Goal: Information Seeking & Learning: Learn about a topic

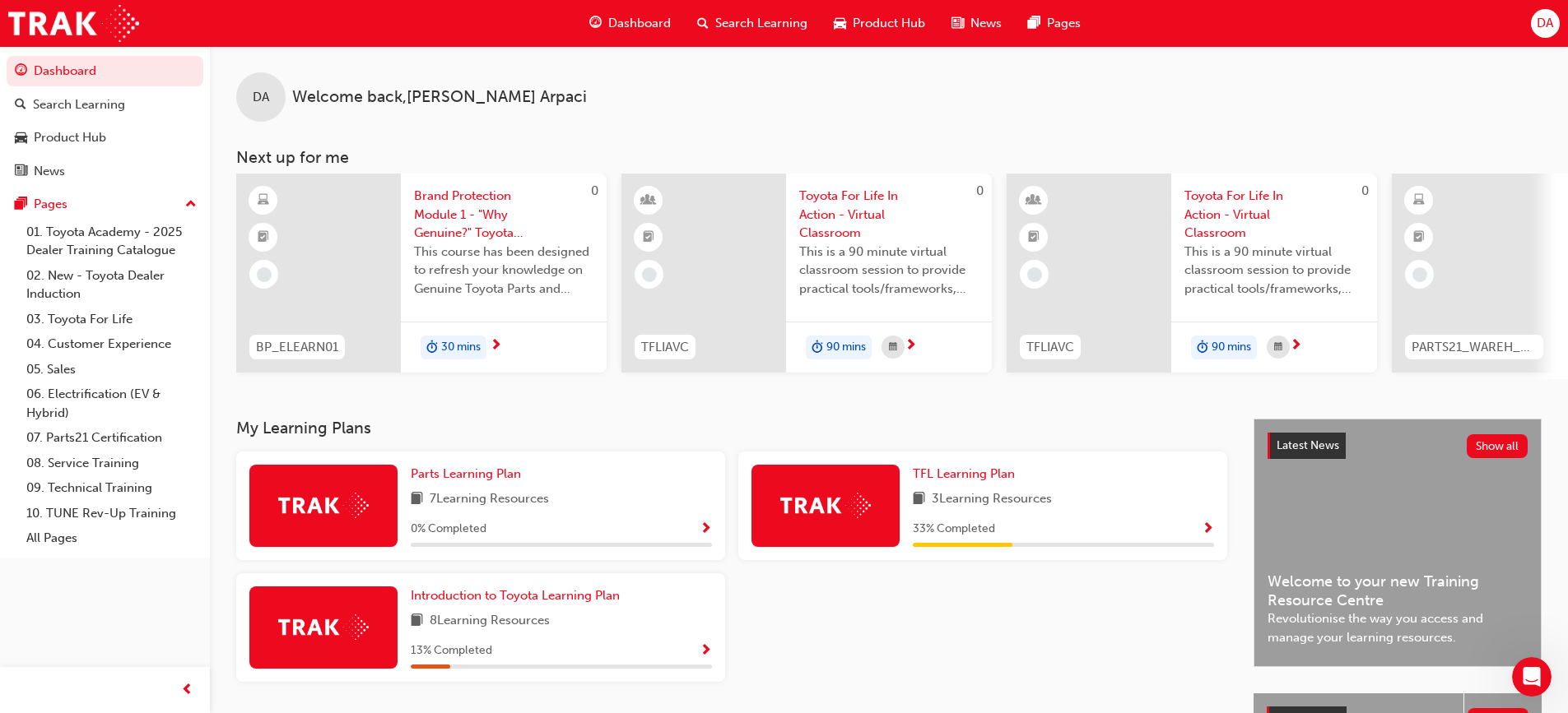
click at [751, 26] on span "Search Learning" at bounding box center [760, 24] width 92 height 19
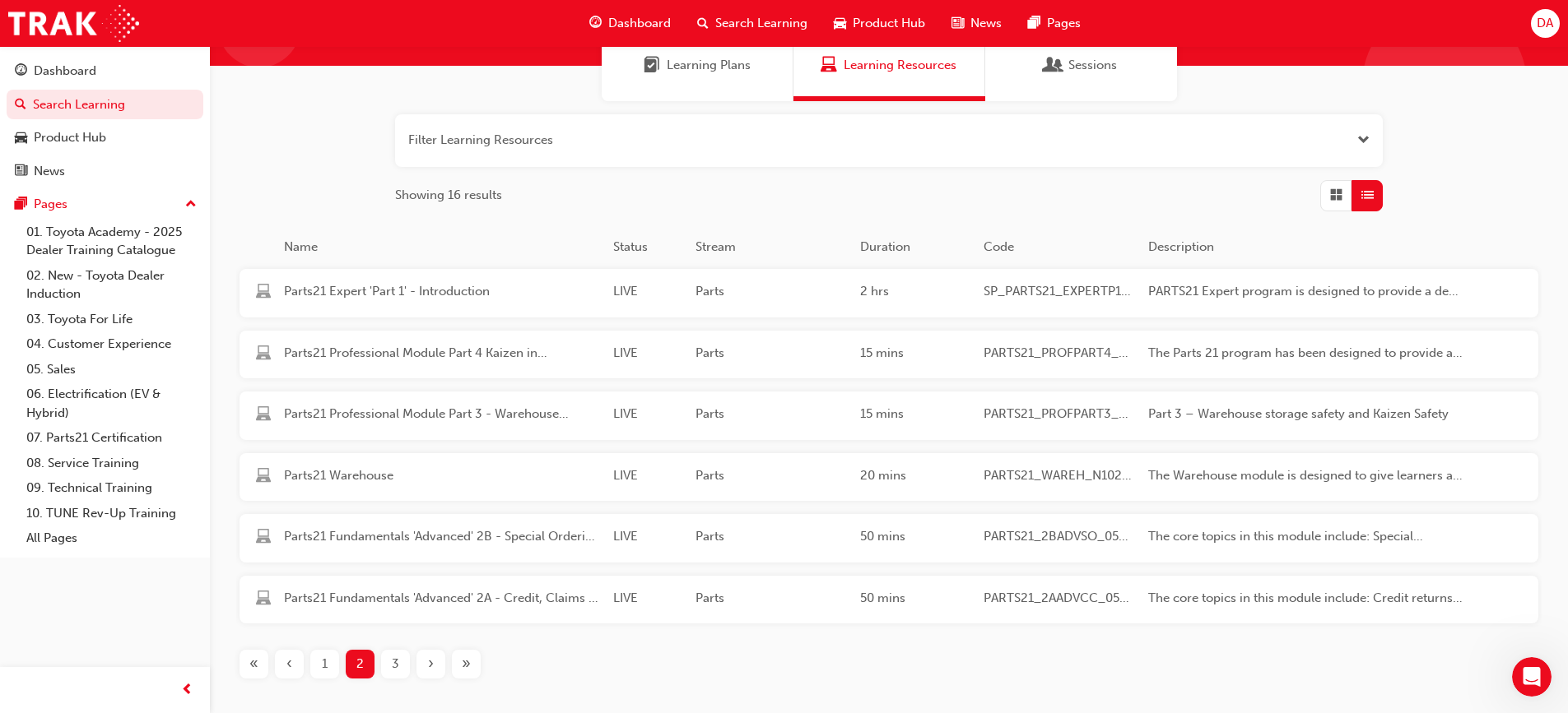
scroll to position [164, 0]
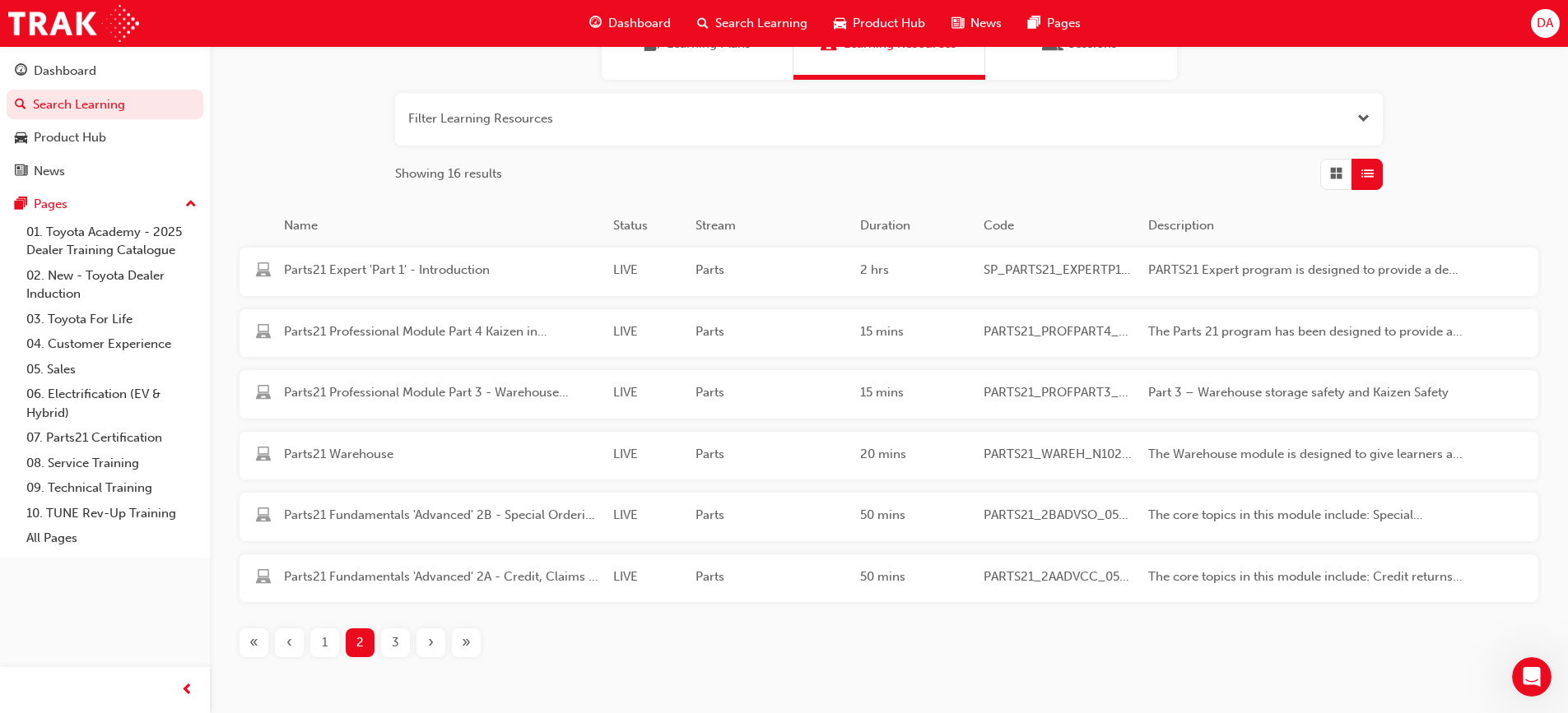
click at [399, 652] on div "3" at bounding box center [395, 642] width 29 height 29
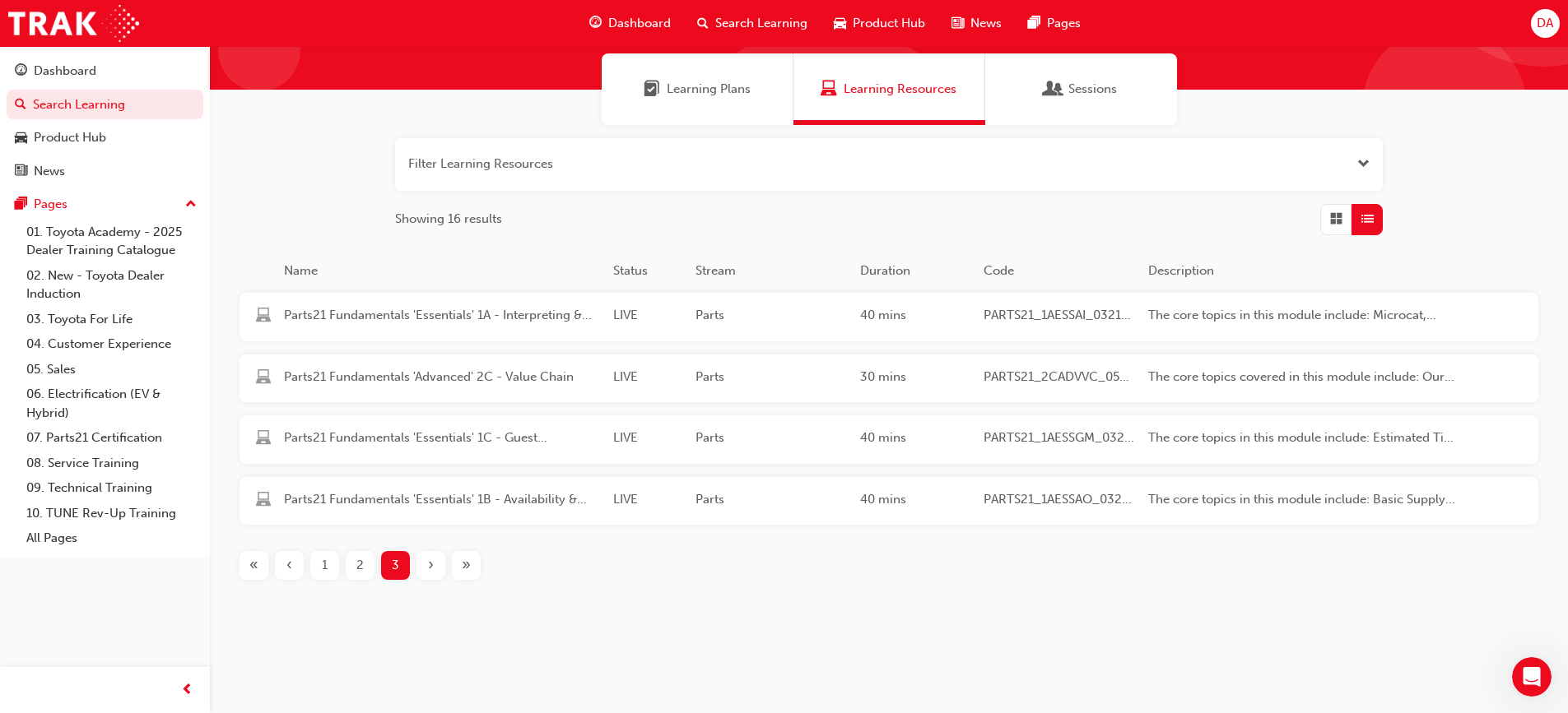
click at [358, 567] on span "2" at bounding box center [360, 565] width 7 height 19
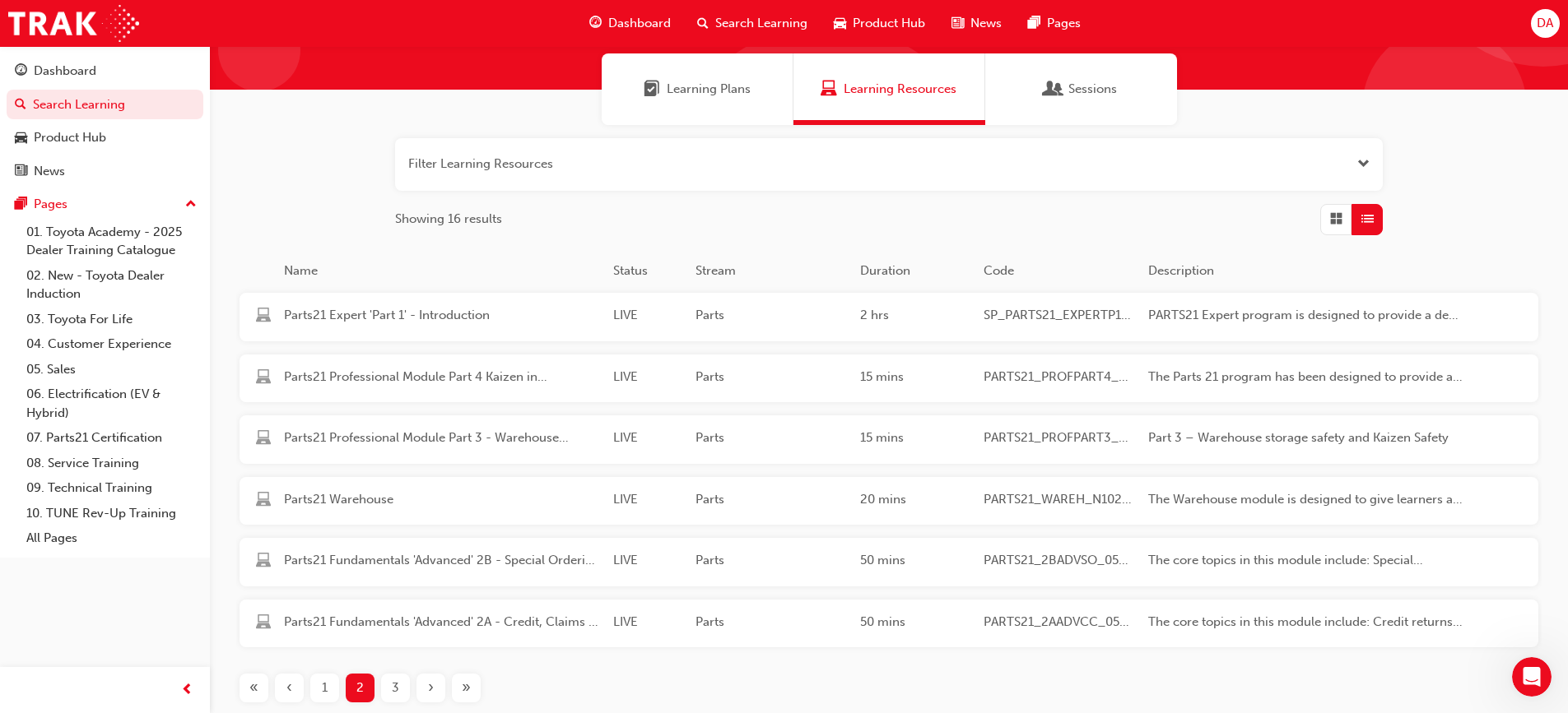
click at [400, 682] on div "3" at bounding box center [395, 688] width 29 height 29
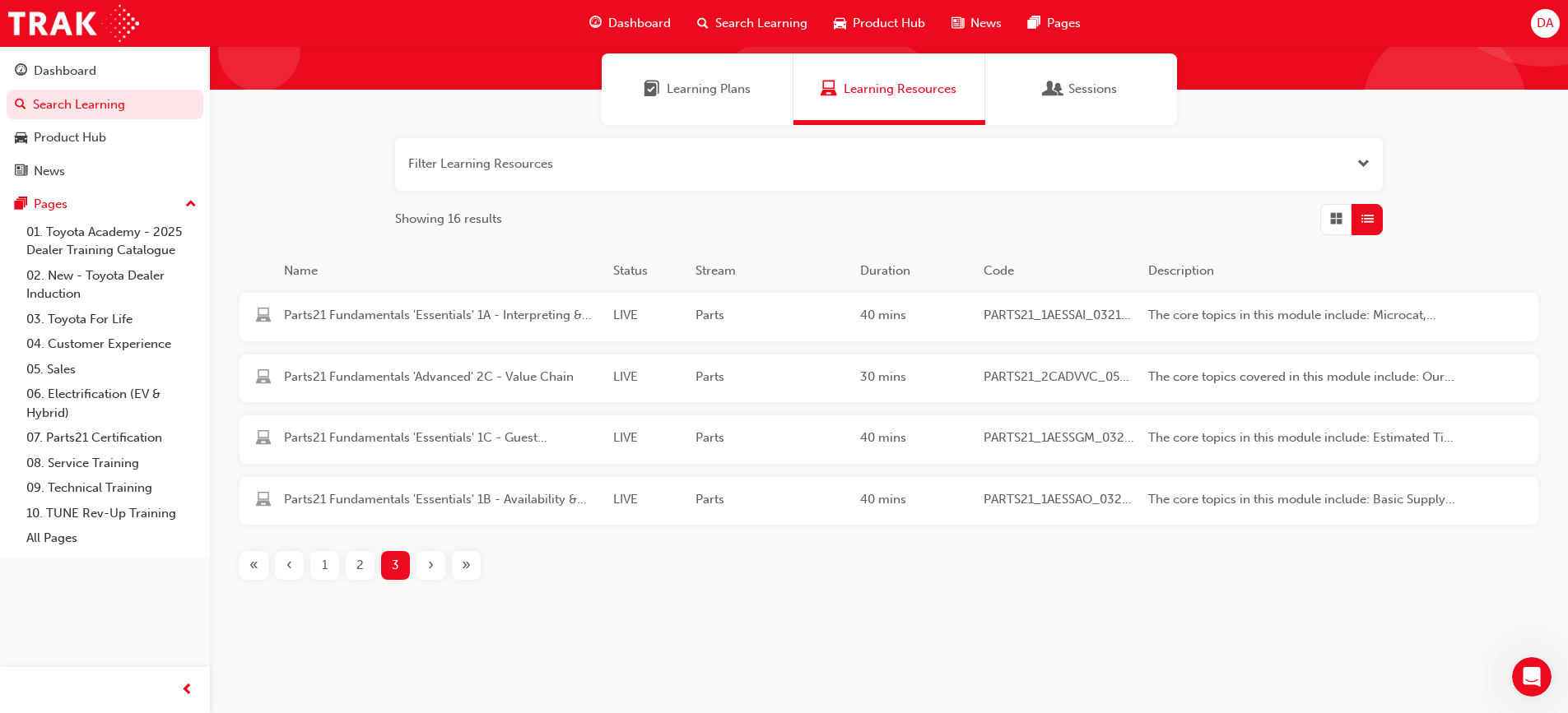
click at [365, 562] on div "2" at bounding box center [359, 565] width 29 height 29
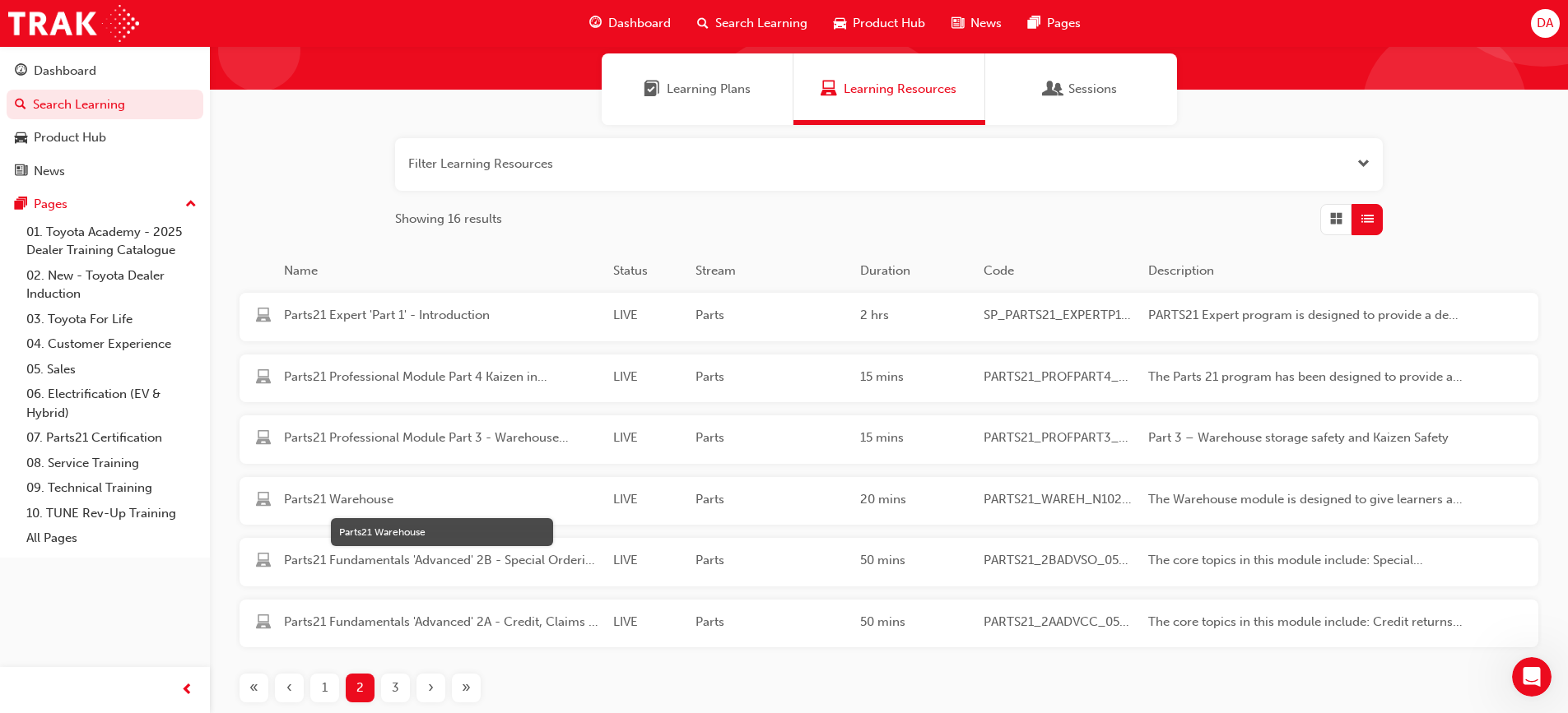
click at [382, 506] on span "Parts21 Warehouse" at bounding box center [442, 500] width 316 height 19
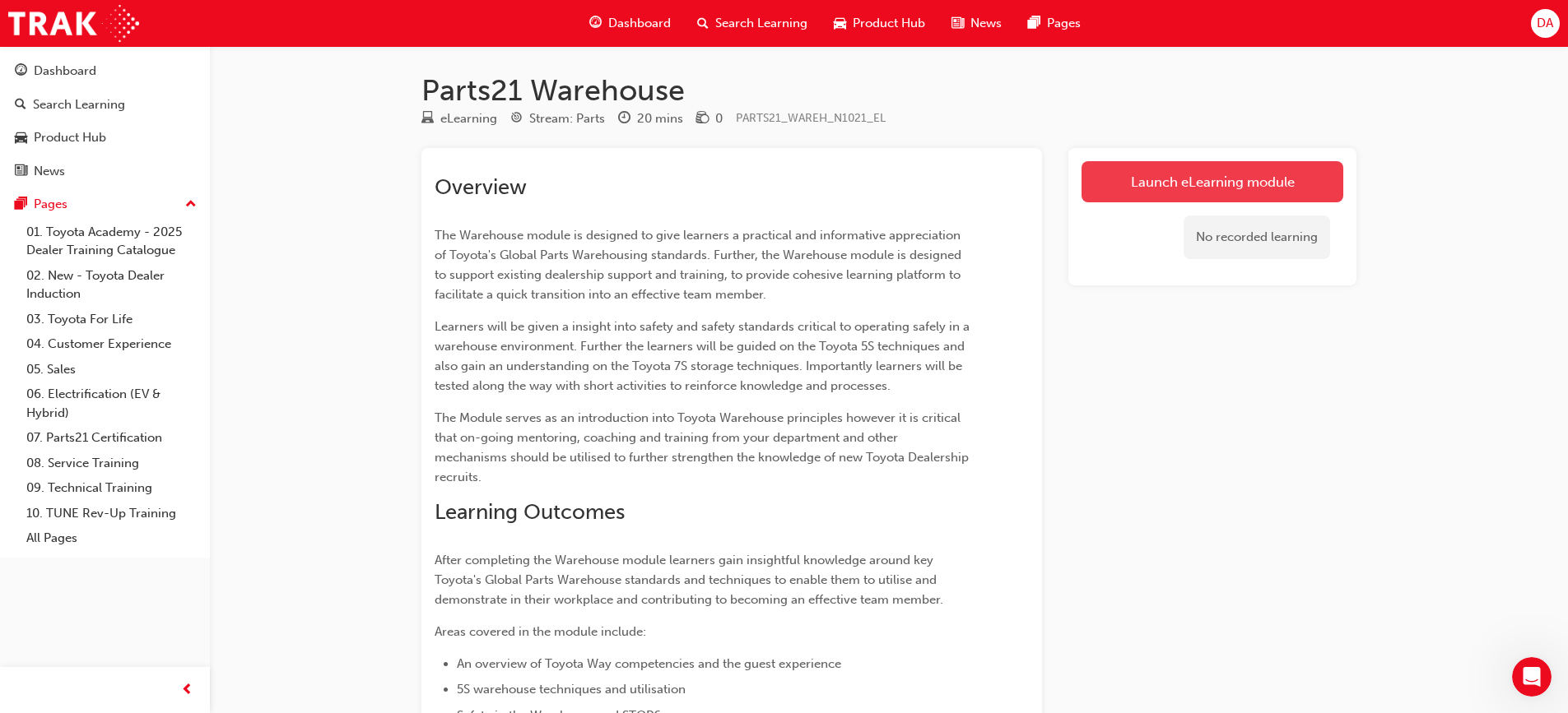
click at [1190, 176] on link "Launch eLearning module" at bounding box center [1211, 182] width 261 height 41
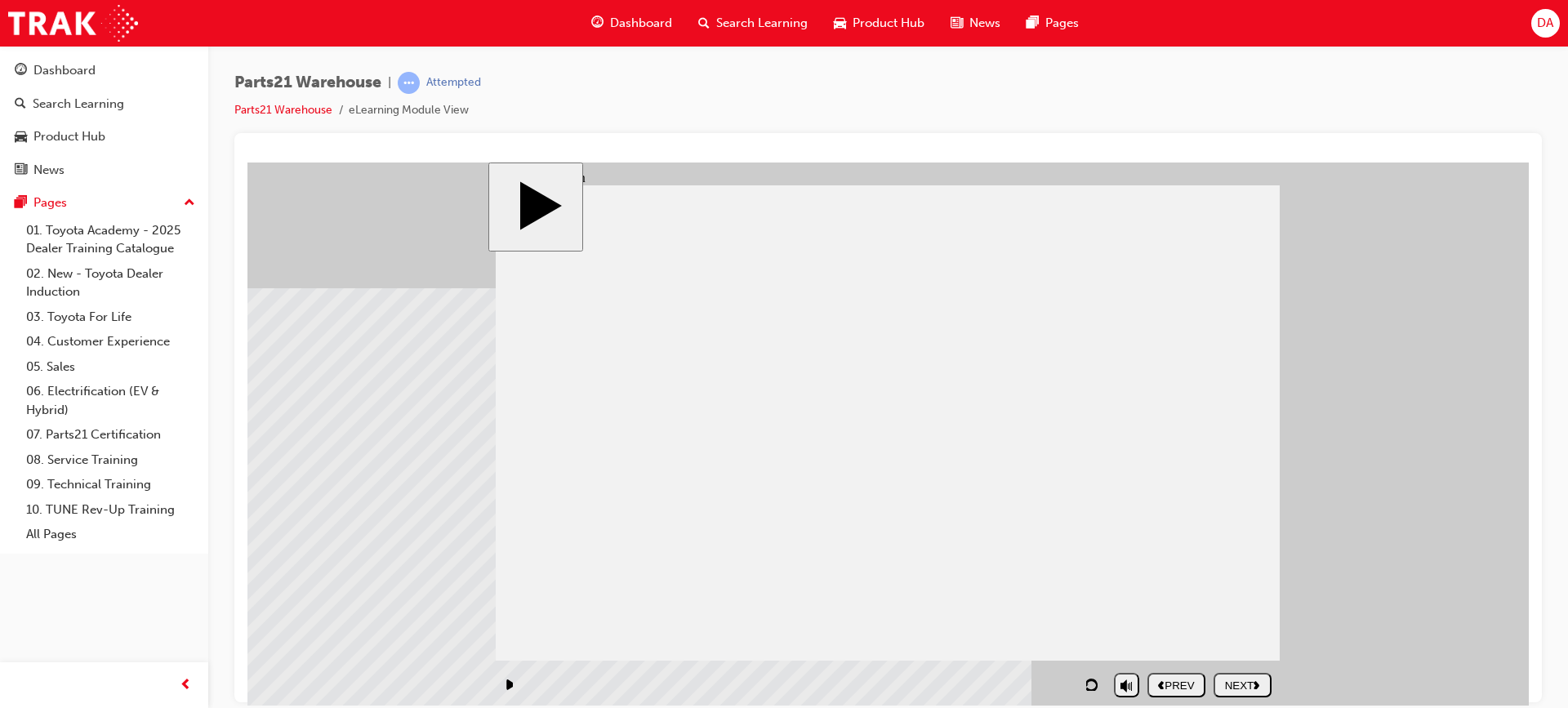
click at [1245, 678] on div "NEXT" at bounding box center [1243, 685] width 45 height 12
click at [1250, 681] on div "NEXT" at bounding box center [1243, 685] width 45 height 12
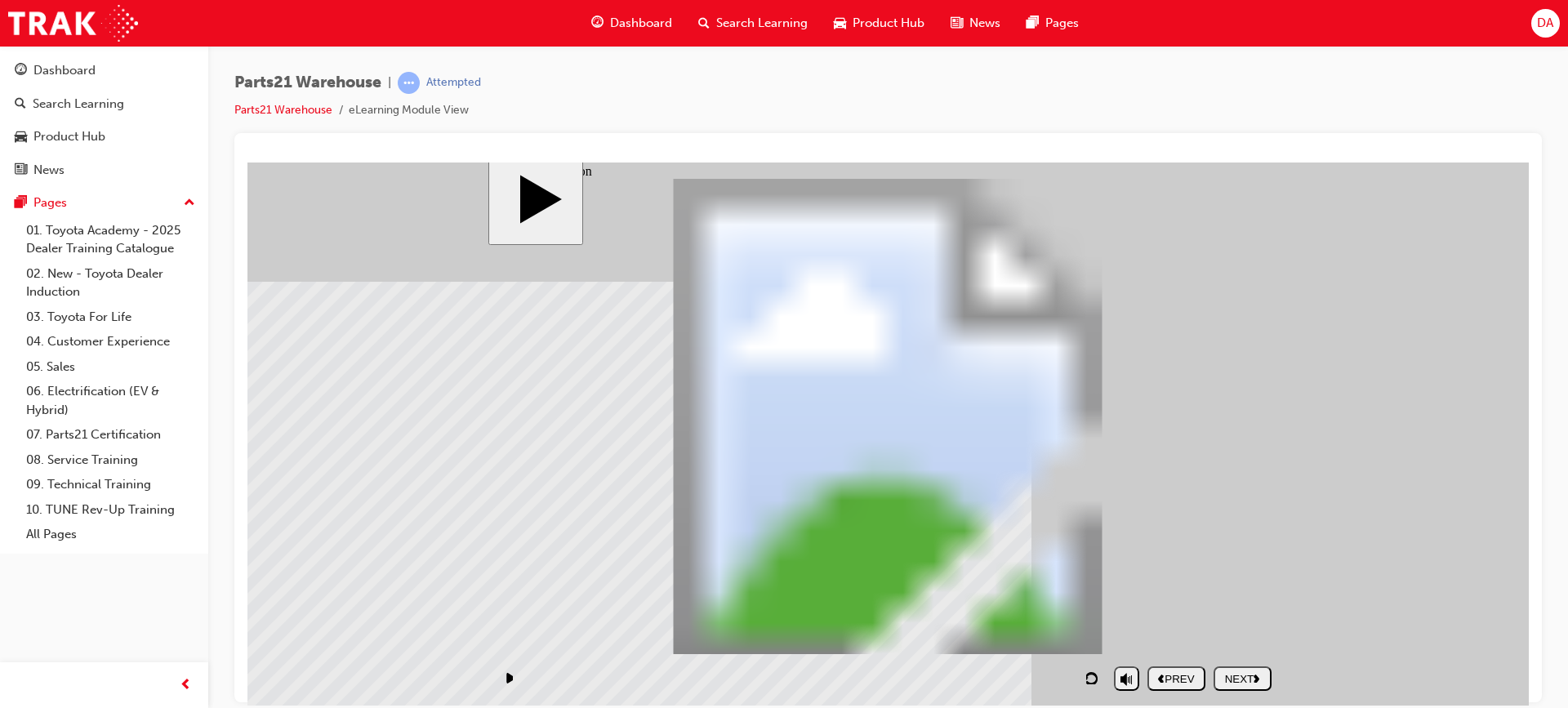
scroll to position [8, 0]
click at [1245, 671] on div "NEXT" at bounding box center [1243, 677] width 45 height 12
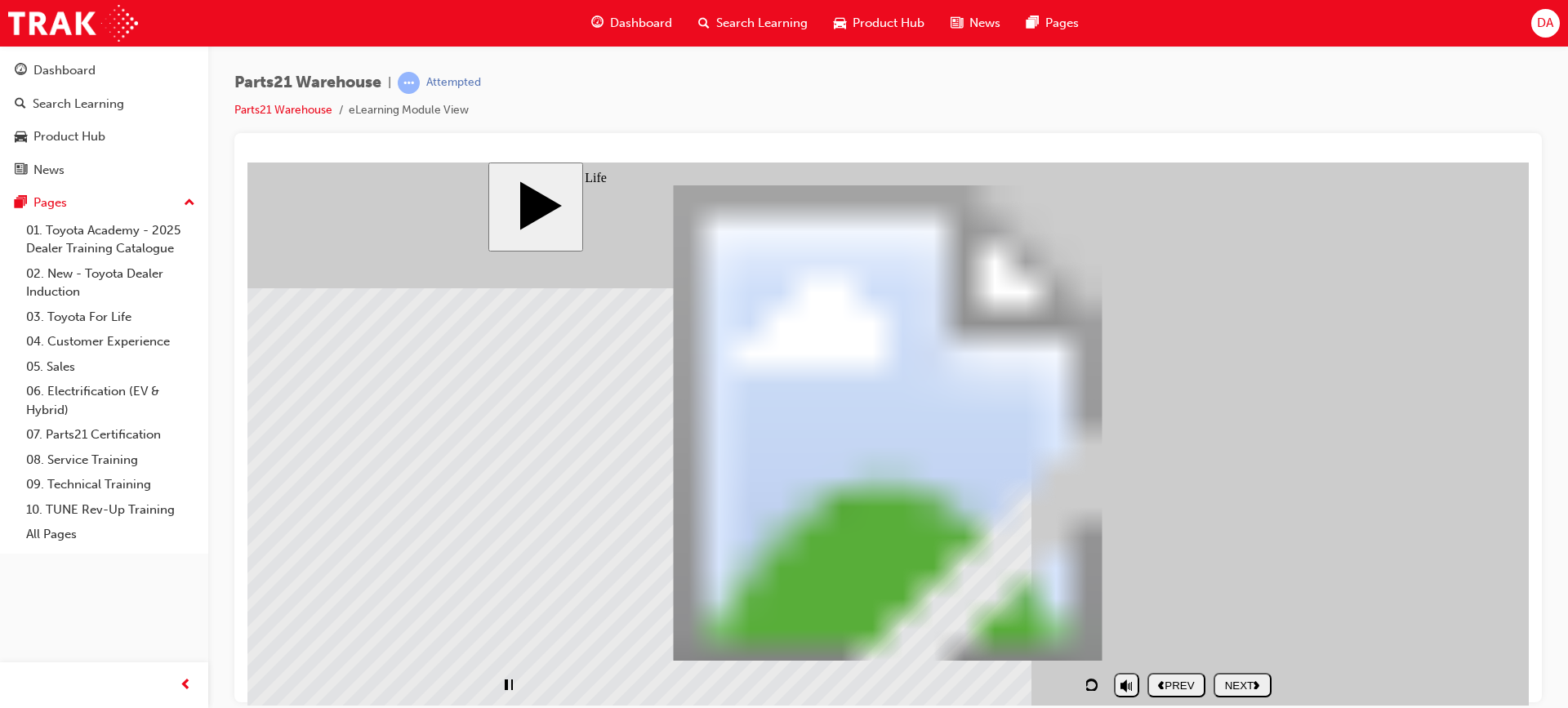
click at [1555, 565] on div "Parts21 Warehouse | Attempted Parts21 Warehouse eLearning Module View" at bounding box center [888, 357] width 1360 height 622
click at [1240, 678] on div "NEXT" at bounding box center [1243, 685] width 45 height 12
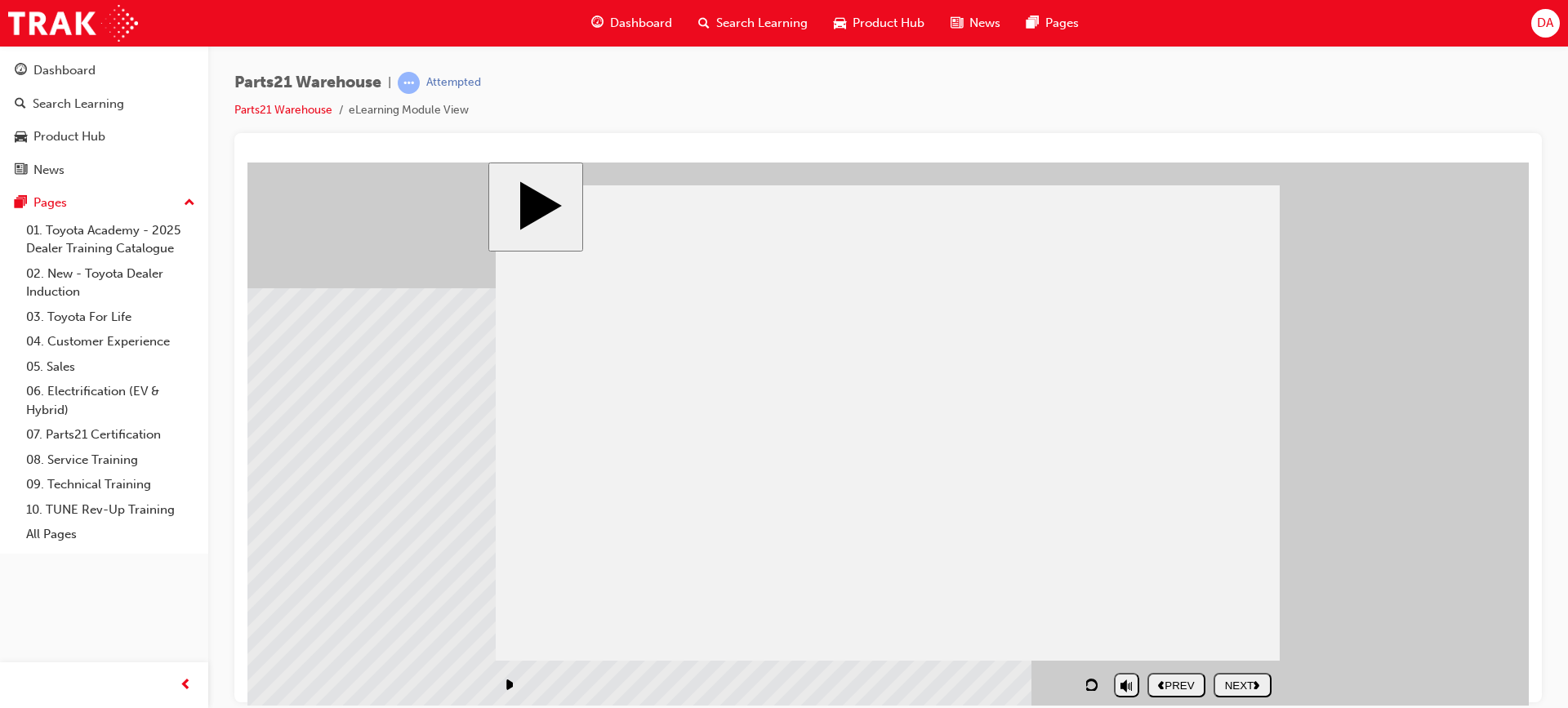
click at [1246, 678] on div "NEXT" at bounding box center [1243, 685] width 45 height 12
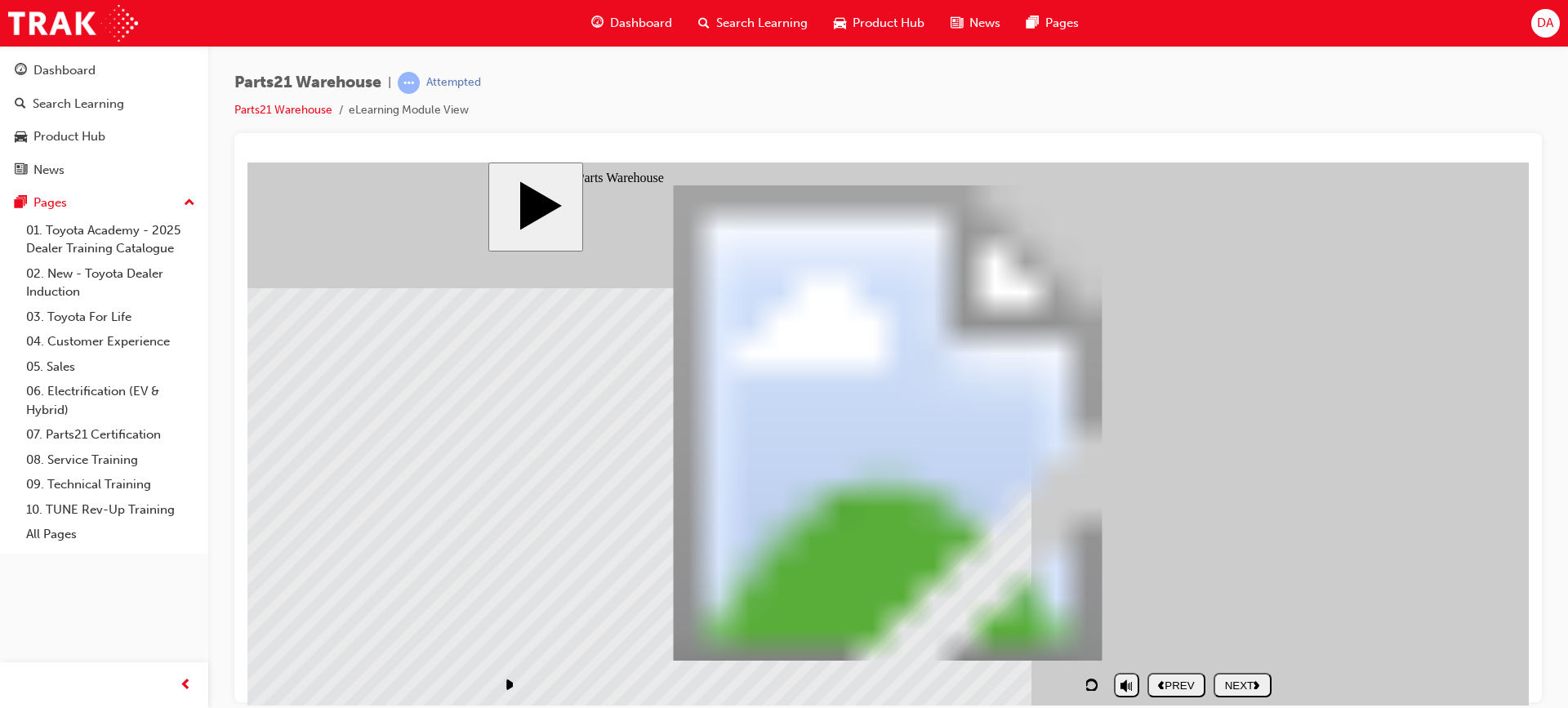
click at [1227, 678] on div "NEXT" at bounding box center [1243, 685] width 45 height 12
click at [1248, 686] on div "NEXT" at bounding box center [1243, 685] width 45 height 12
click at [1257, 680] on polygon "next" at bounding box center [1256, 684] width 6 height 8
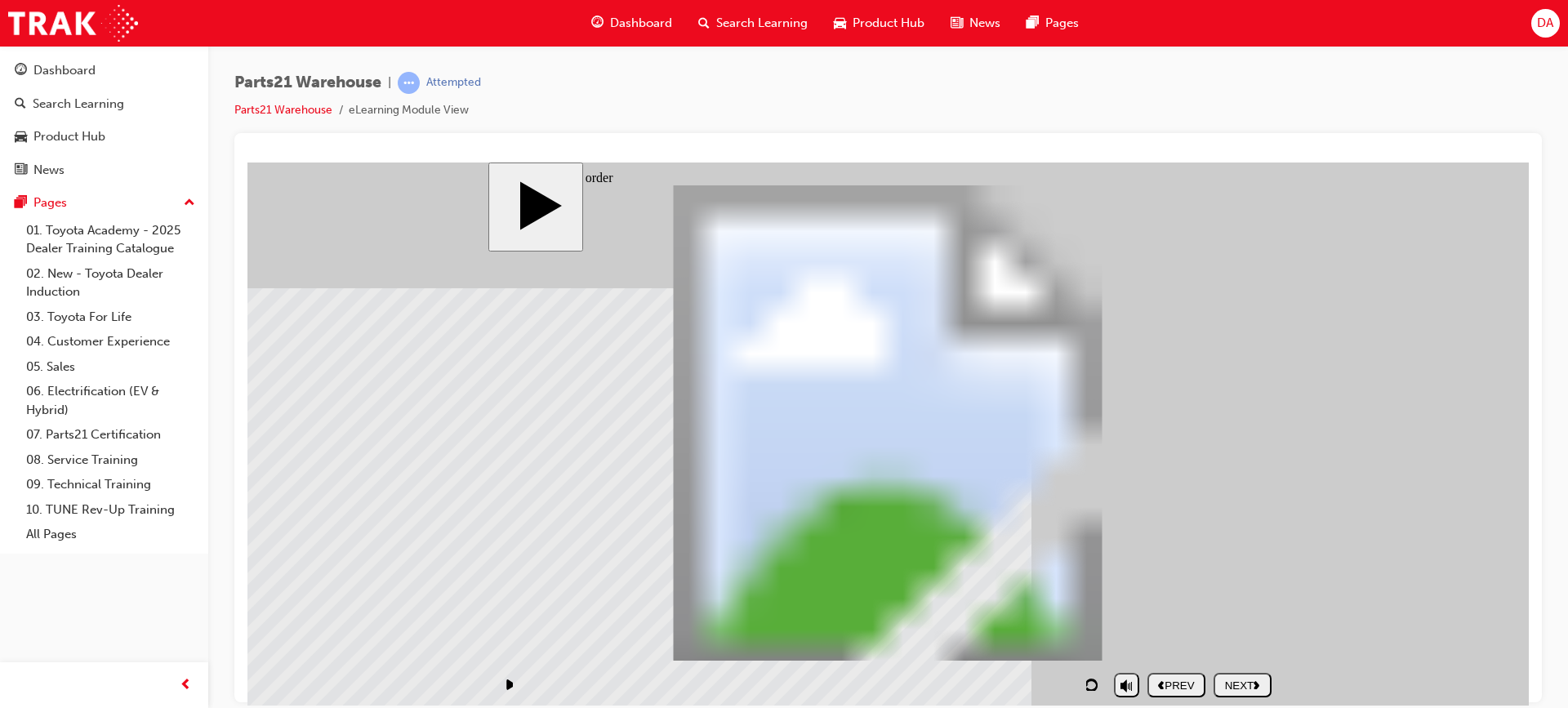
click at [1245, 685] on div "NEXT" at bounding box center [1243, 685] width 45 height 12
click at [1243, 682] on div "NEXT" at bounding box center [1243, 685] width 45 height 12
click at [1259, 676] on button "NEXT" at bounding box center [1242, 685] width 58 height 24
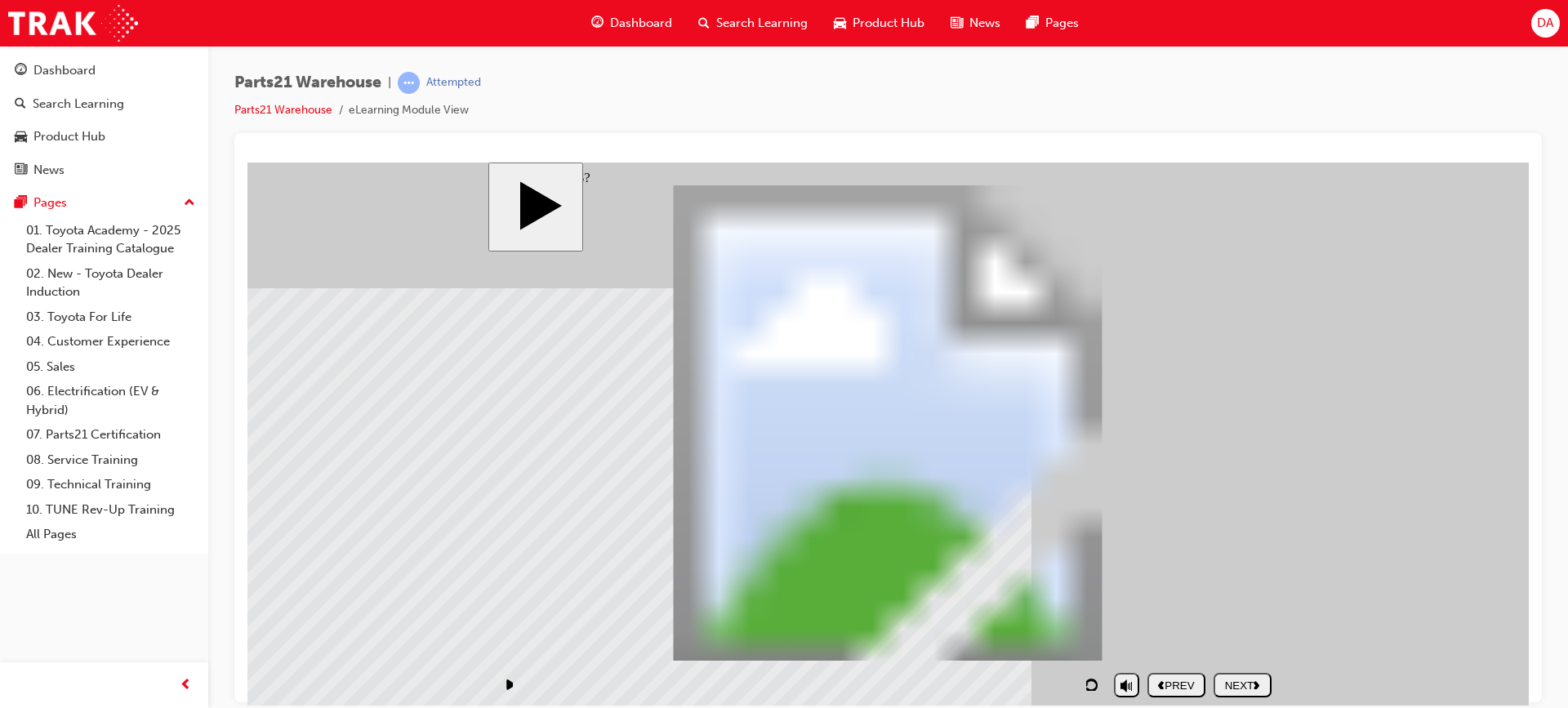
click at [1245, 675] on button "NEXT" at bounding box center [1242, 685] width 58 height 24
click at [1243, 678] on div "NEXT" at bounding box center [1243, 685] width 45 height 12
click at [1245, 682] on div "NEXT" at bounding box center [1243, 685] width 45 height 12
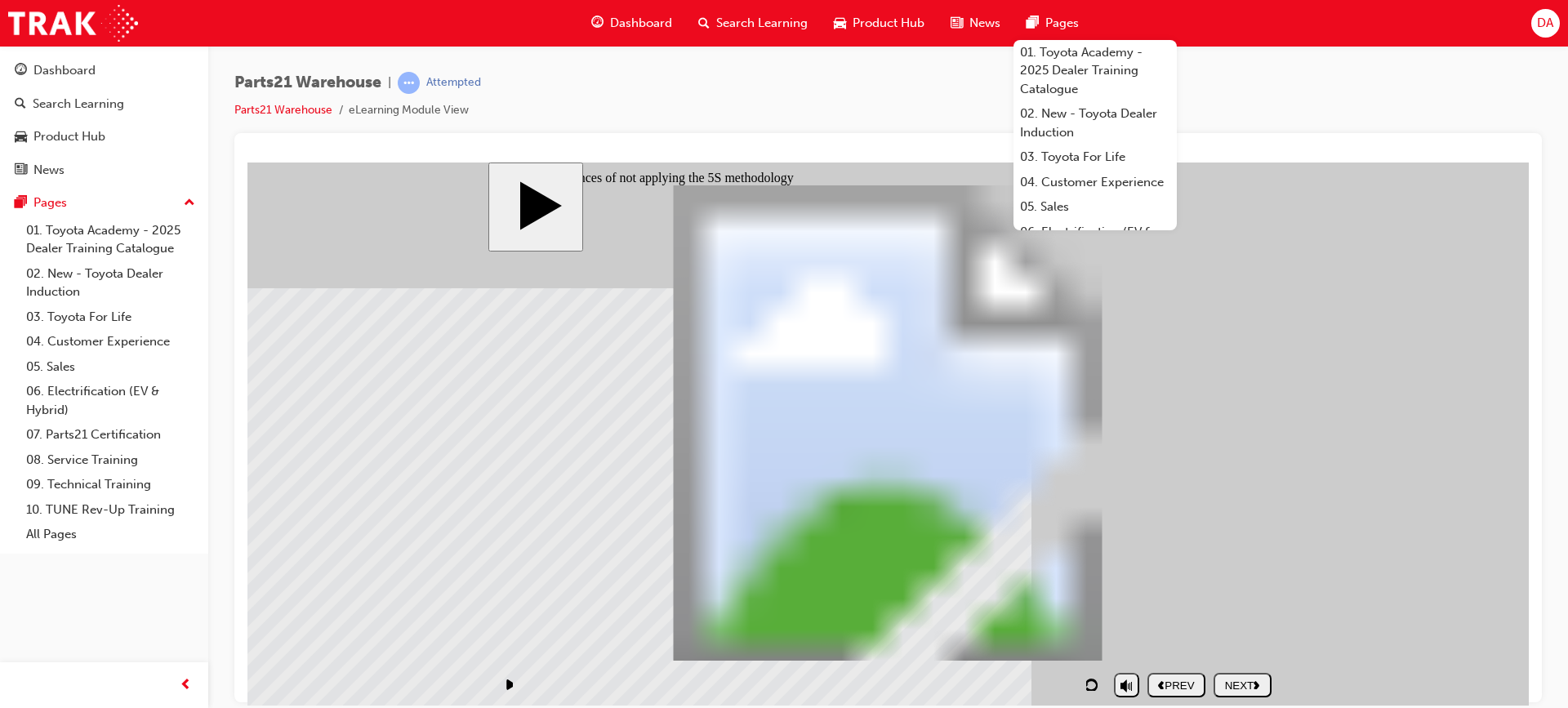
click at [1246, 688] on div "NEXT" at bounding box center [1243, 685] width 45 height 12
click at [1252, 678] on div "NEXT" at bounding box center [1243, 685] width 45 height 12
click at [1245, 678] on div "NEXT" at bounding box center [1243, 685] width 45 height 12
click at [1237, 678] on div "NEXT" at bounding box center [1243, 685] width 45 height 12
click at [1245, 684] on div "NEXT" at bounding box center [1243, 685] width 45 height 12
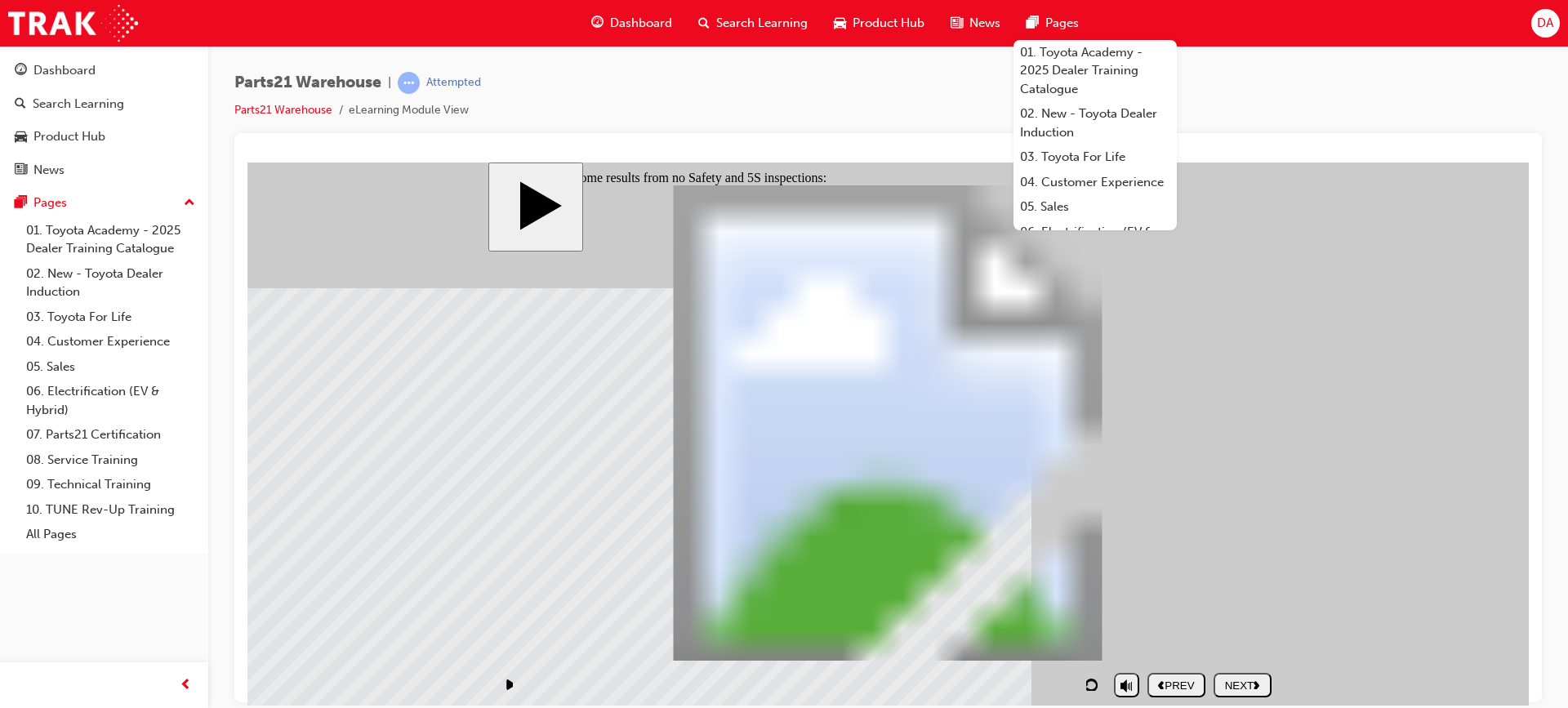
click at [1251, 681] on div "NEXT" at bounding box center [1243, 685] width 45 height 12
click at [1239, 680] on div "NEXT" at bounding box center [1243, 685] width 45 height 12
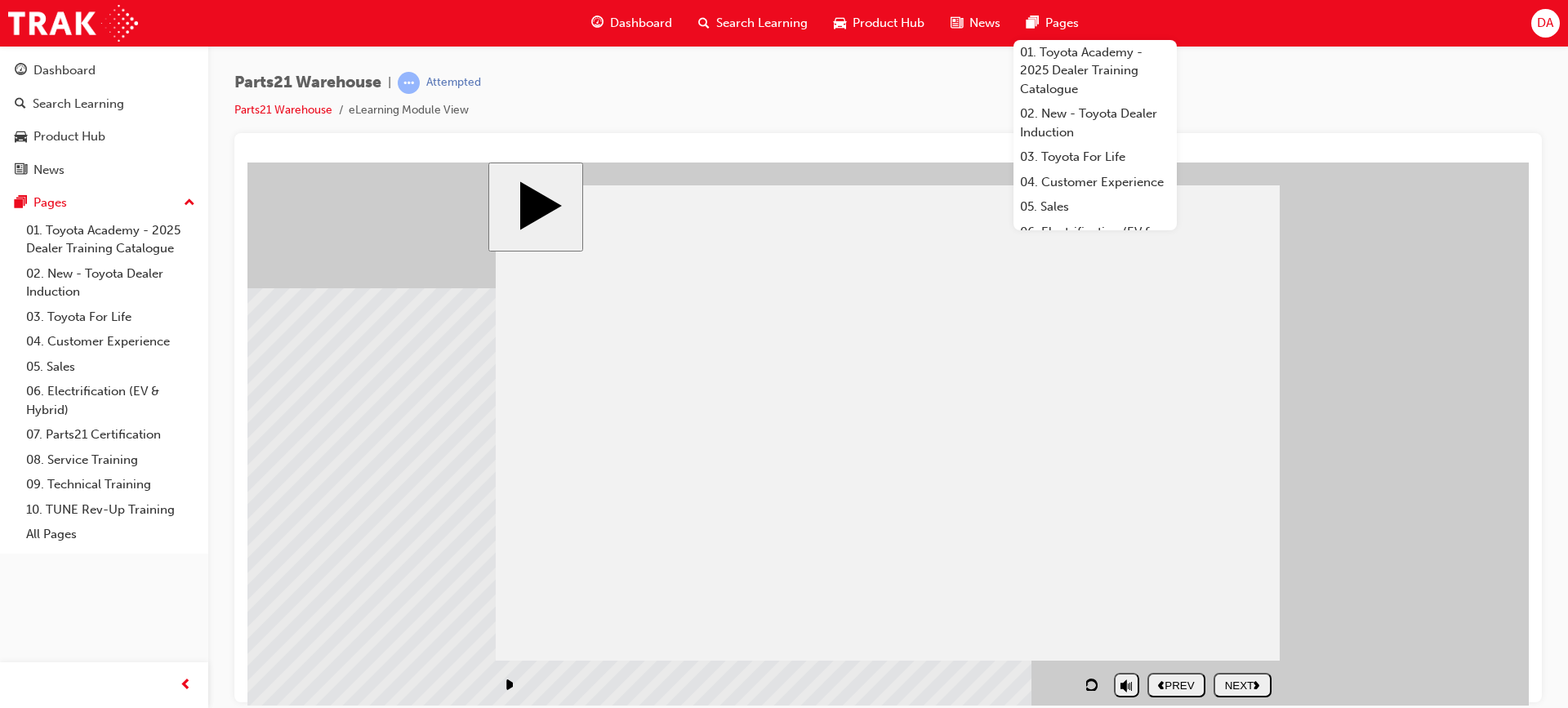
click at [1248, 678] on div "NEXT" at bounding box center [1243, 685] width 45 height 12
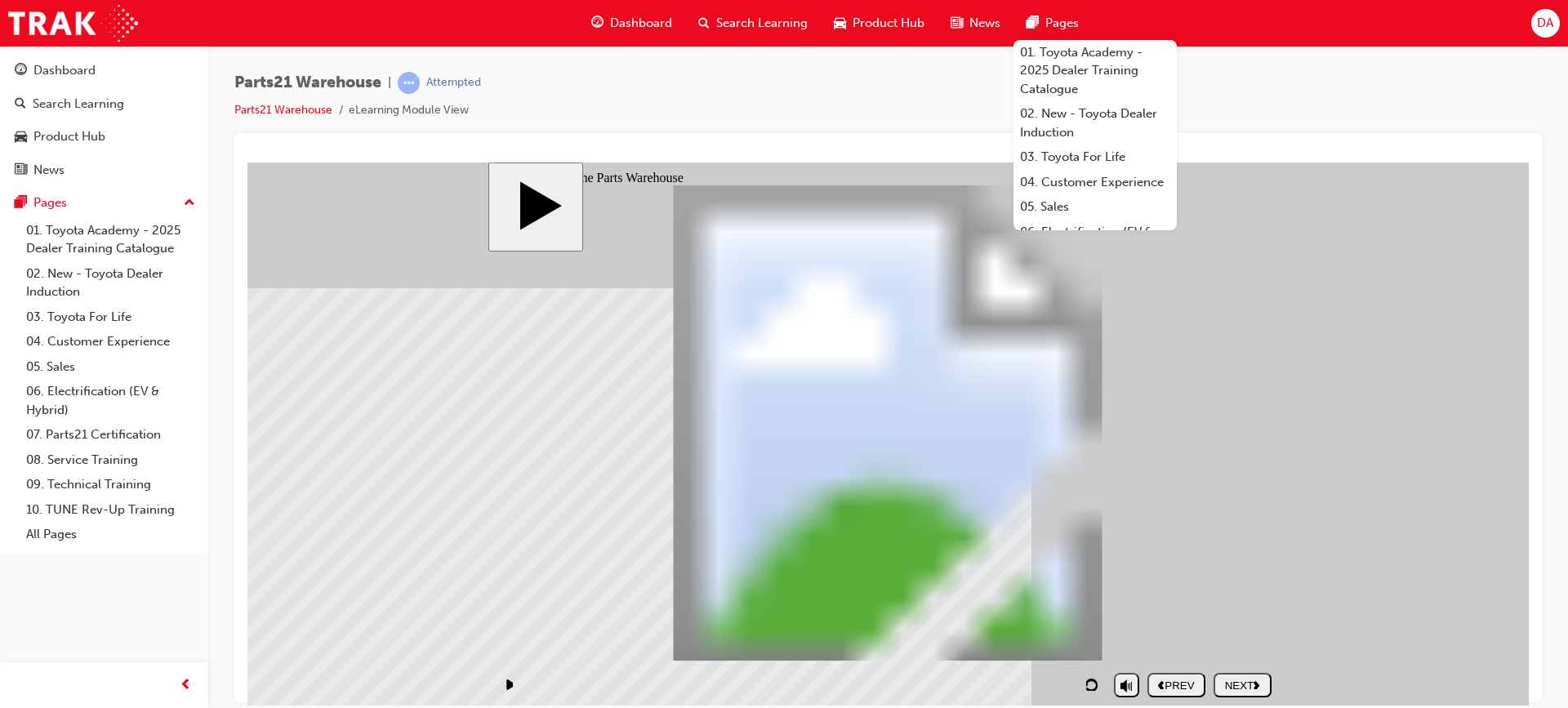
click at [1249, 678] on div "NEXT" at bounding box center [1243, 685] width 45 height 12
click at [1250, 676] on button "NEXT" at bounding box center [1242, 685] width 58 height 24
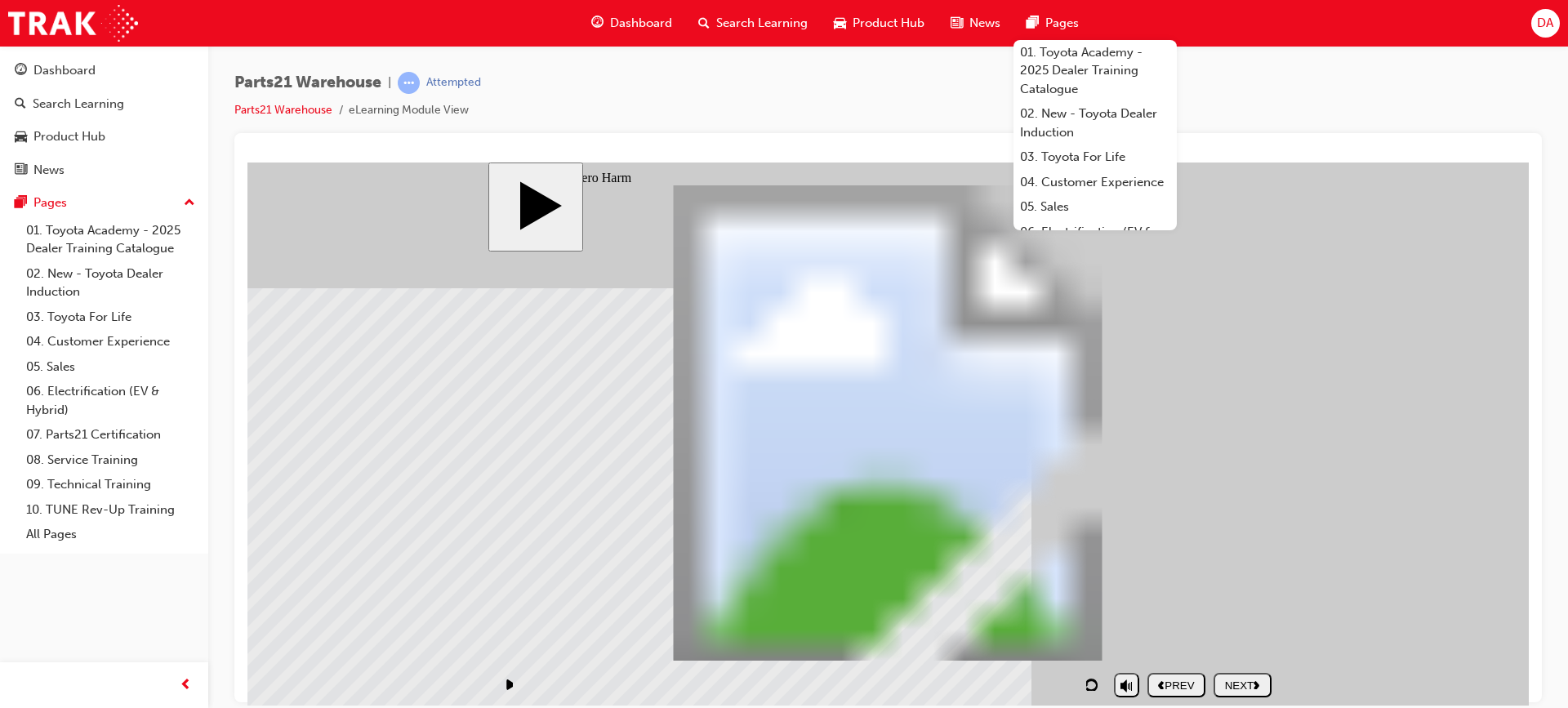
click at [1247, 676] on button "NEXT" at bounding box center [1242, 685] width 58 height 24
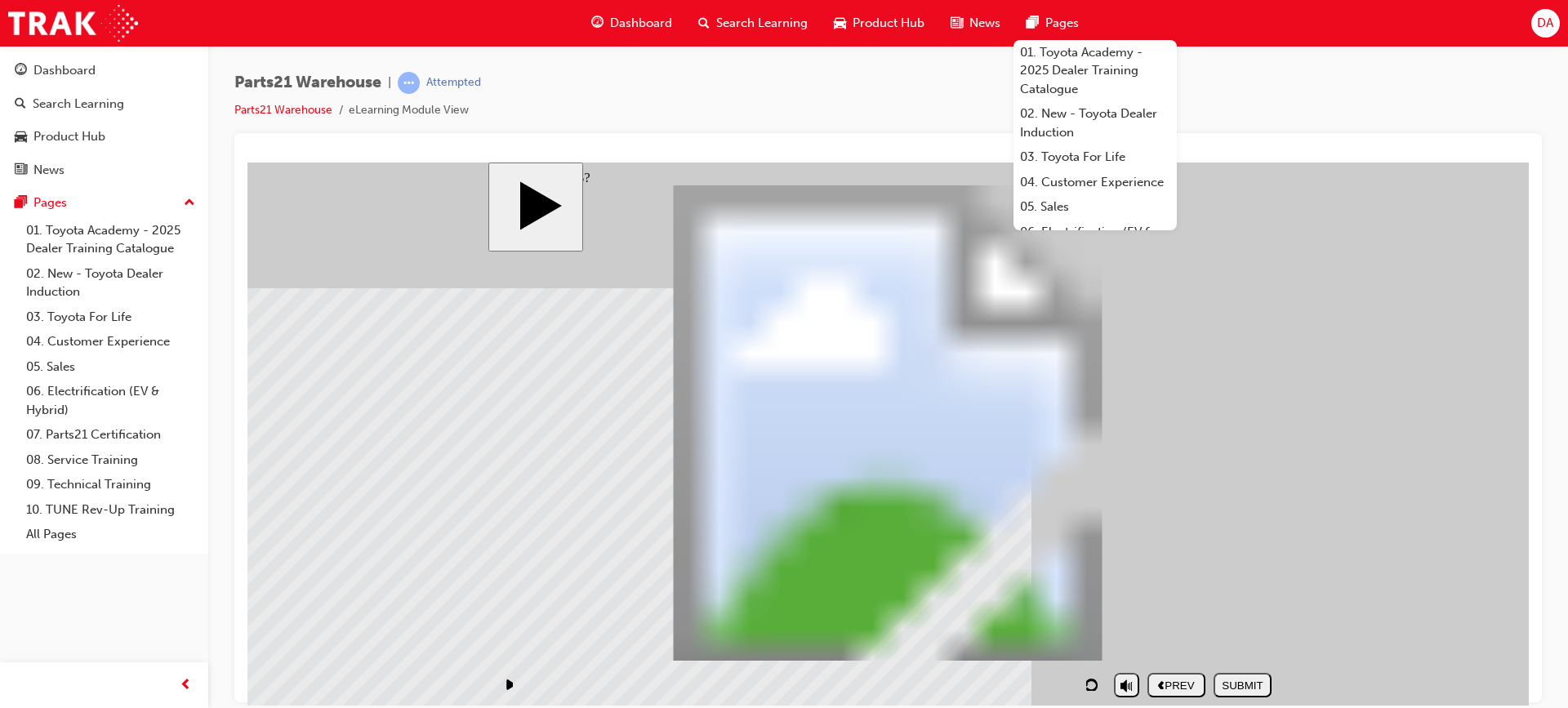
drag, startPoint x: 1158, startPoint y: 552, endPoint x: 1175, endPoint y: 335, distance: 217.7
drag, startPoint x: 924, startPoint y: 620, endPoint x: 1172, endPoint y: 410, distance: 325.0
drag, startPoint x: 837, startPoint y: 542, endPoint x: 641, endPoint y: 359, distance: 268.2
drag, startPoint x: 1006, startPoint y: 559, endPoint x: 644, endPoint y: 440, distance: 381.1
drag, startPoint x: 1128, startPoint y: 615, endPoint x: 673, endPoint y: 293, distance: 557.4
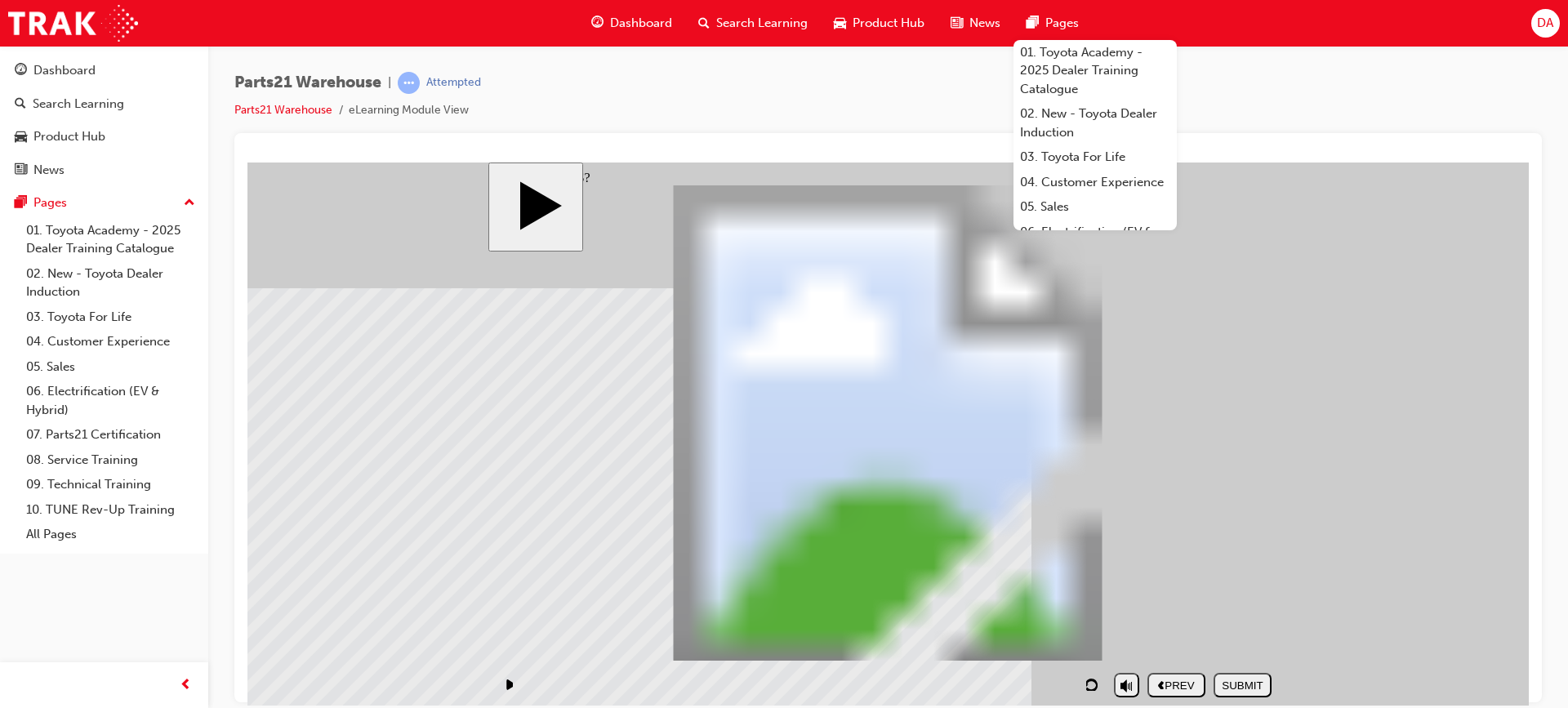
click at [1255, 678] on div "SUBMIT" at bounding box center [1243, 685] width 45 height 12
click at [1239, 678] on div "NEXT" at bounding box center [1243, 685] width 45 height 12
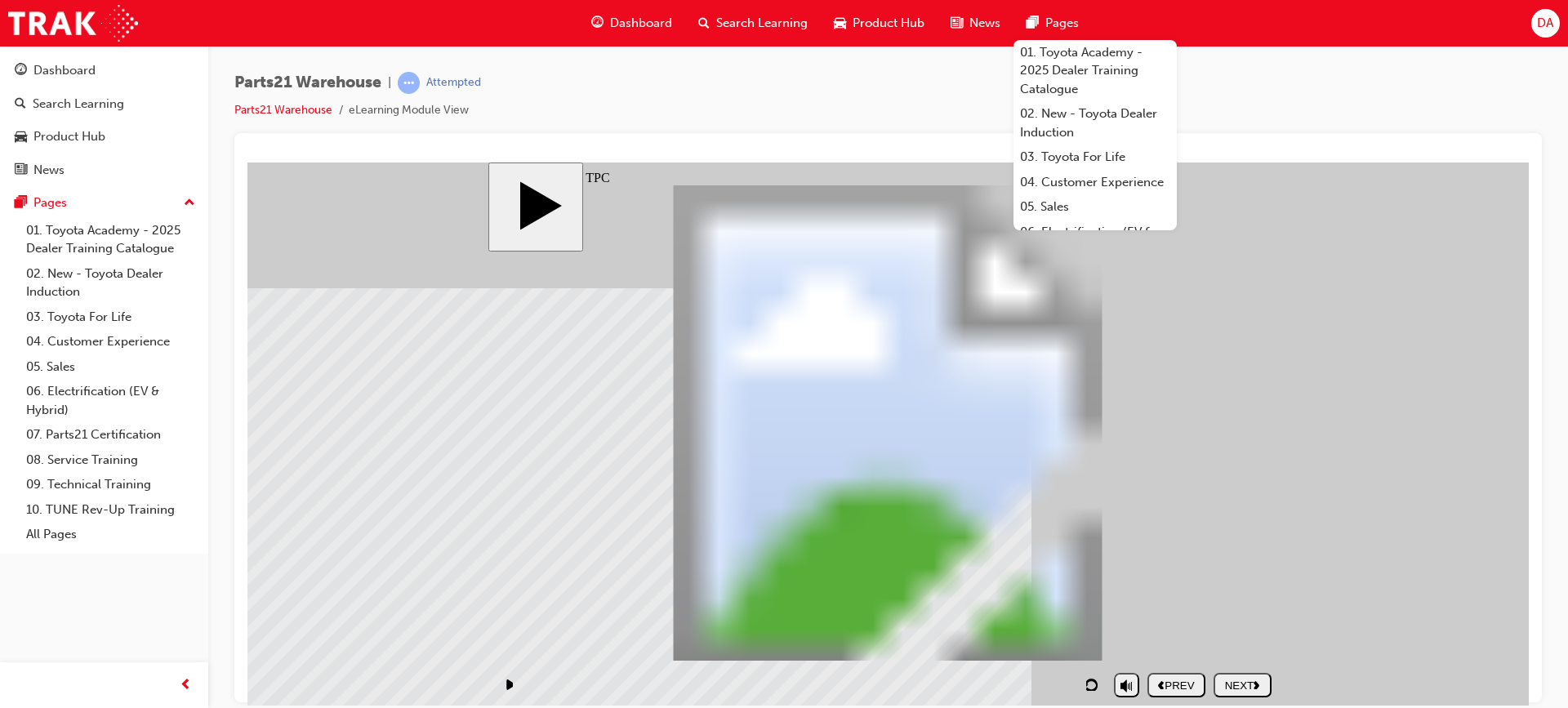
click at [1251, 682] on div "NEXT" at bounding box center [1243, 685] width 45 height 12
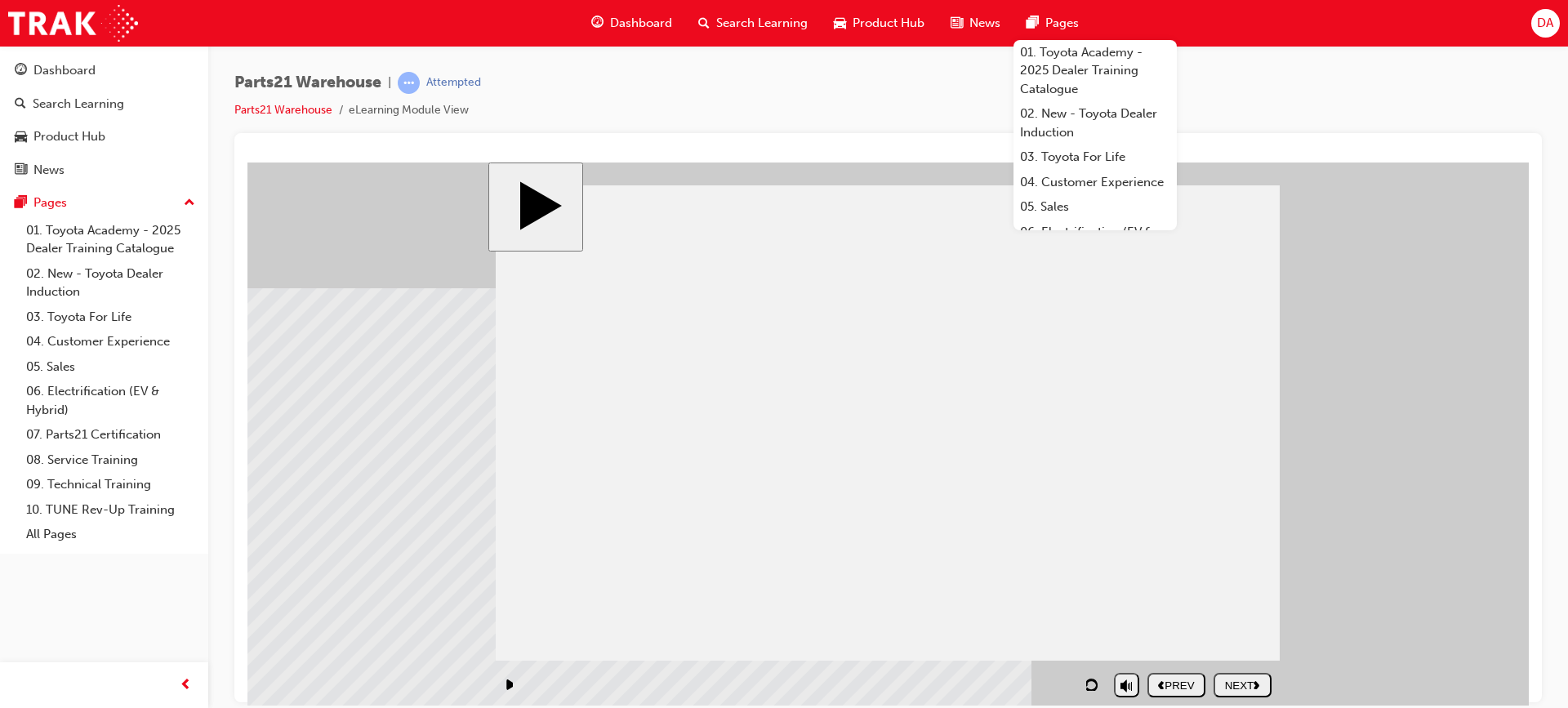
click at [1241, 688] on div "NEXT" at bounding box center [1243, 685] width 45 height 12
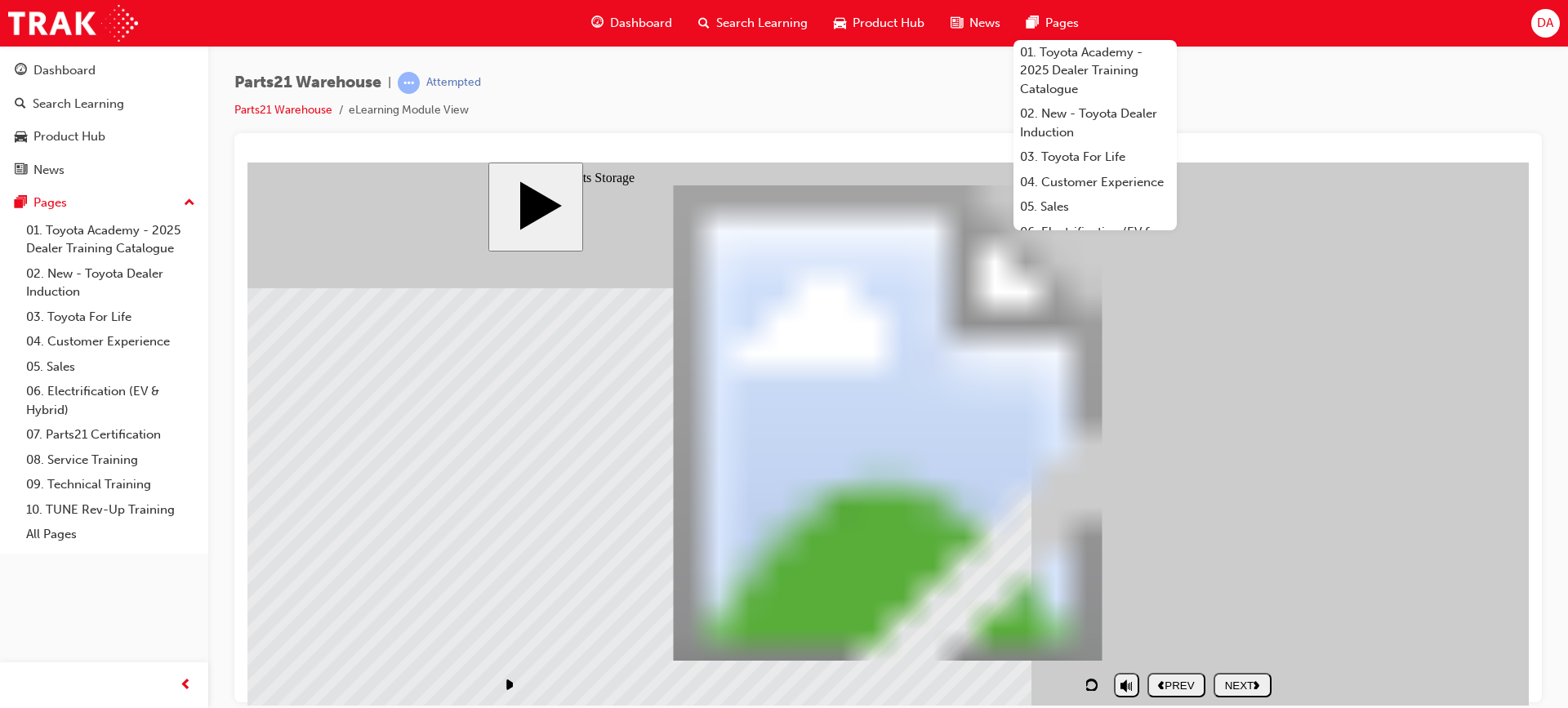
click at [1236, 686] on div "NEXT" at bounding box center [1243, 685] width 45 height 12
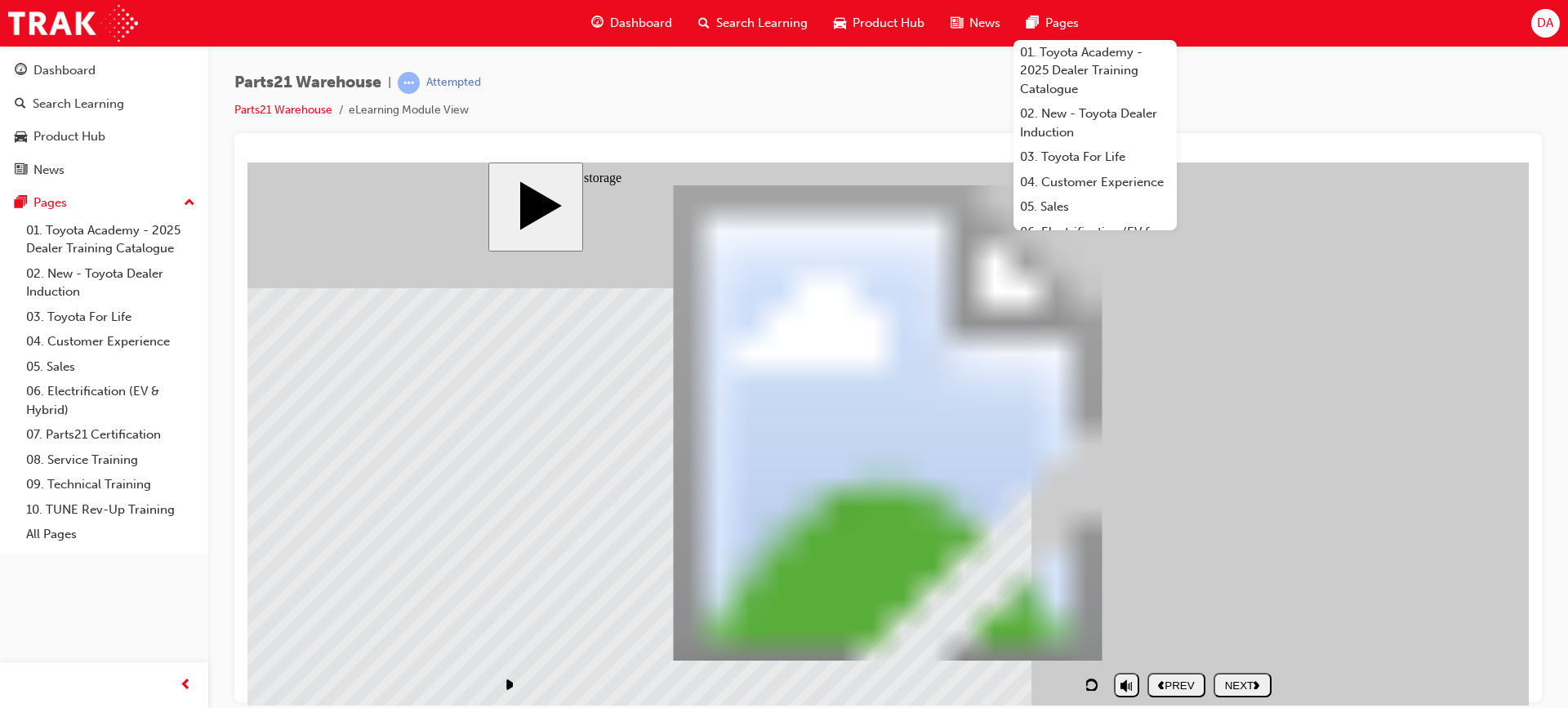
click at [1234, 680] on div "NEXT" at bounding box center [1243, 685] width 45 height 12
click at [1251, 79] on div "Parts21 Warehouse | Attempted Parts21 Warehouse eLearning Module View" at bounding box center [887, 102] width 1307 height 62
click at [1251, 678] on div "NEXT" at bounding box center [1243, 685] width 45 height 12
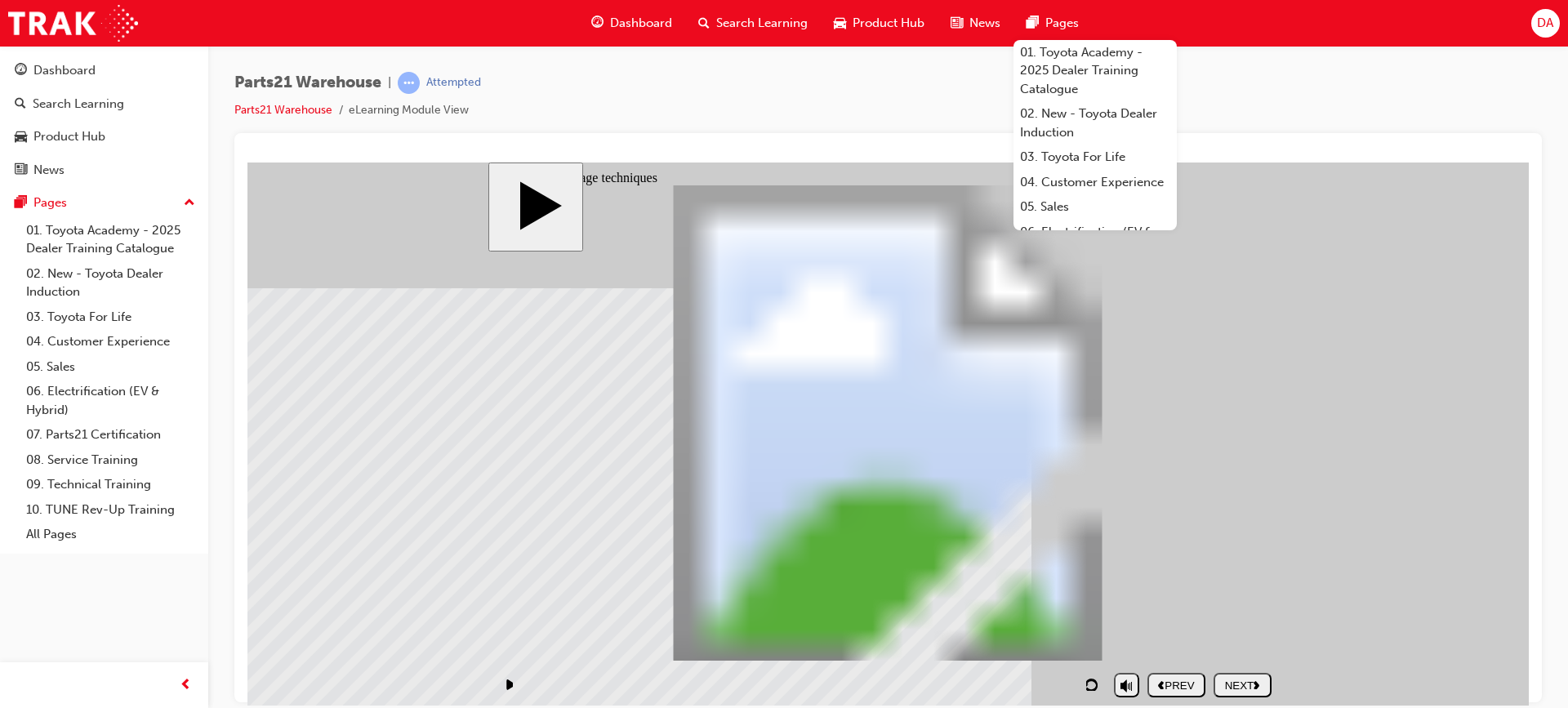
click at [1254, 687] on div "NEXT" at bounding box center [1243, 685] width 45 height 12
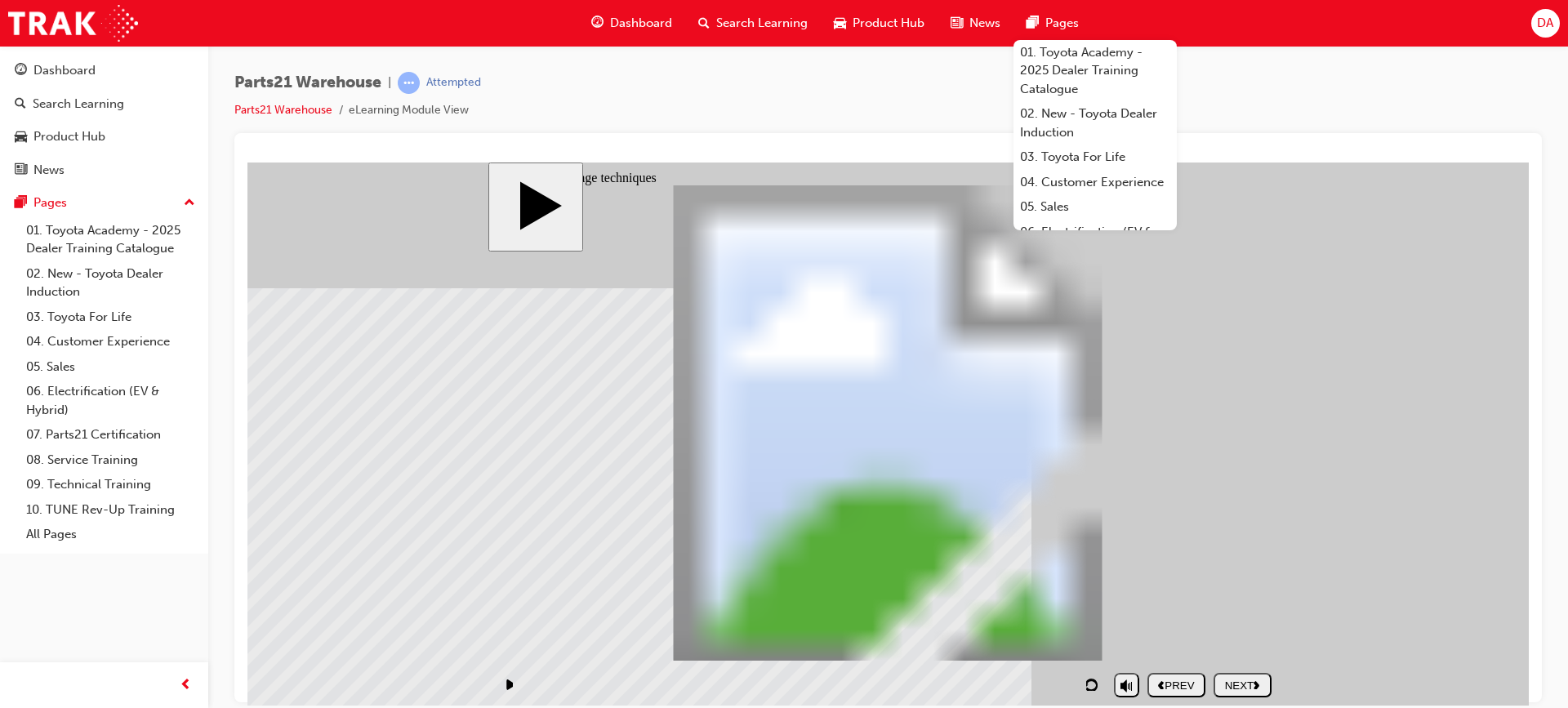
click at [1245, 678] on div "NEXT" at bounding box center [1243, 685] width 45 height 12
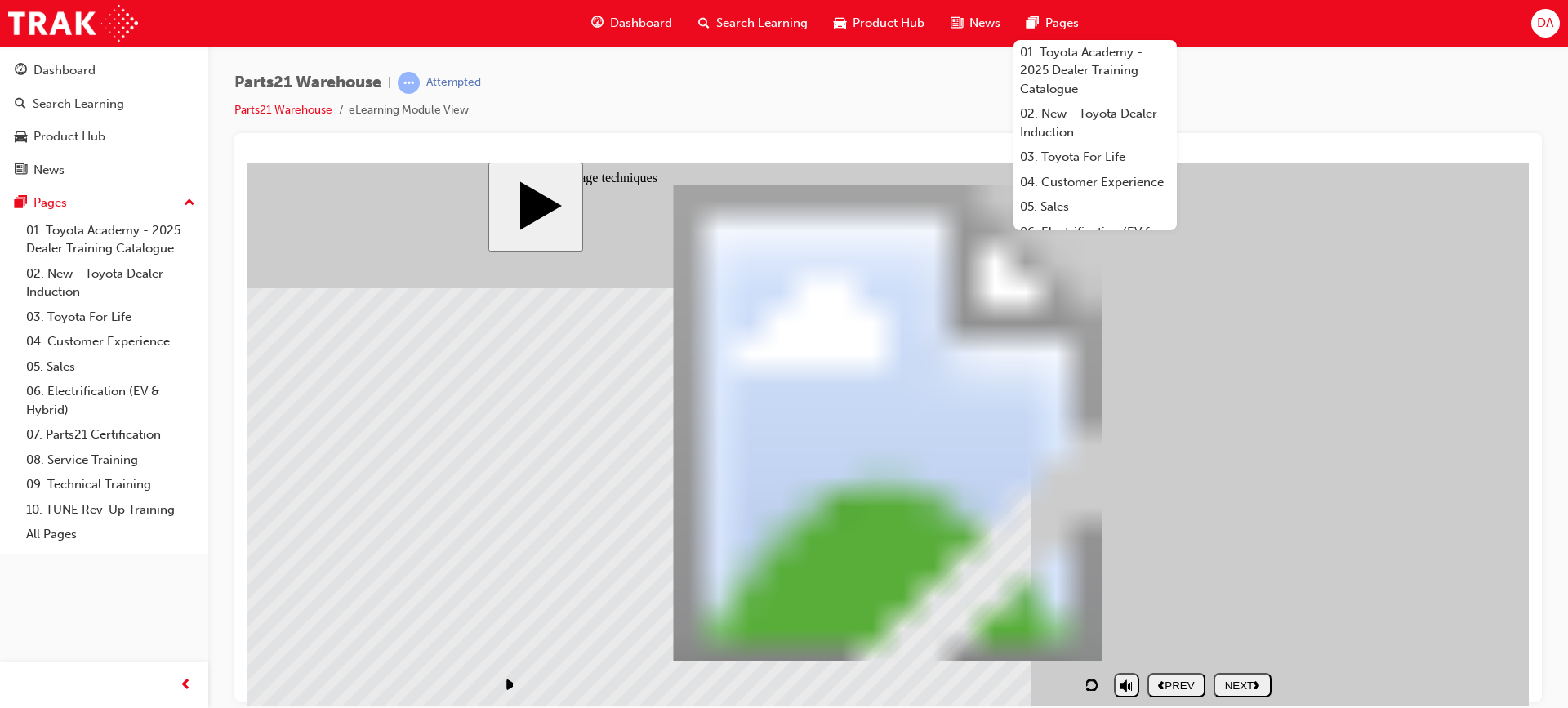
click at [1252, 675] on button "NEXT" at bounding box center [1242, 685] width 58 height 24
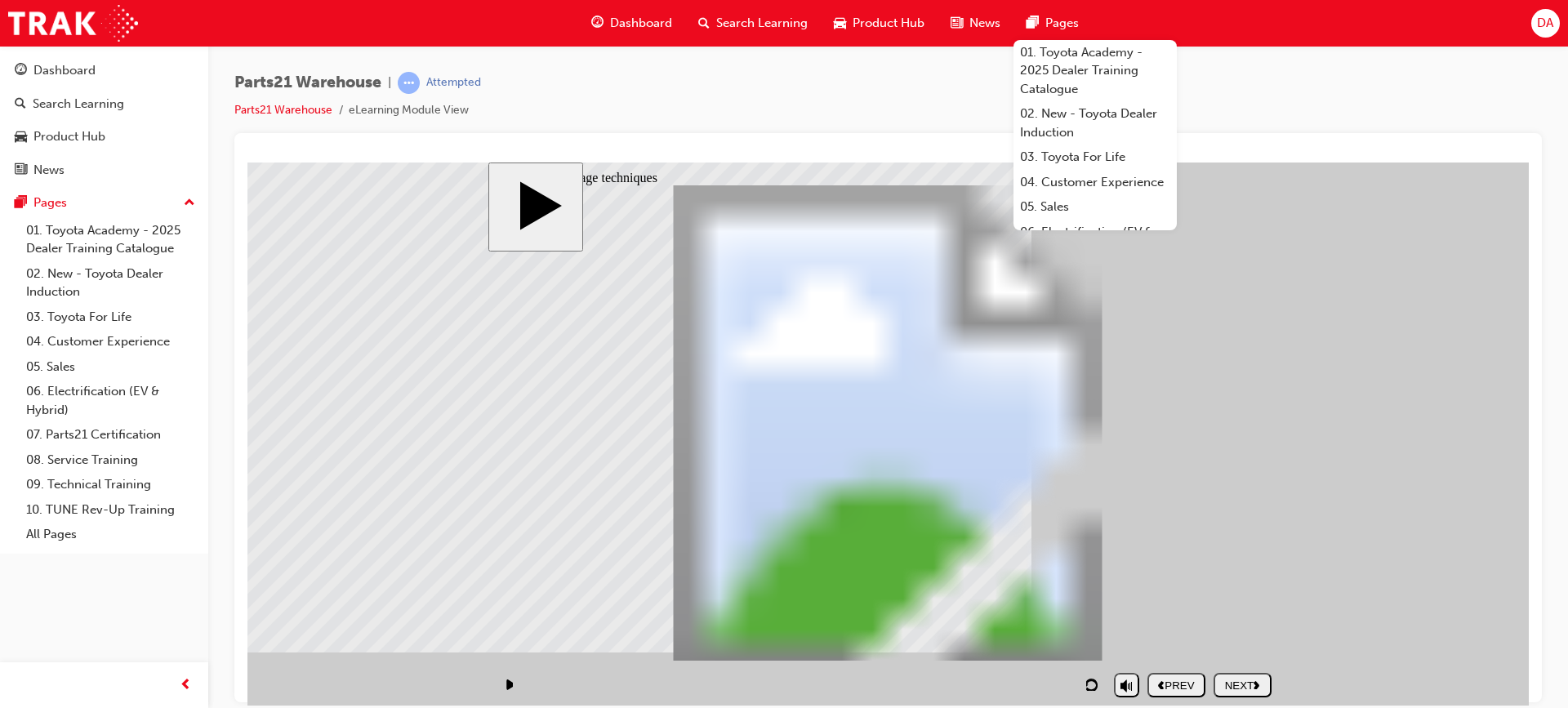
type input "255"
click at [1230, 683] on div "NEXT" at bounding box center [1243, 685] width 45 height 12
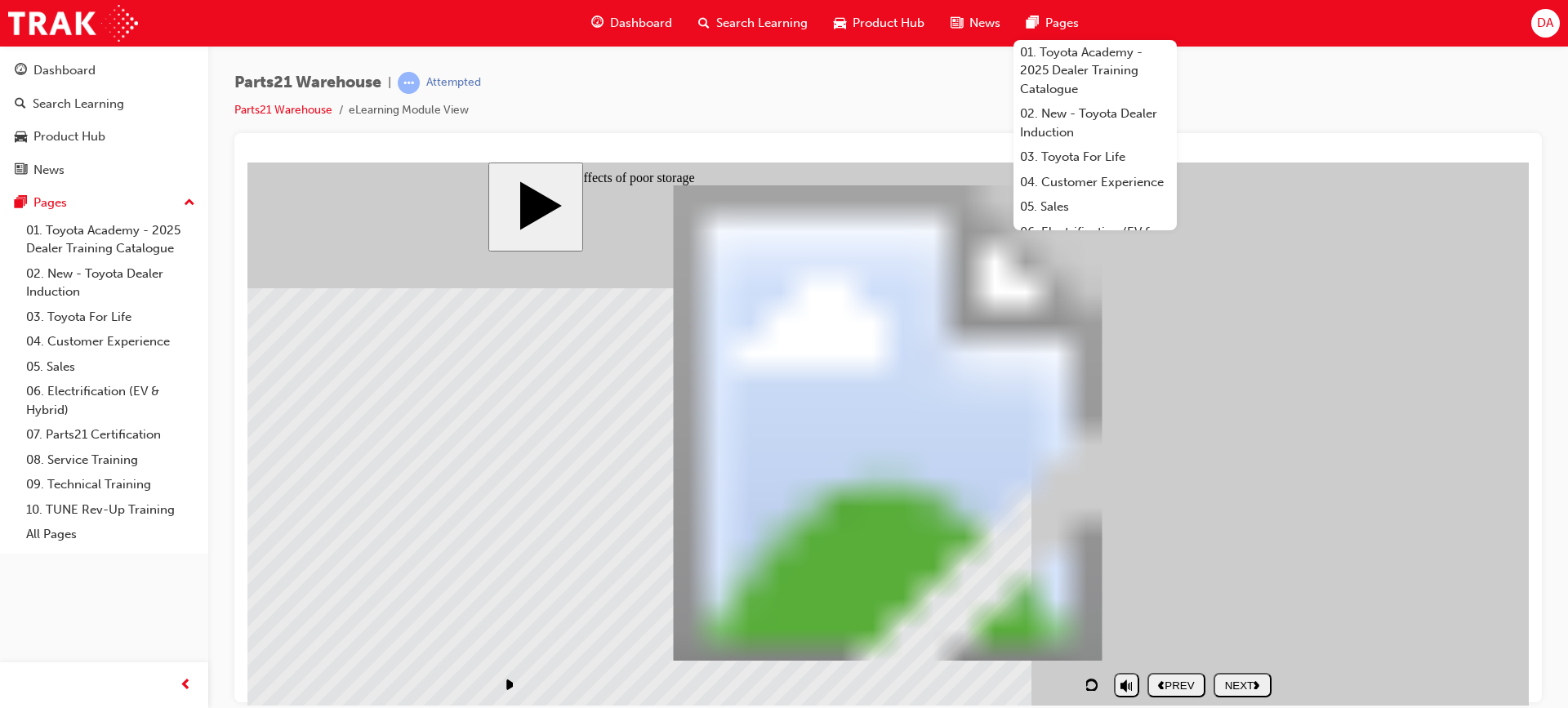
click at [1246, 676] on button "NEXT" at bounding box center [1242, 685] width 58 height 24
click at [1245, 678] on div "NEXT" at bounding box center [1243, 685] width 45 height 12
checkbox input "true"
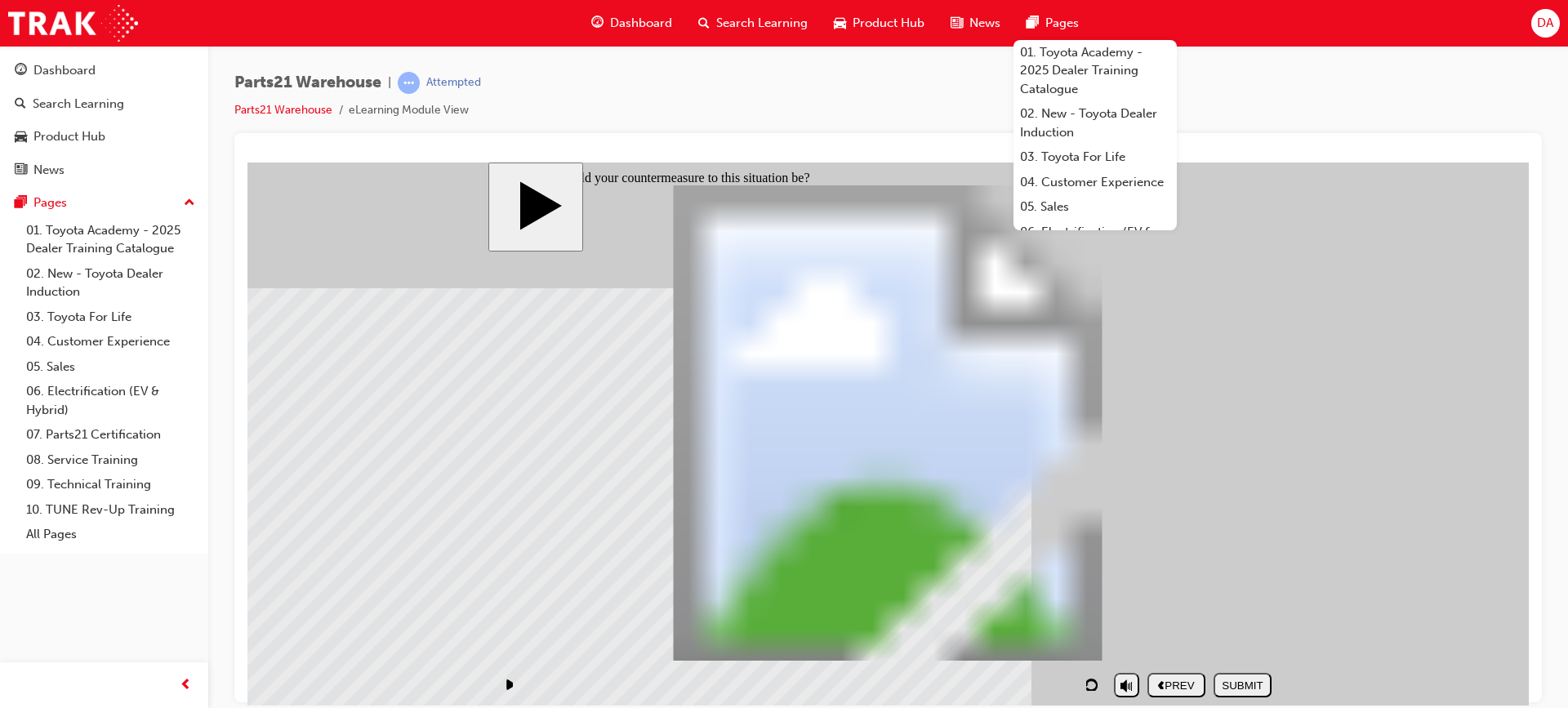
checkbox input "true"
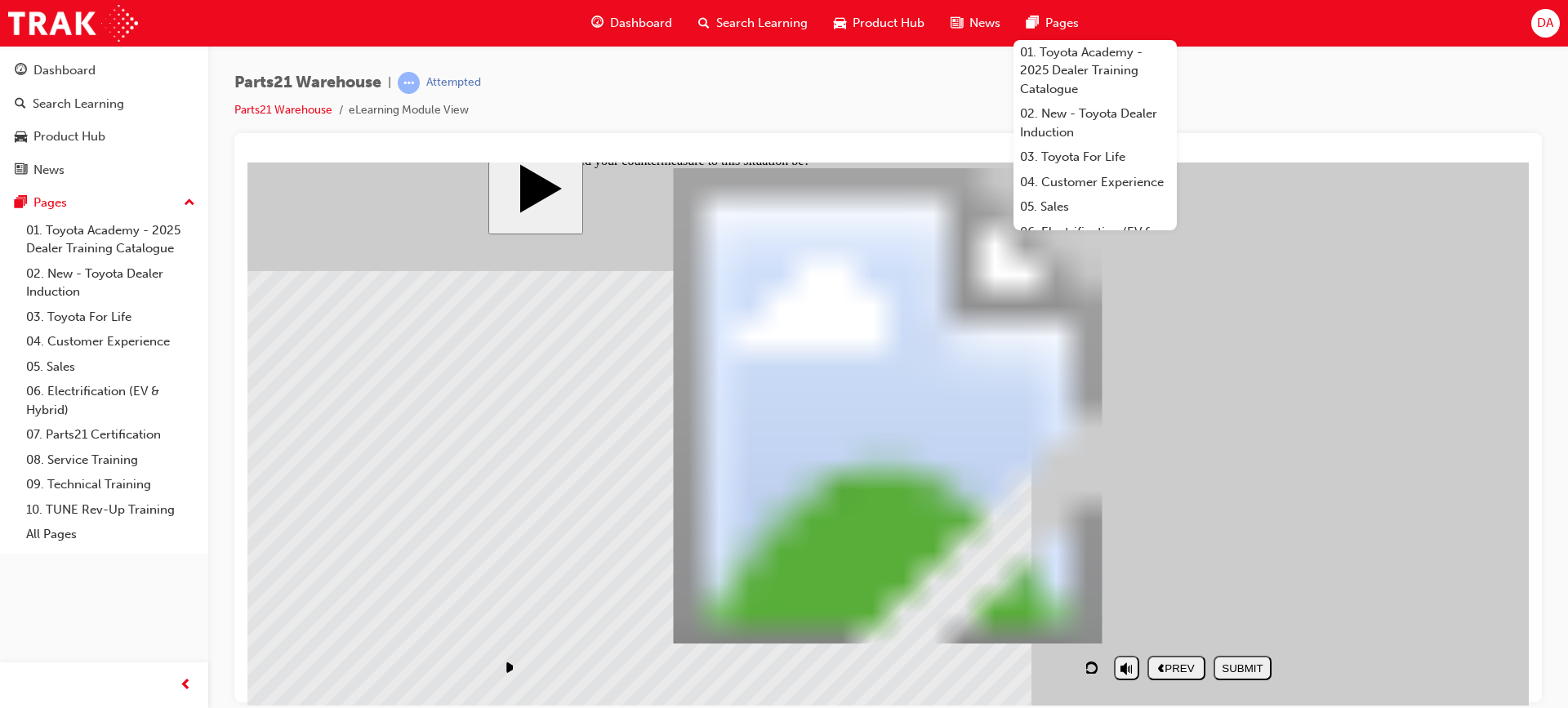
click at [1252, 662] on div "SUBMIT" at bounding box center [1243, 668] width 45 height 12
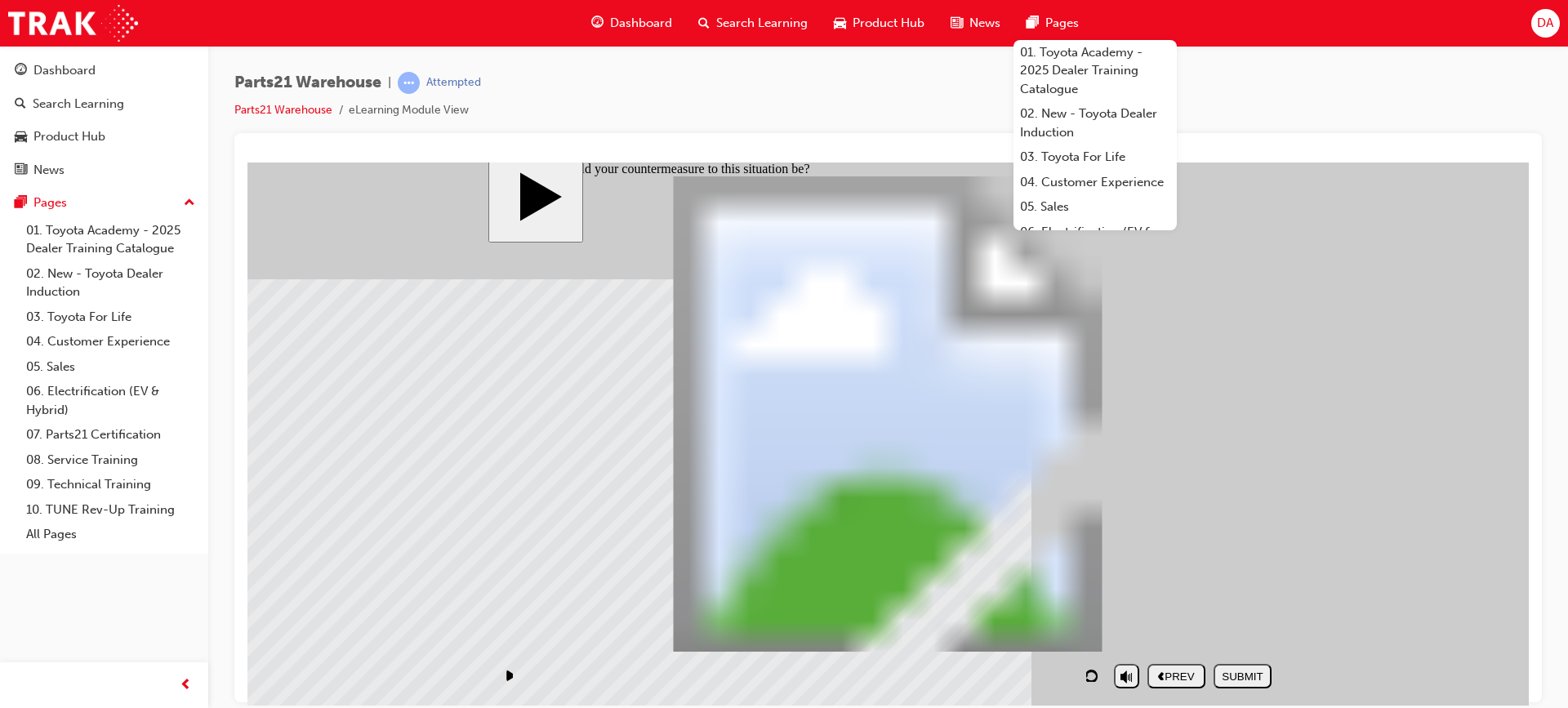
checkbox input "false"
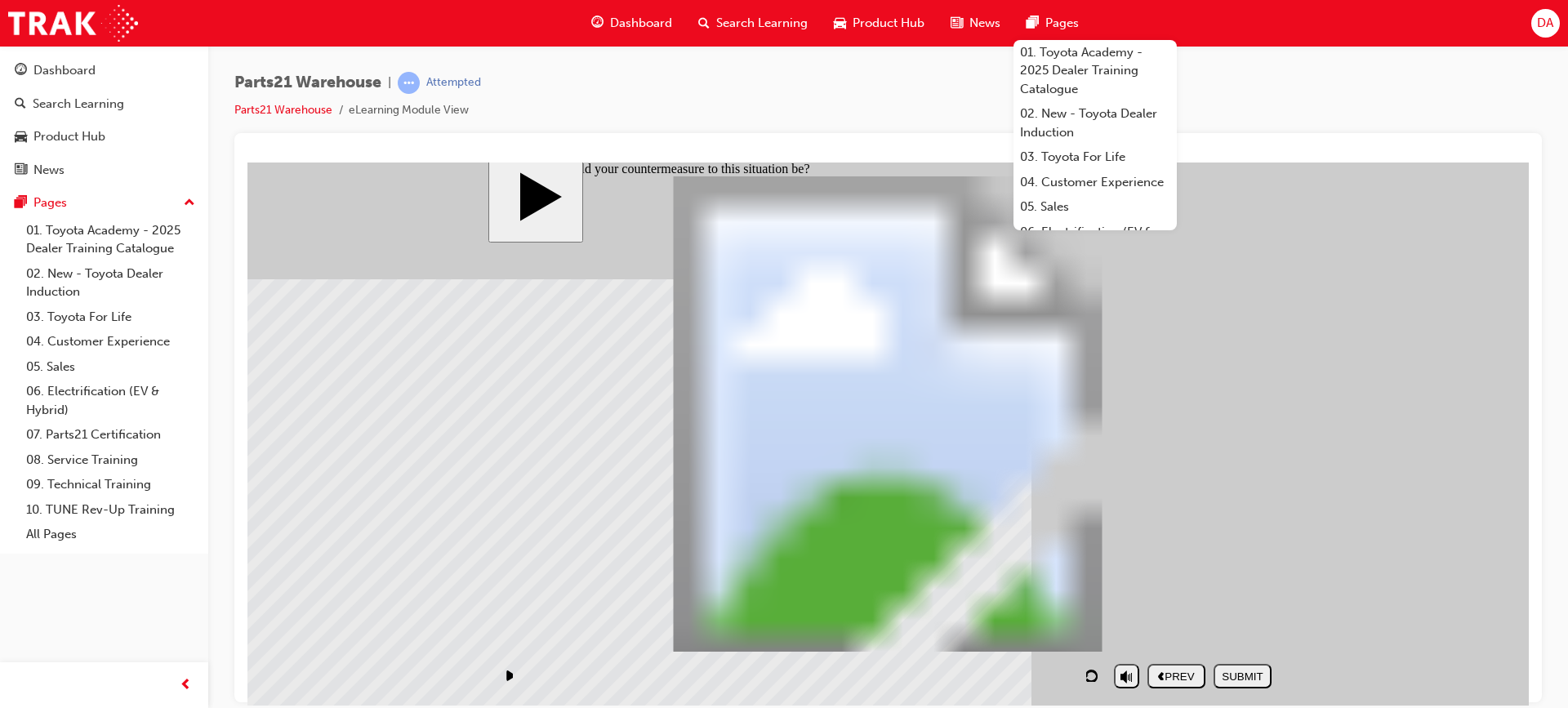
checkbox input "true"
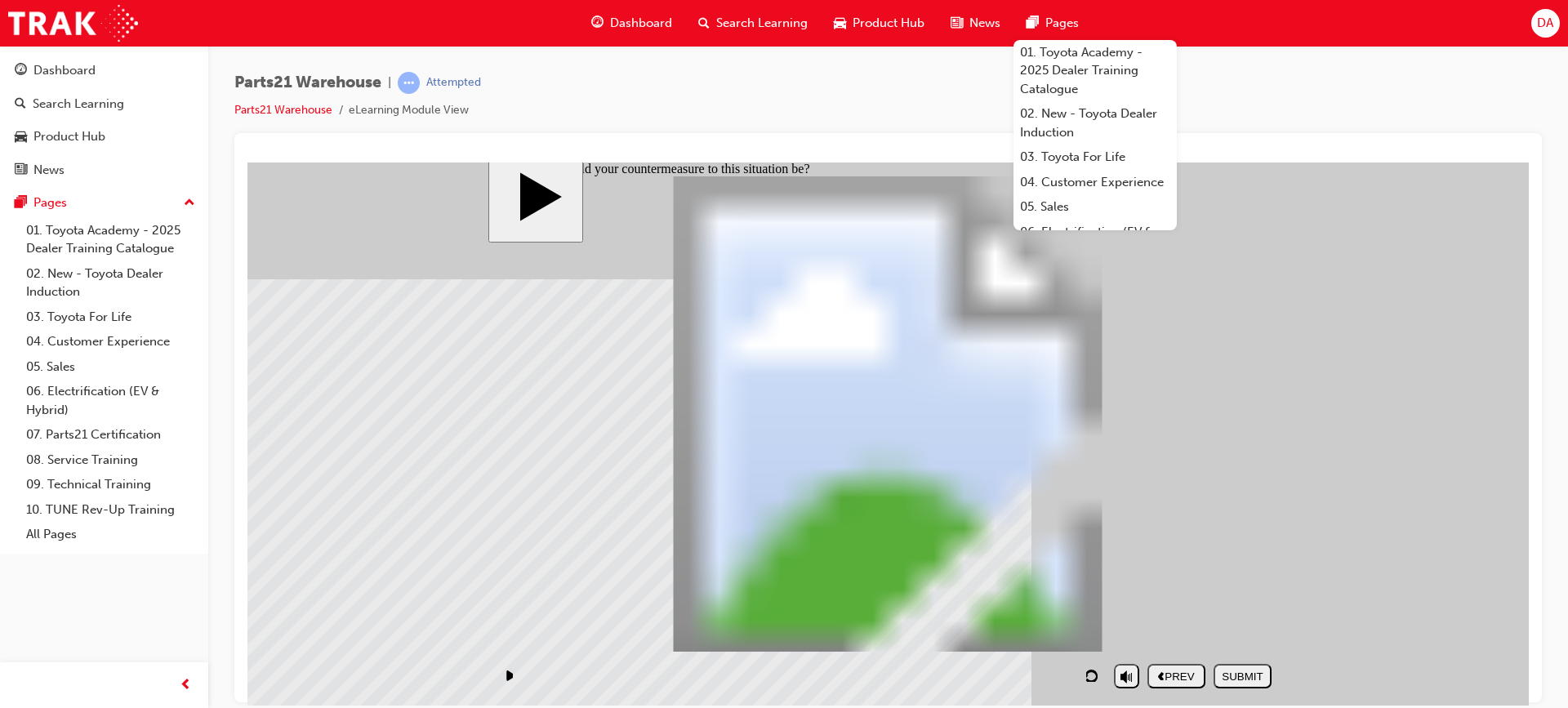
click at [1246, 672] on div "SUBMIT" at bounding box center [1243, 676] width 45 height 12
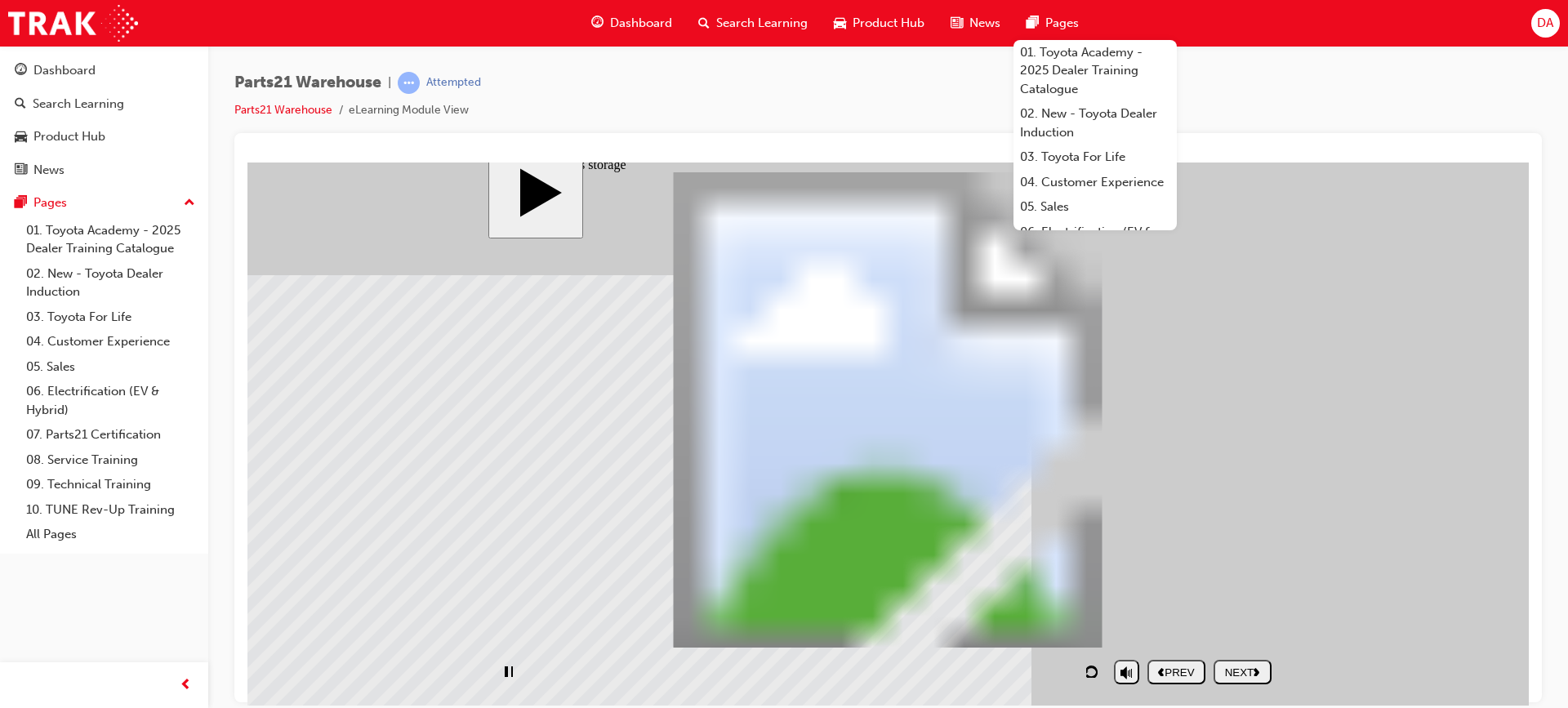
scroll to position [17, 0]
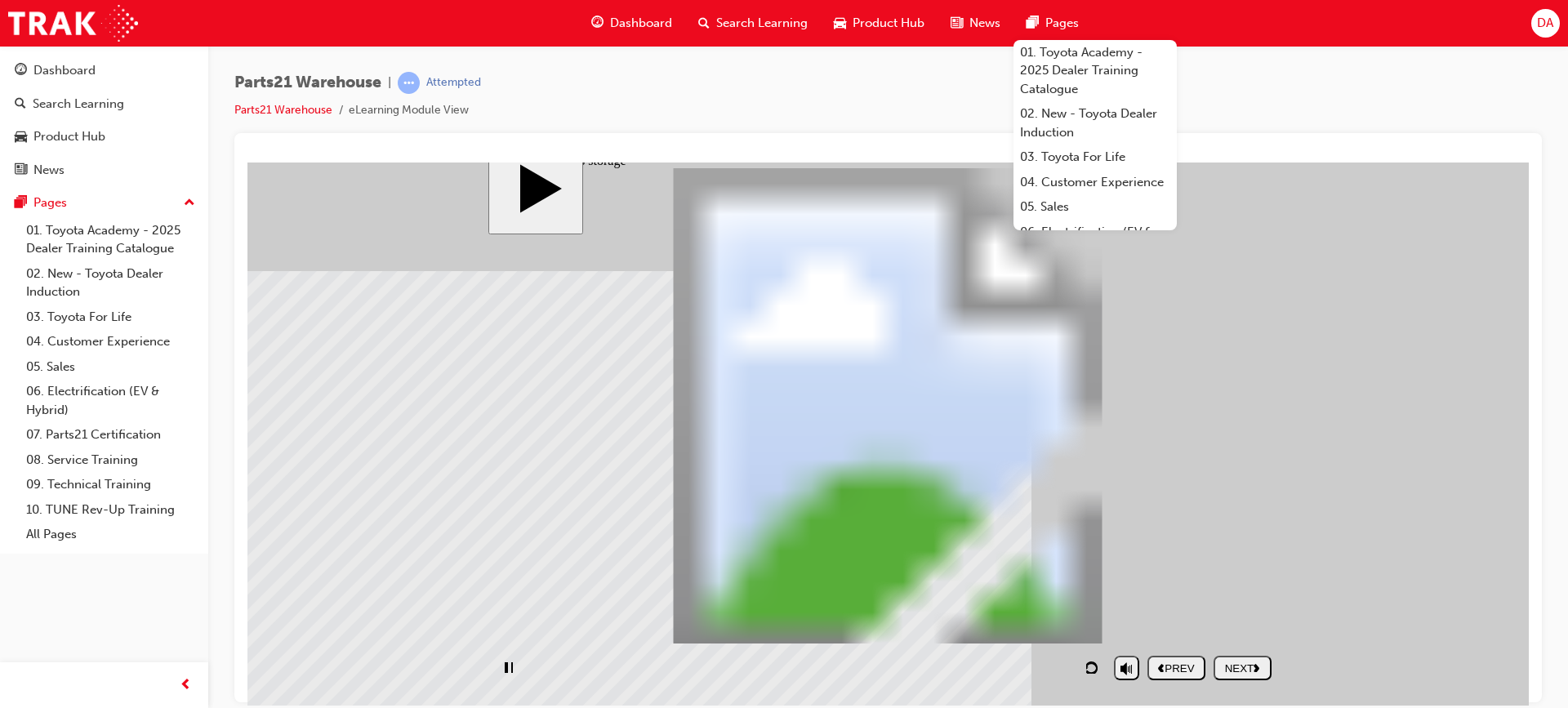
click at [1178, 662] on div "PREV" at bounding box center [1176, 668] width 45 height 12
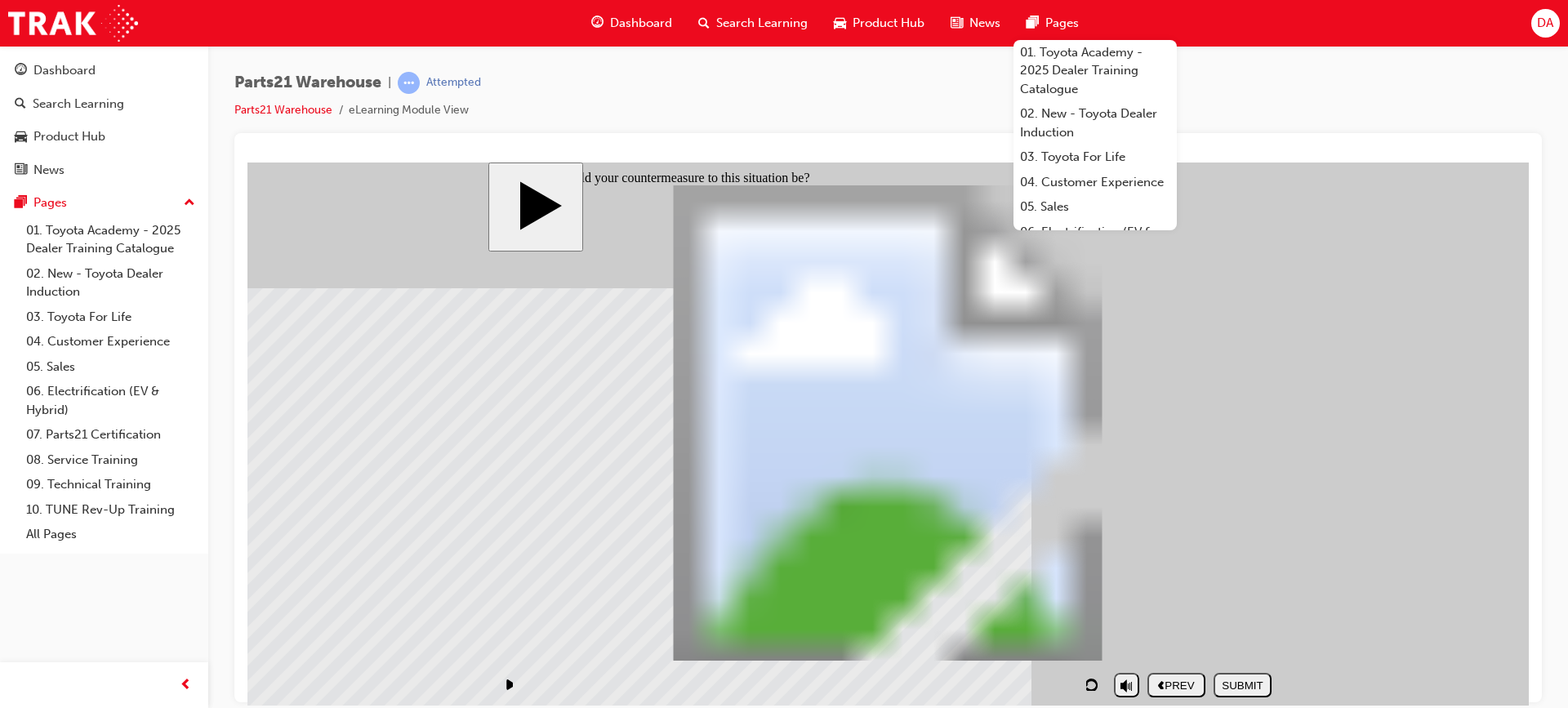
checkbox input "true"
click at [1465, 589] on body "slide: What would your countermeasure to this situation be? PARTS21 Warehouse (…" at bounding box center [887, 433] width 1281 height 543
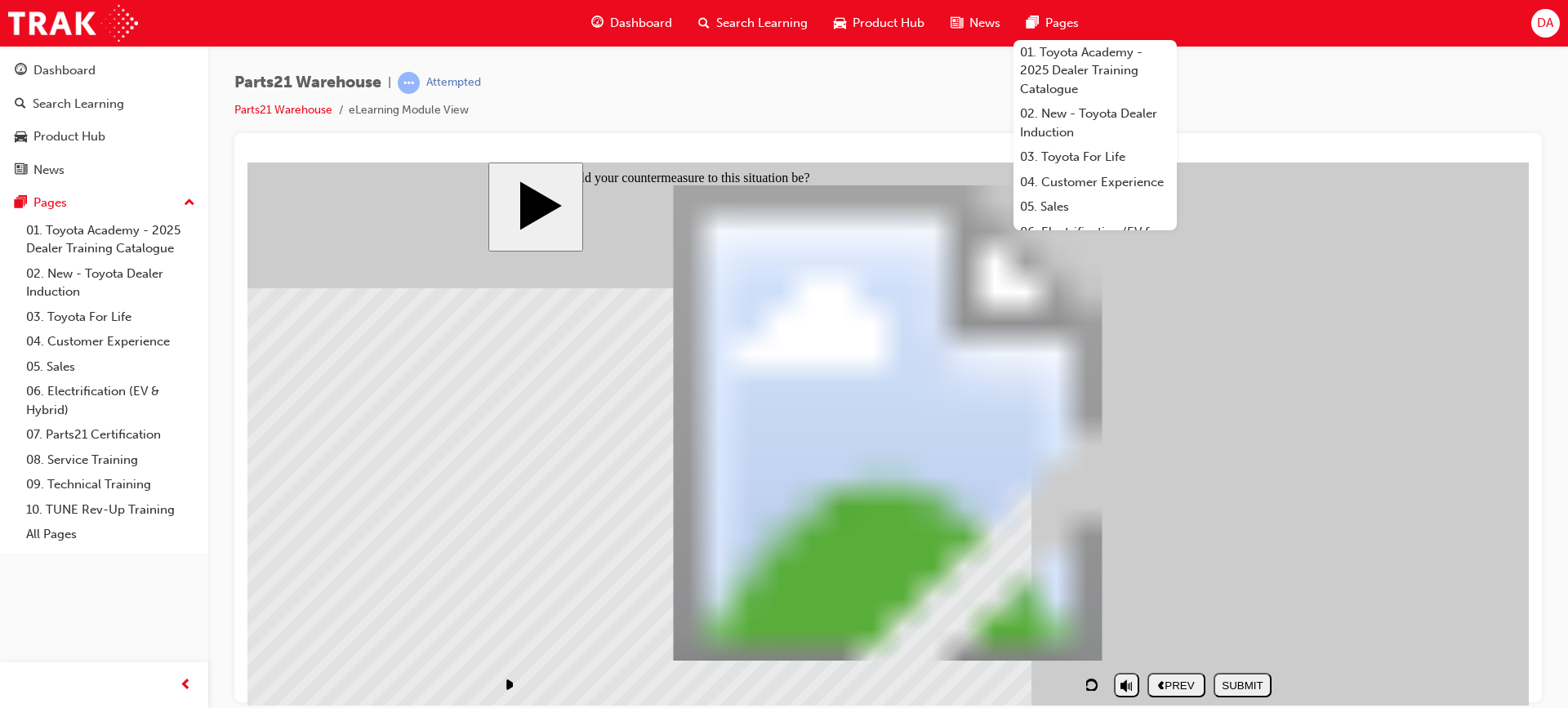
checkbox input "true"
click at [1233, 686] on div "SUBMIT" at bounding box center [1243, 685] width 45 height 12
checkbox input "false"
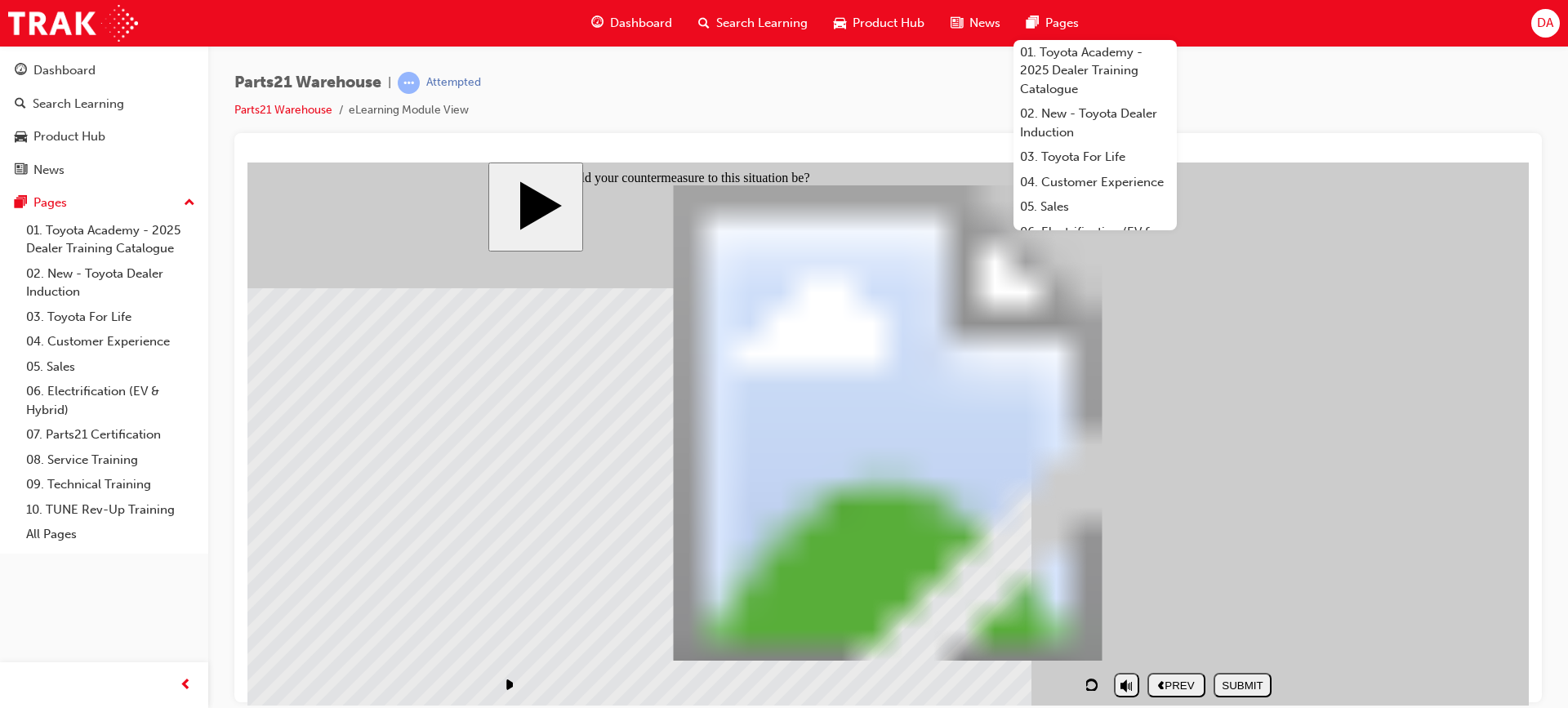
checkbox input "false"
checkbox input "true"
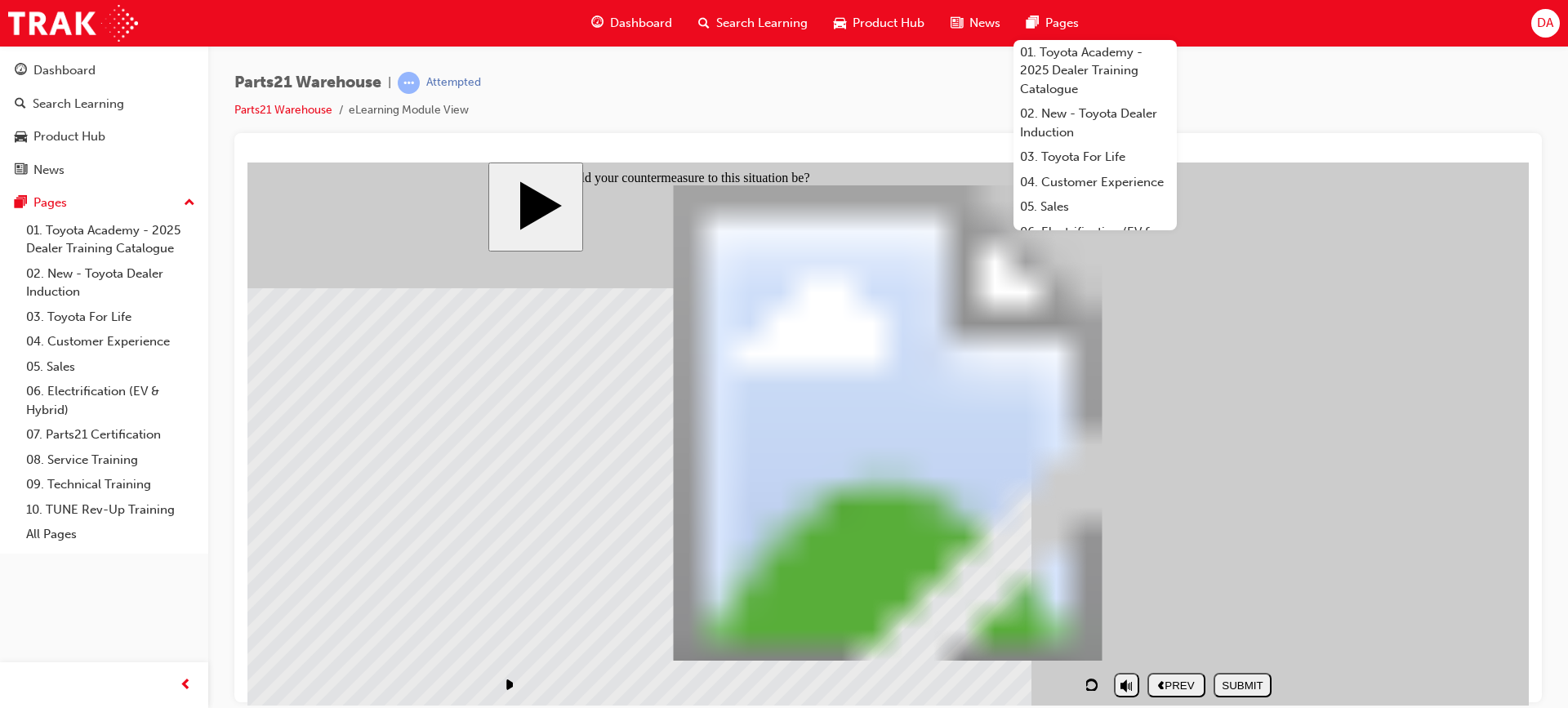
checkbox input "true"
click at [1246, 684] on div "SUBMIT" at bounding box center [1243, 685] width 45 height 12
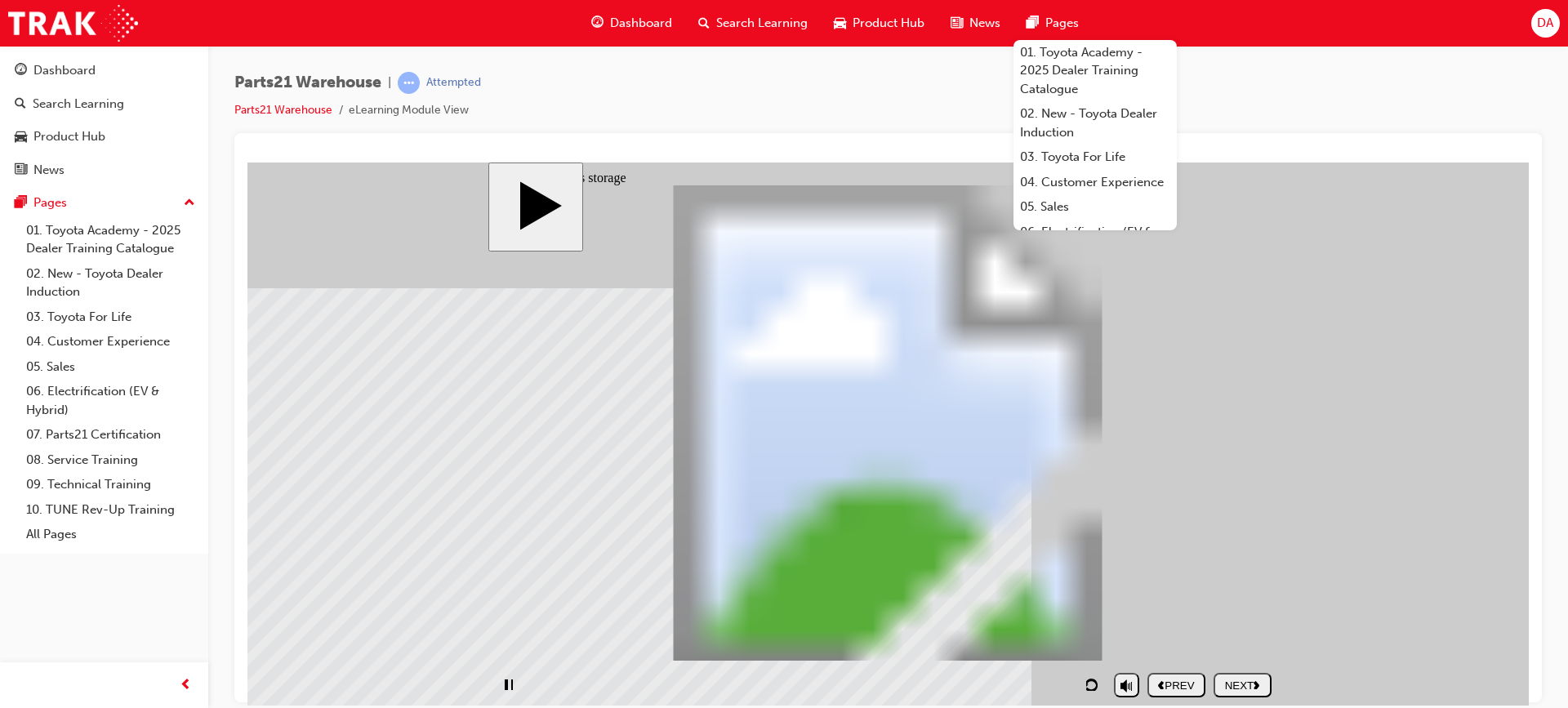
click at [1166, 678] on div "PREV" at bounding box center [1176, 685] width 45 height 12
click at [508, 682] on rect "play/pause" at bounding box center [506, 684] width 3 height 11
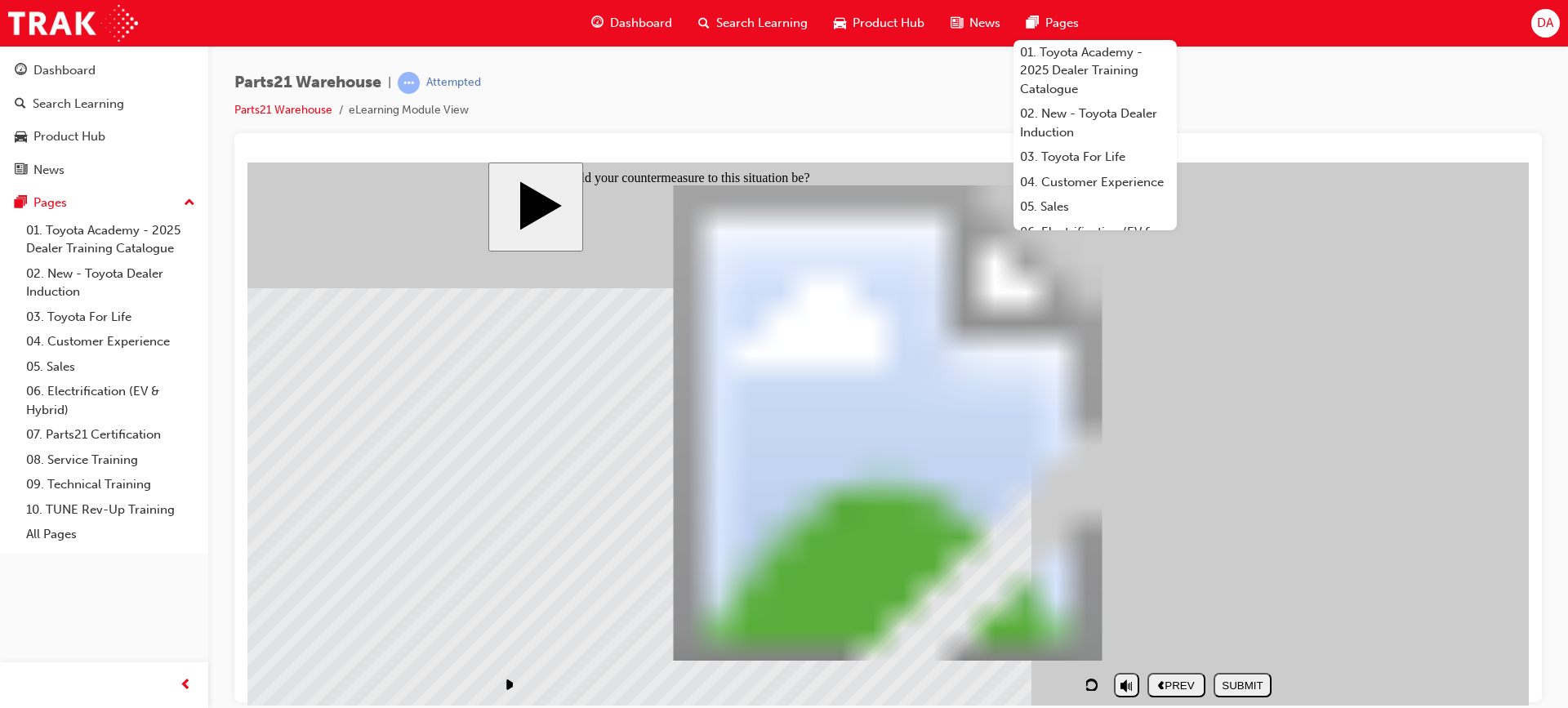
click at [1417, 321] on body "slide: What would your countermeasure to this situation be? PARTS21 Warehouse (…" at bounding box center [887, 433] width 1281 height 543
click at [508, 678] on button "play/pause" at bounding box center [508, 685] width 24 height 24
checkbox input "true"
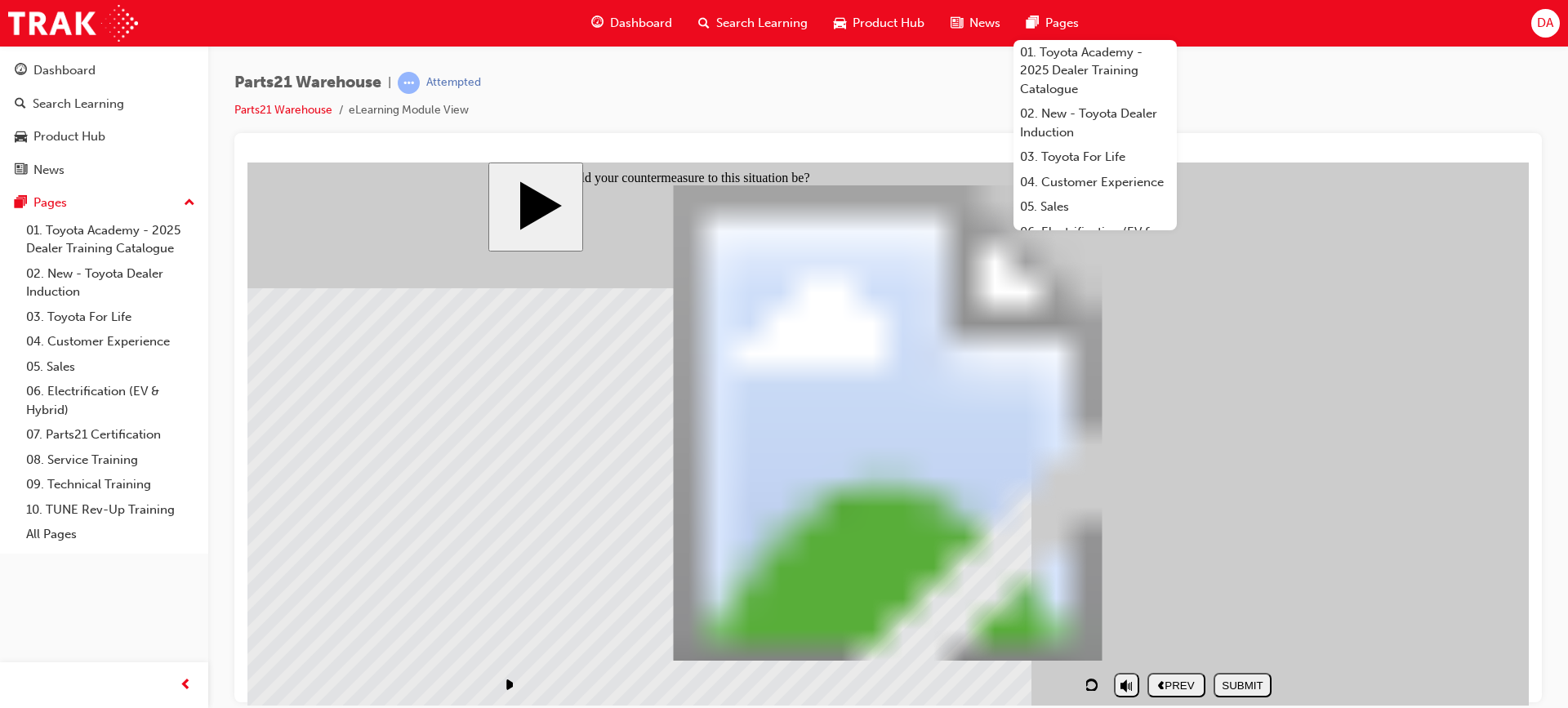
checkbox input "true"
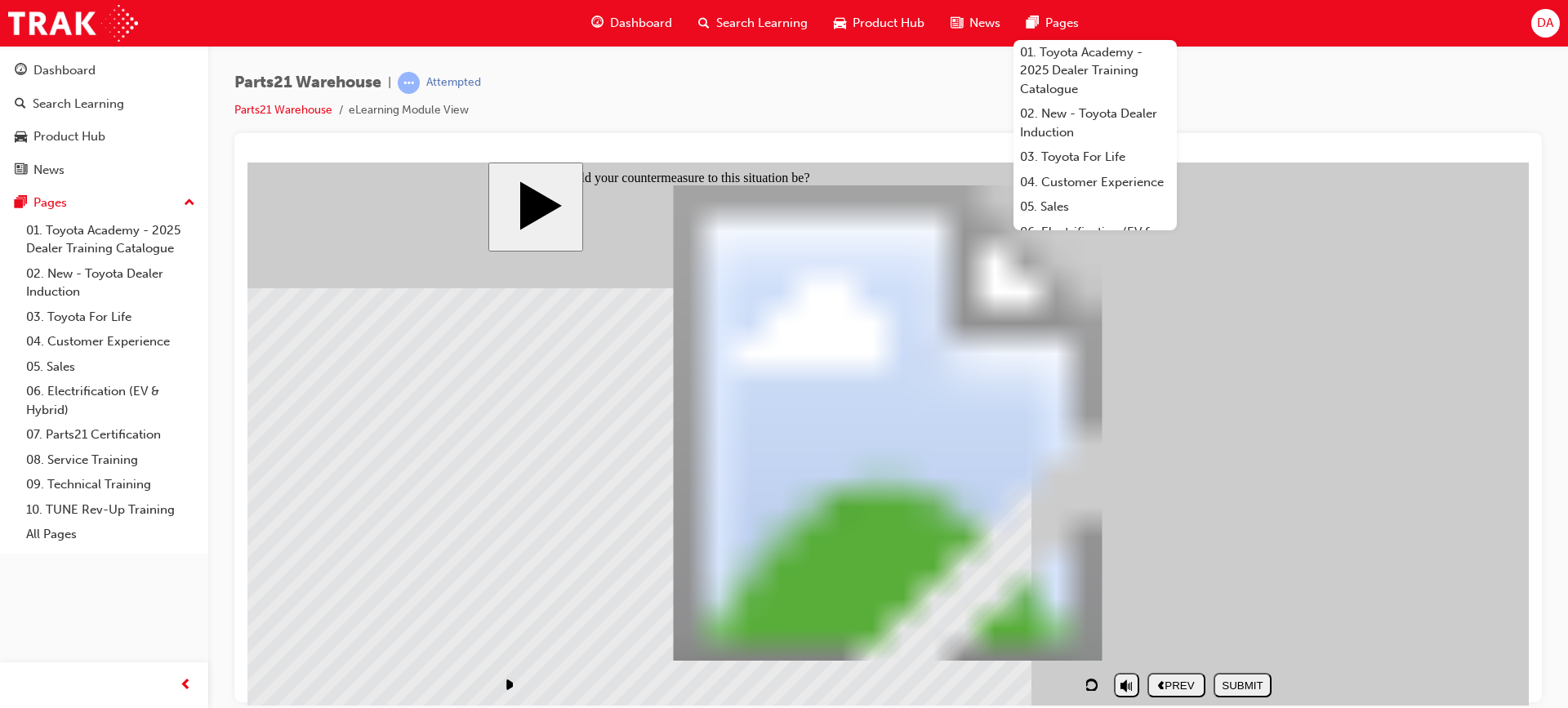
checkbox input "true"
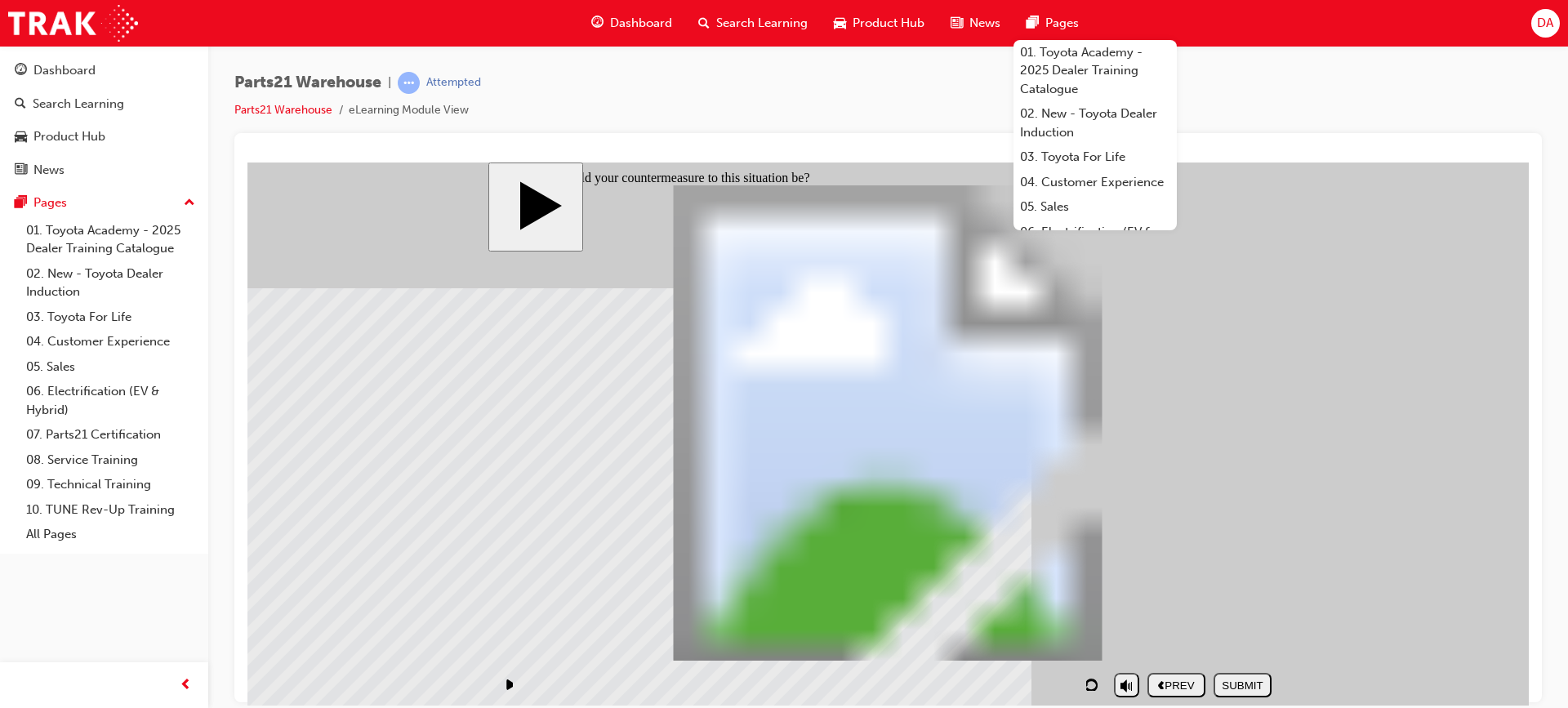
checkbox input "true"
drag, startPoint x: 888, startPoint y: 590, endPoint x: 892, endPoint y: 605, distance: 15.5
checkbox input "true"
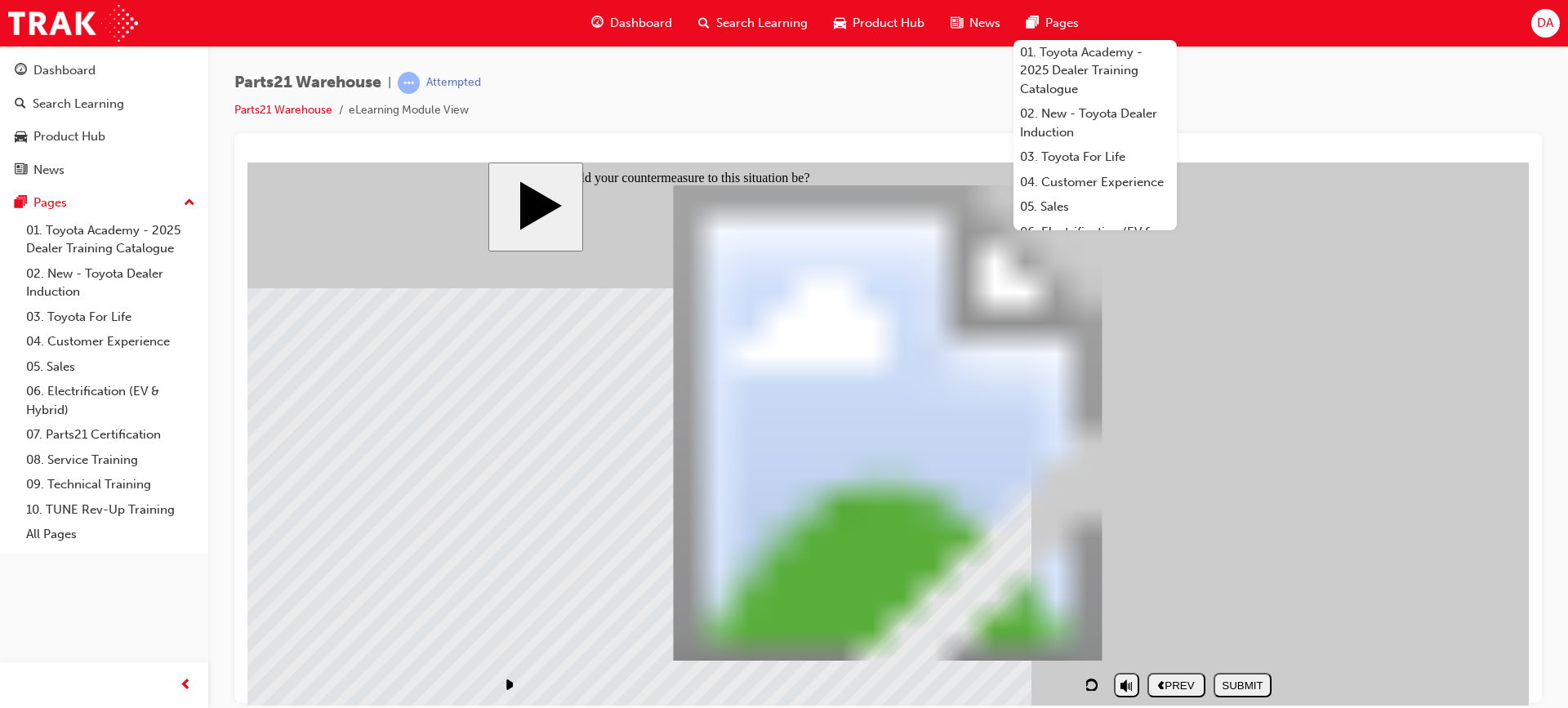
checkbox input "true"
click at [1236, 685] on div "SUBMIT" at bounding box center [1243, 685] width 45 height 12
checkbox input "false"
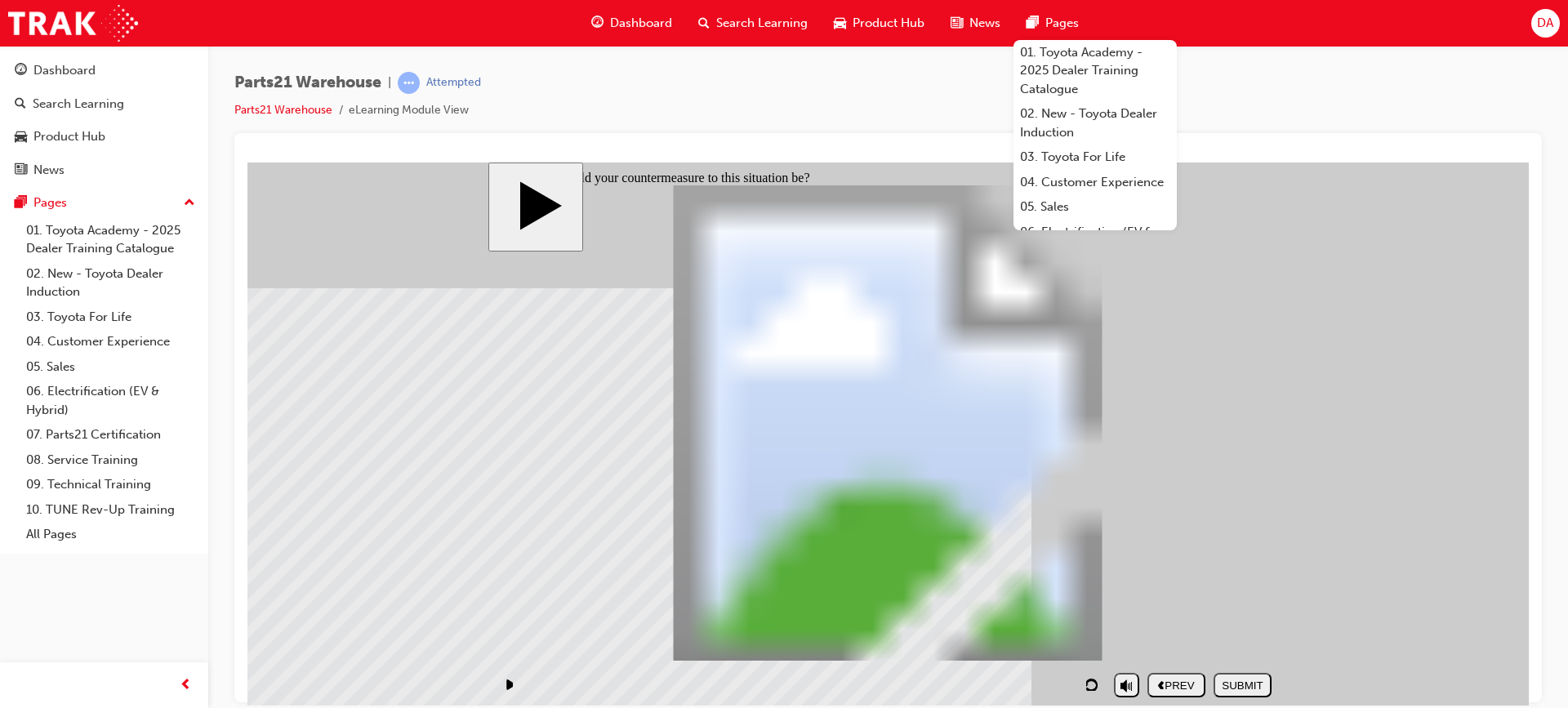
checkbox input "false"
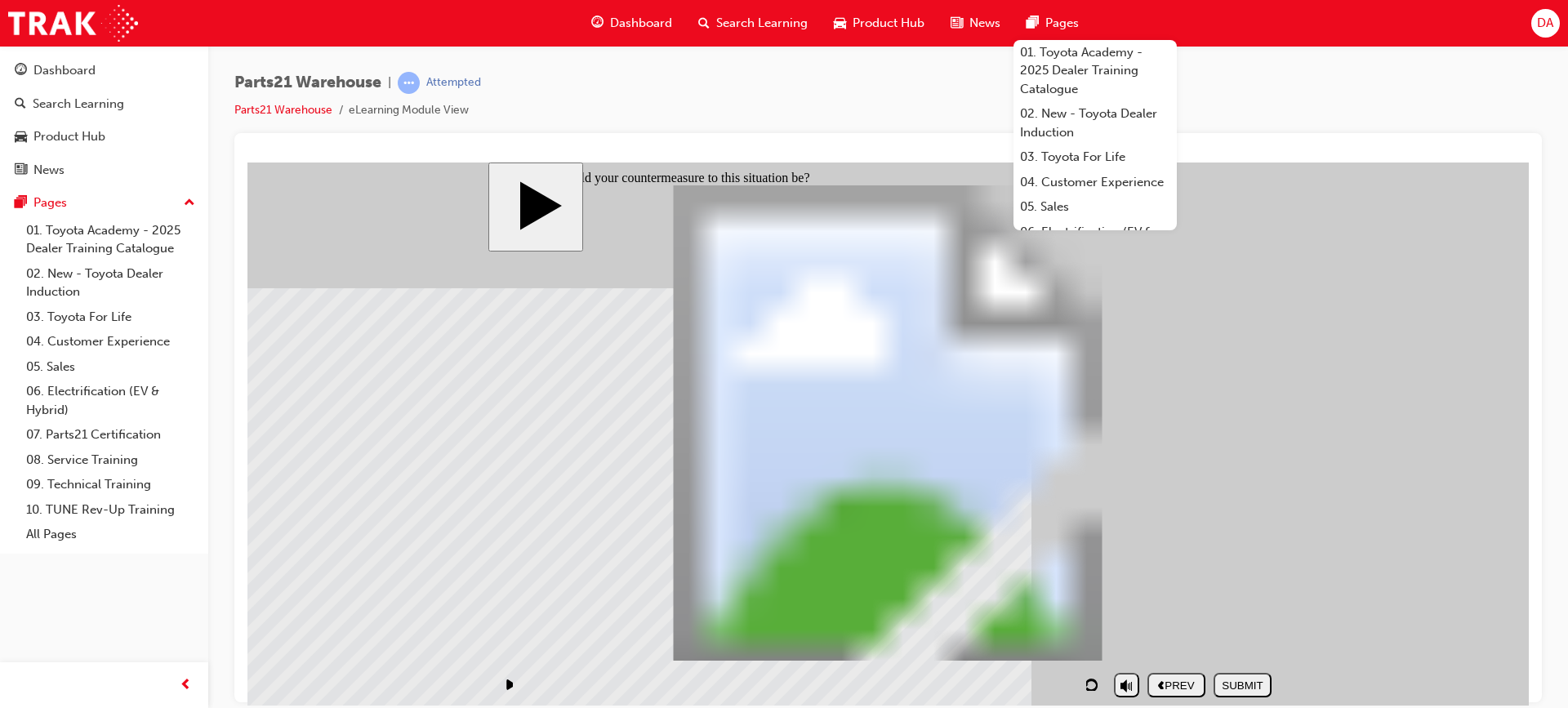
checkbox input "false"
checkbox input "true"
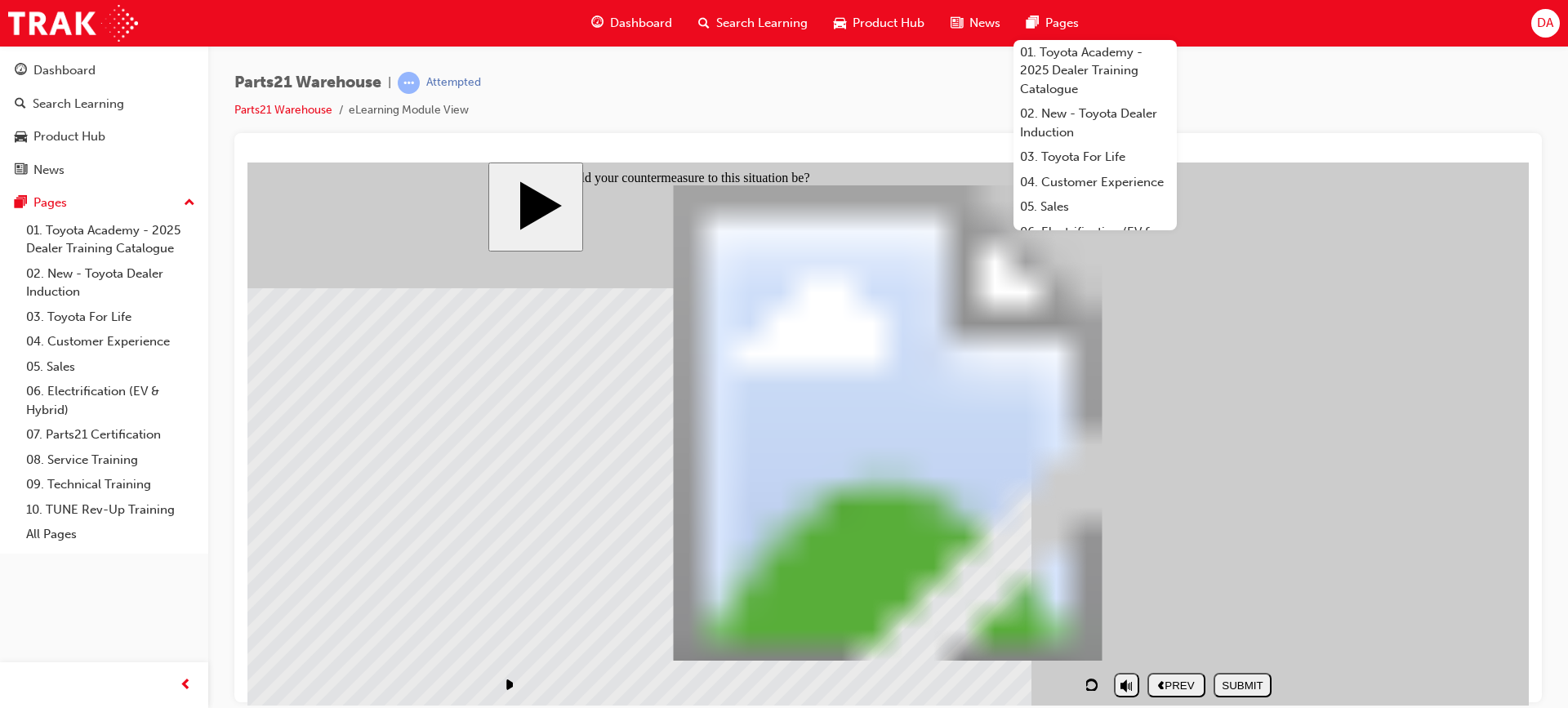
checkbox input "true"
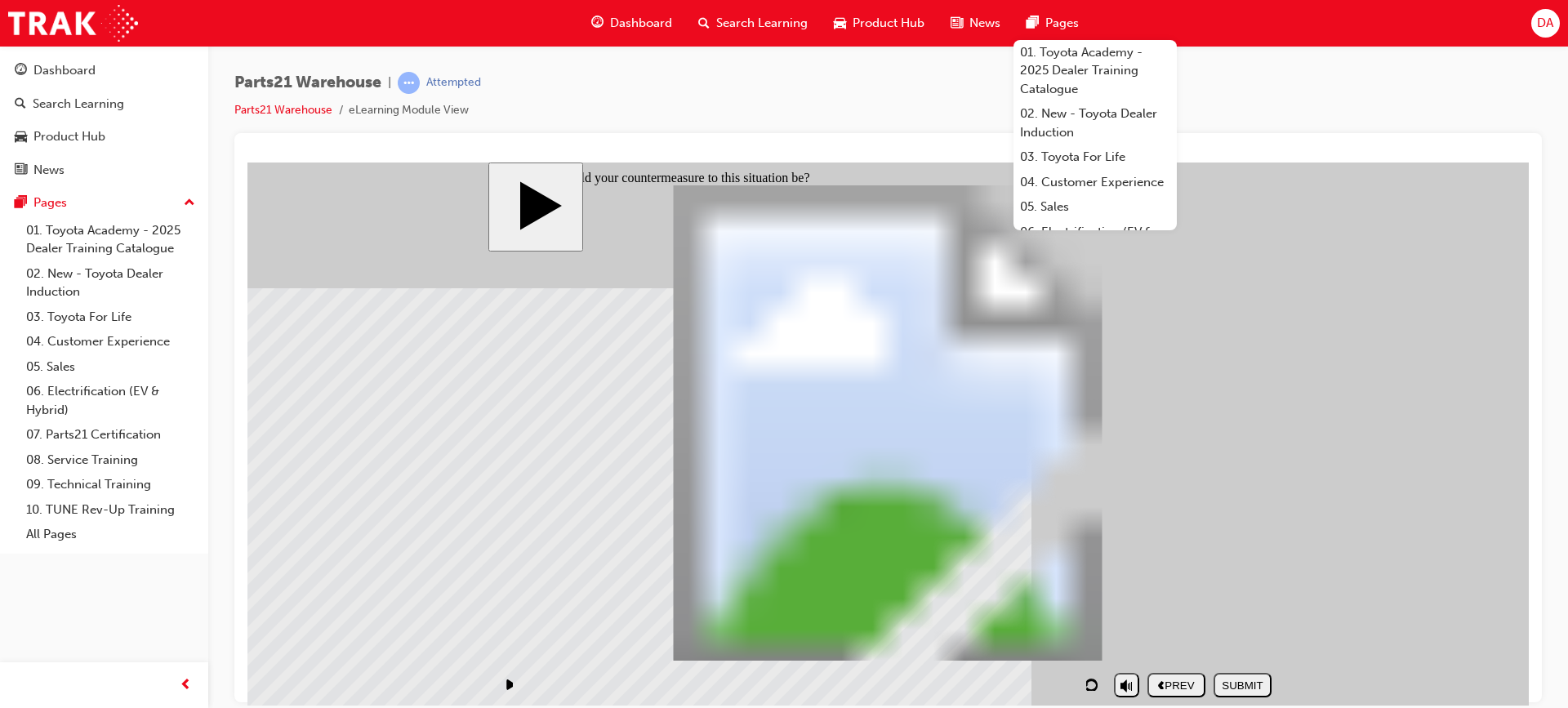
checkbox input "true"
click at [1240, 678] on div "SUBMIT" at bounding box center [1243, 685] width 45 height 12
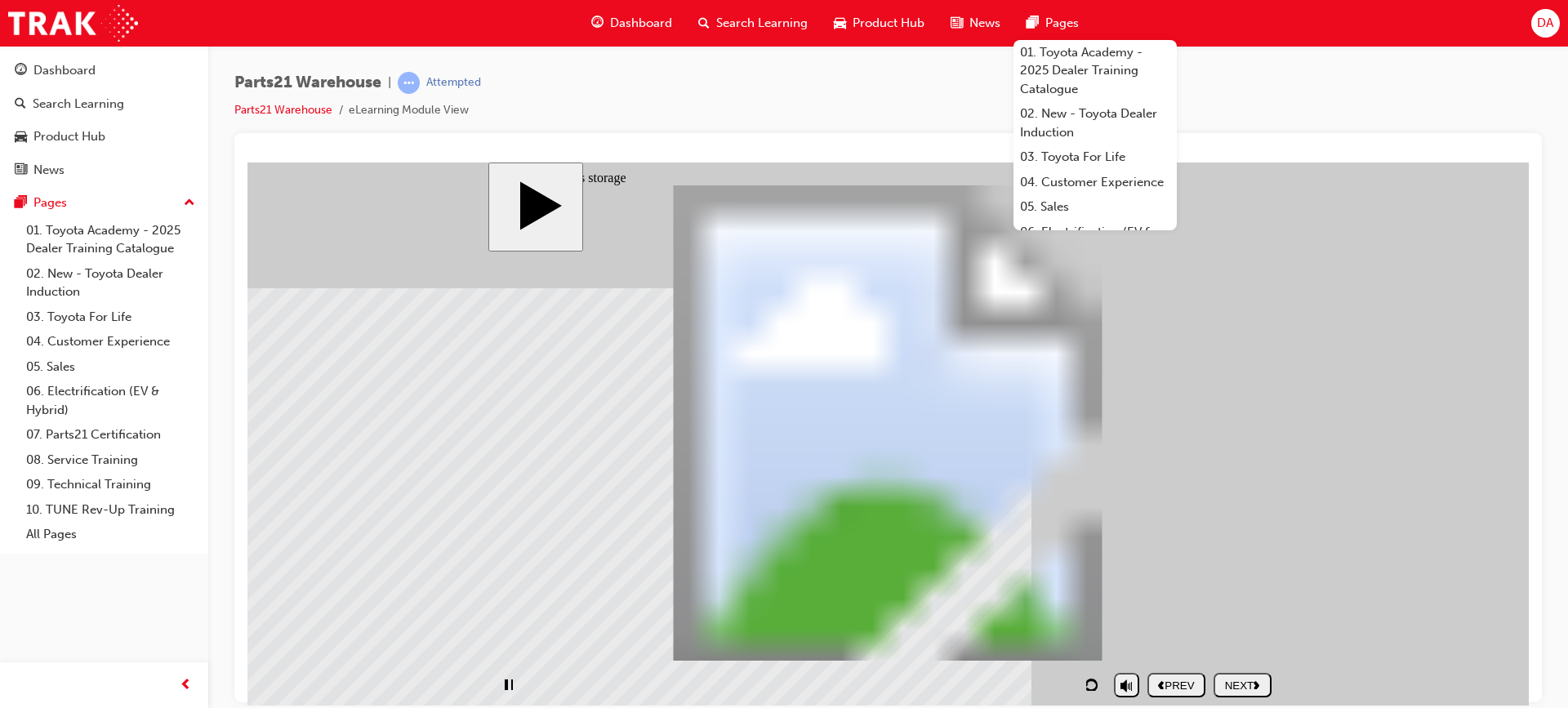
click at [1175, 678] on div "PREV" at bounding box center [1176, 685] width 45 height 12
checkbox input "true"
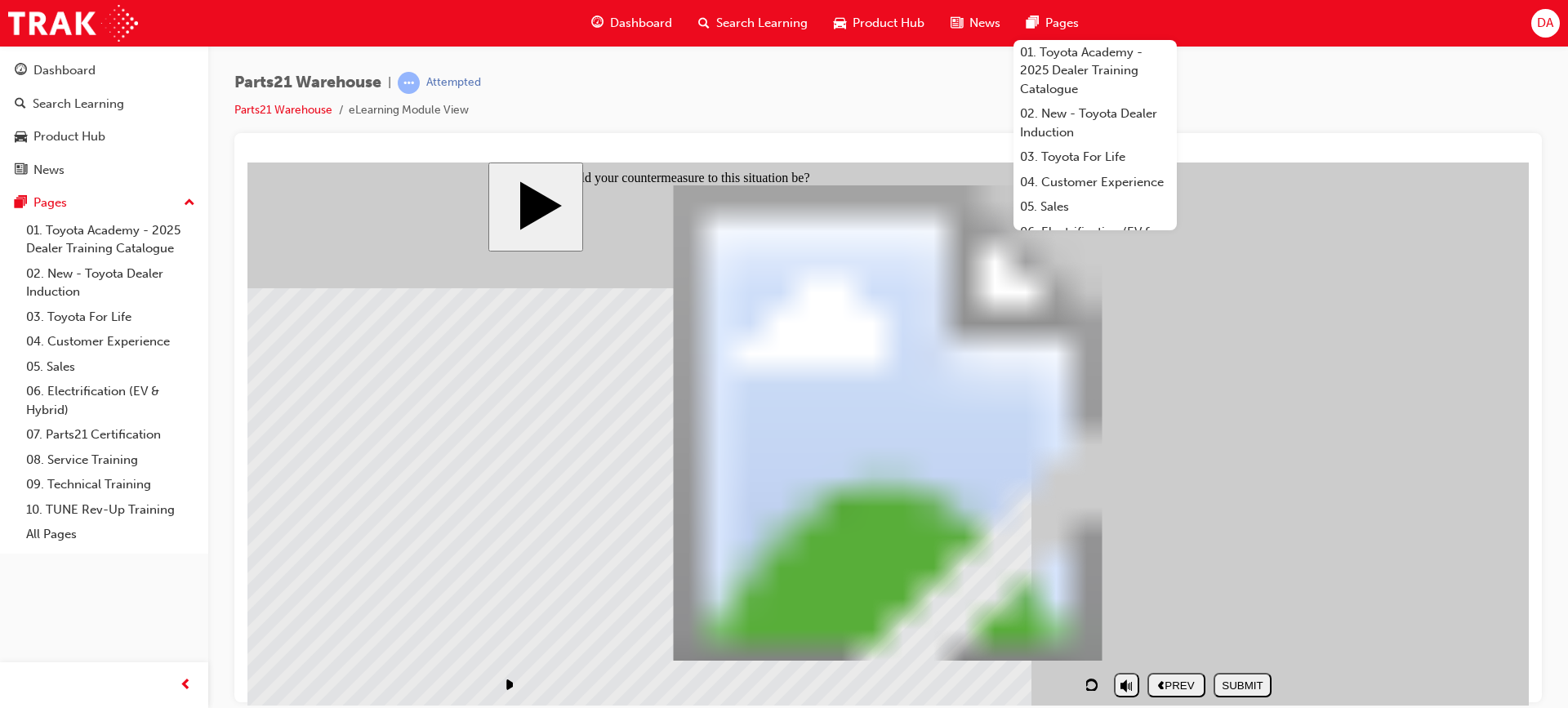
checkbox input "true"
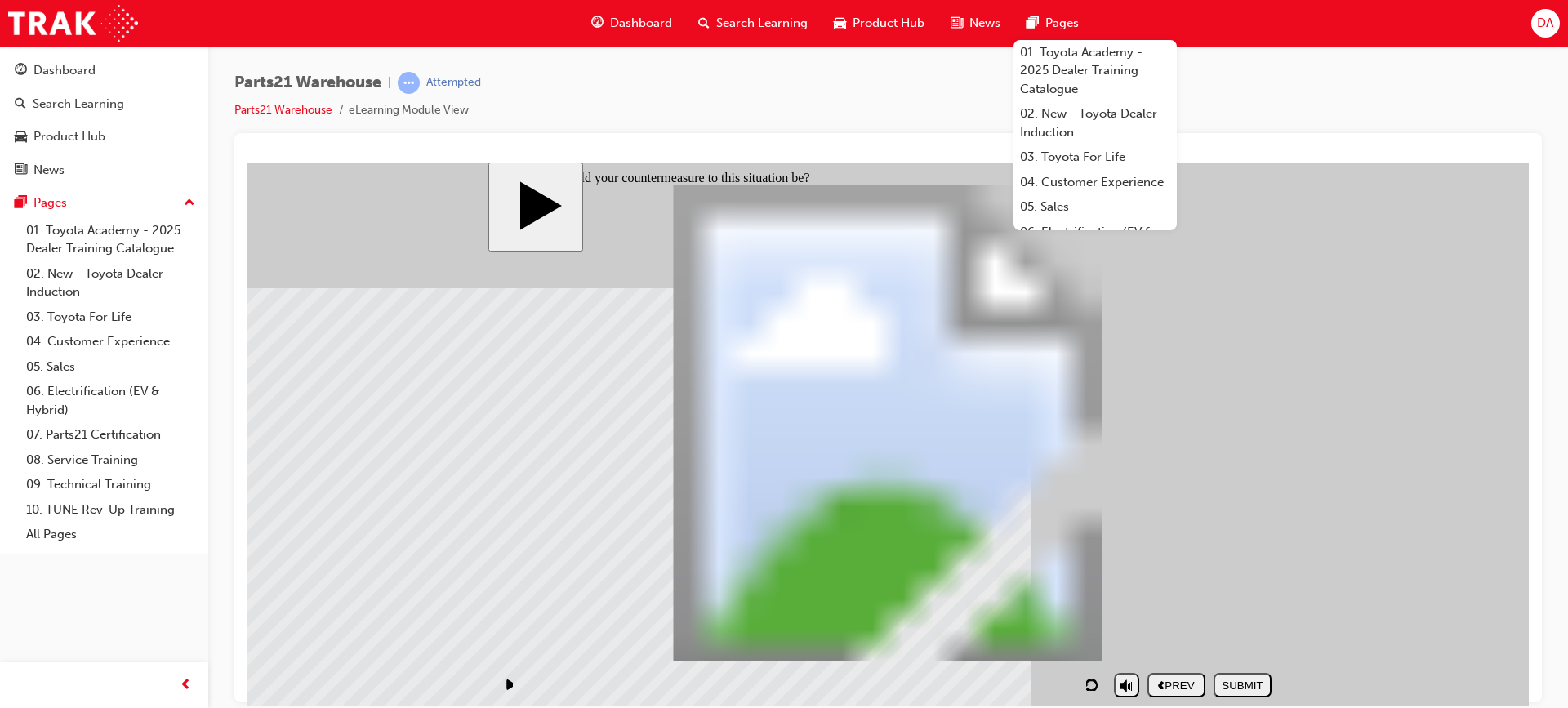
checkbox input "true"
click at [1239, 685] on div "SUBMIT" at bounding box center [1243, 685] width 45 height 12
checkbox input "false"
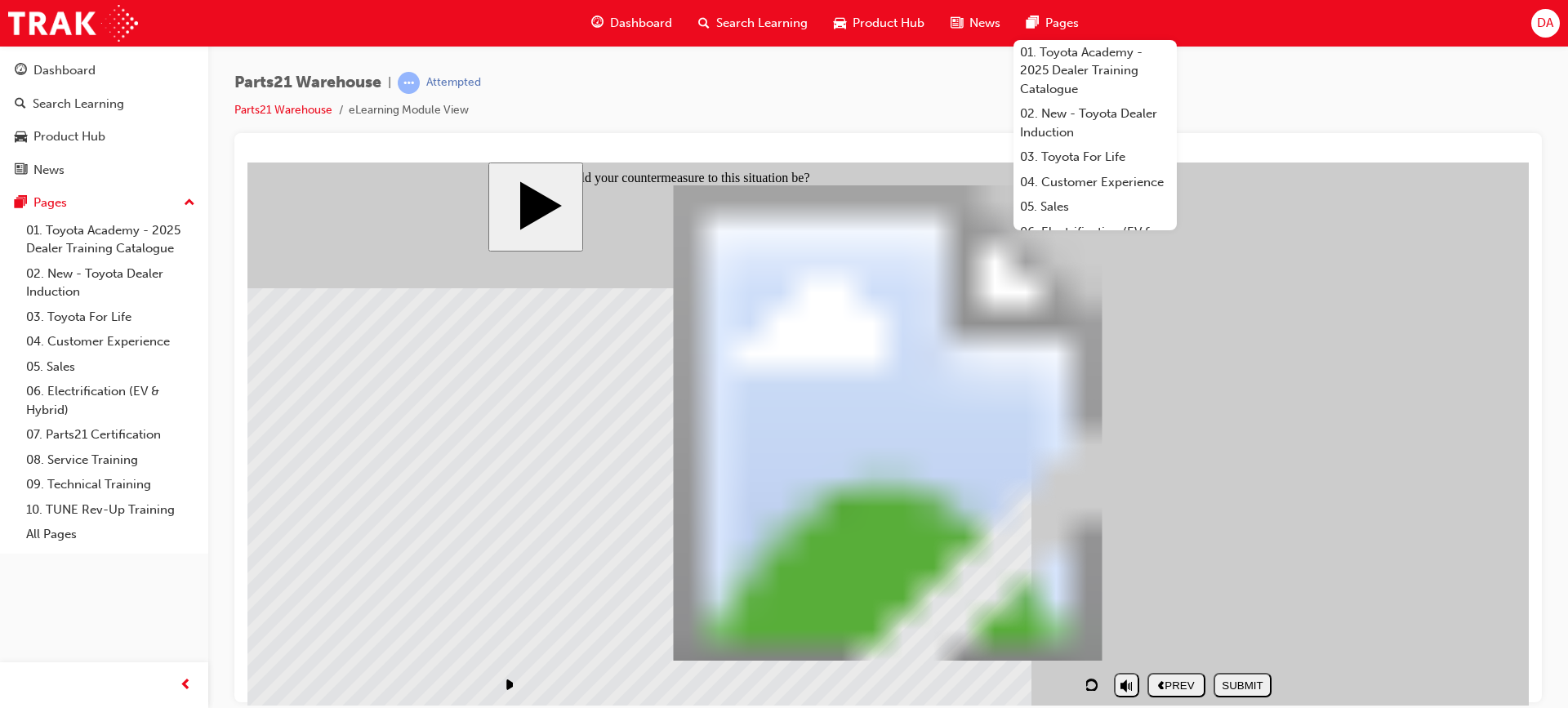
checkbox input "false"
checkbox input "true"
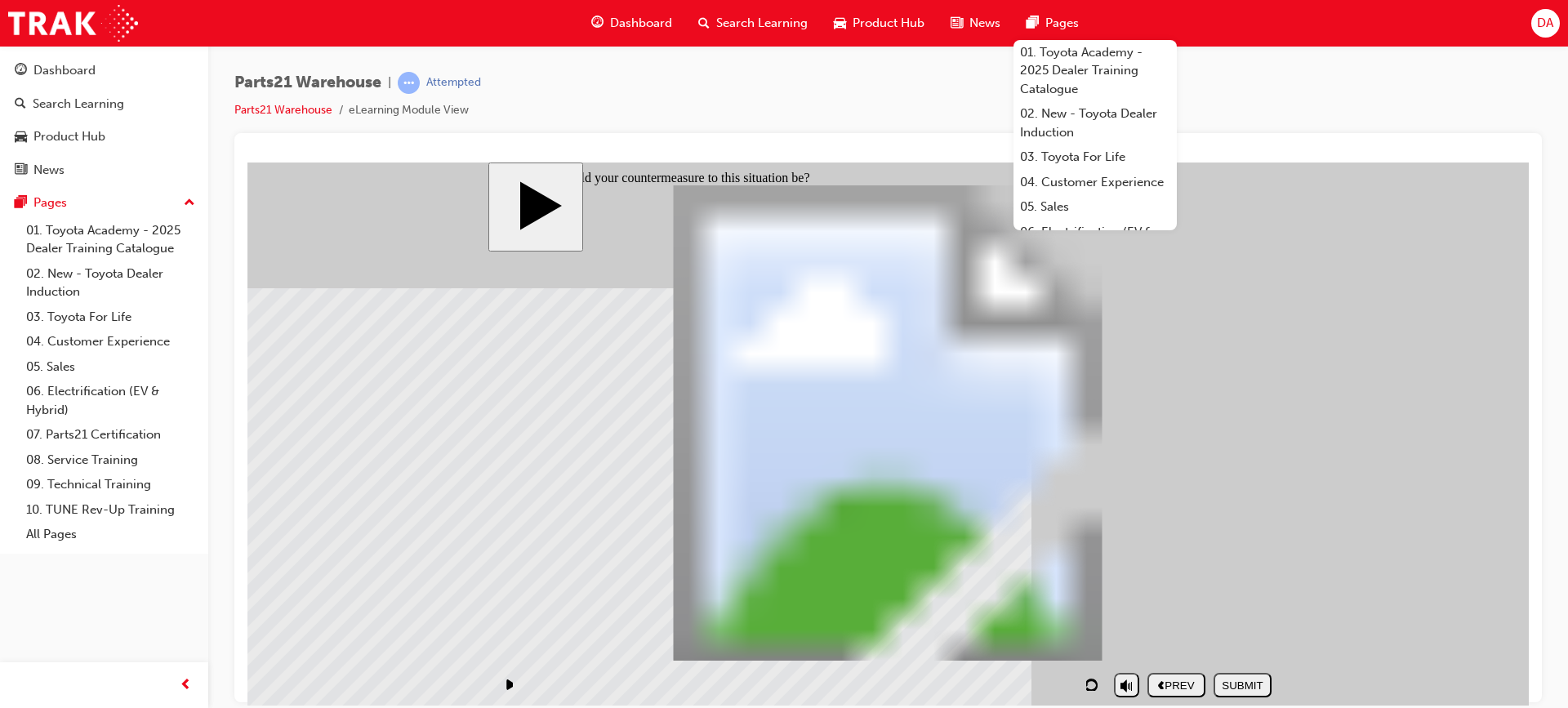
checkbox input "true"
drag, startPoint x: 892, startPoint y: 357, endPoint x: 879, endPoint y: 377, distance: 23.9
checkbox input "true"
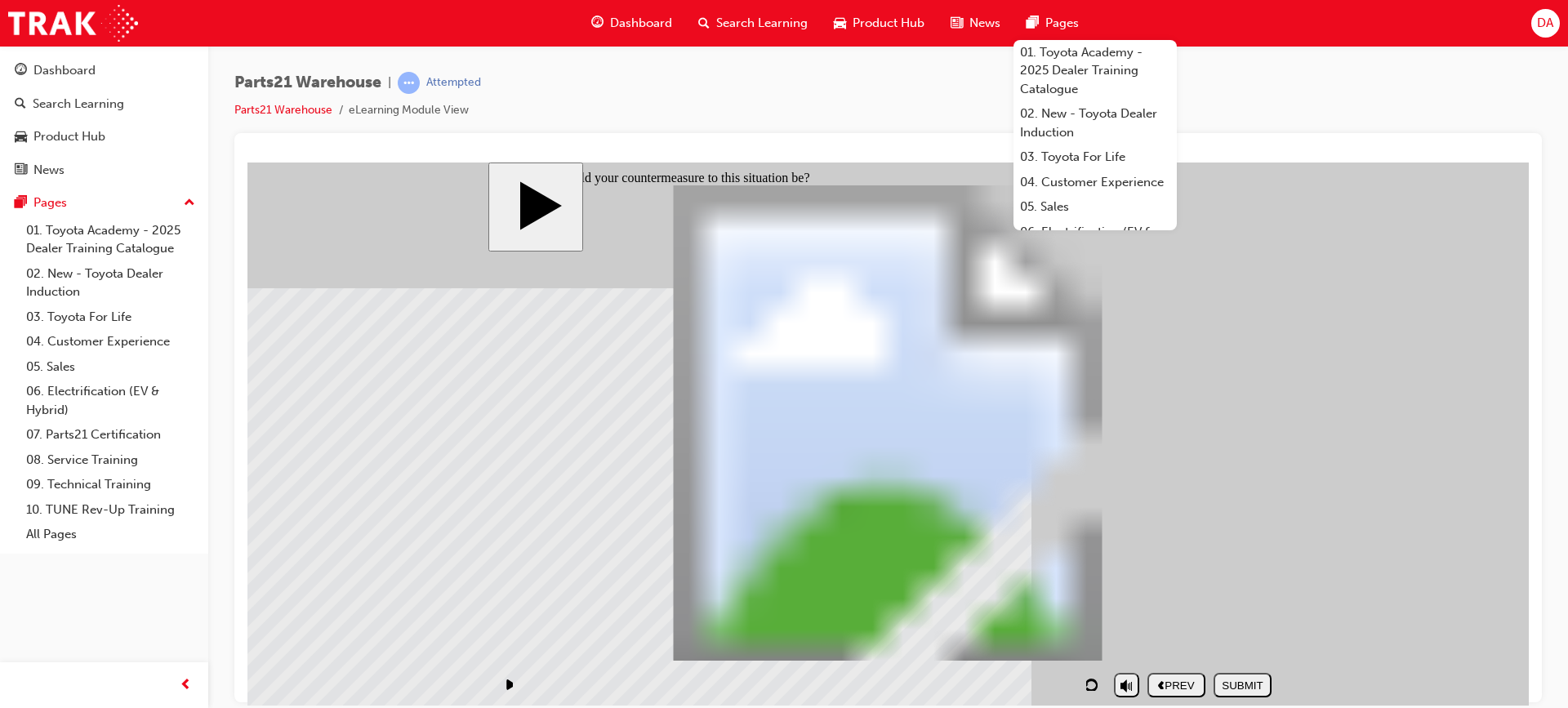
checkbox input "true"
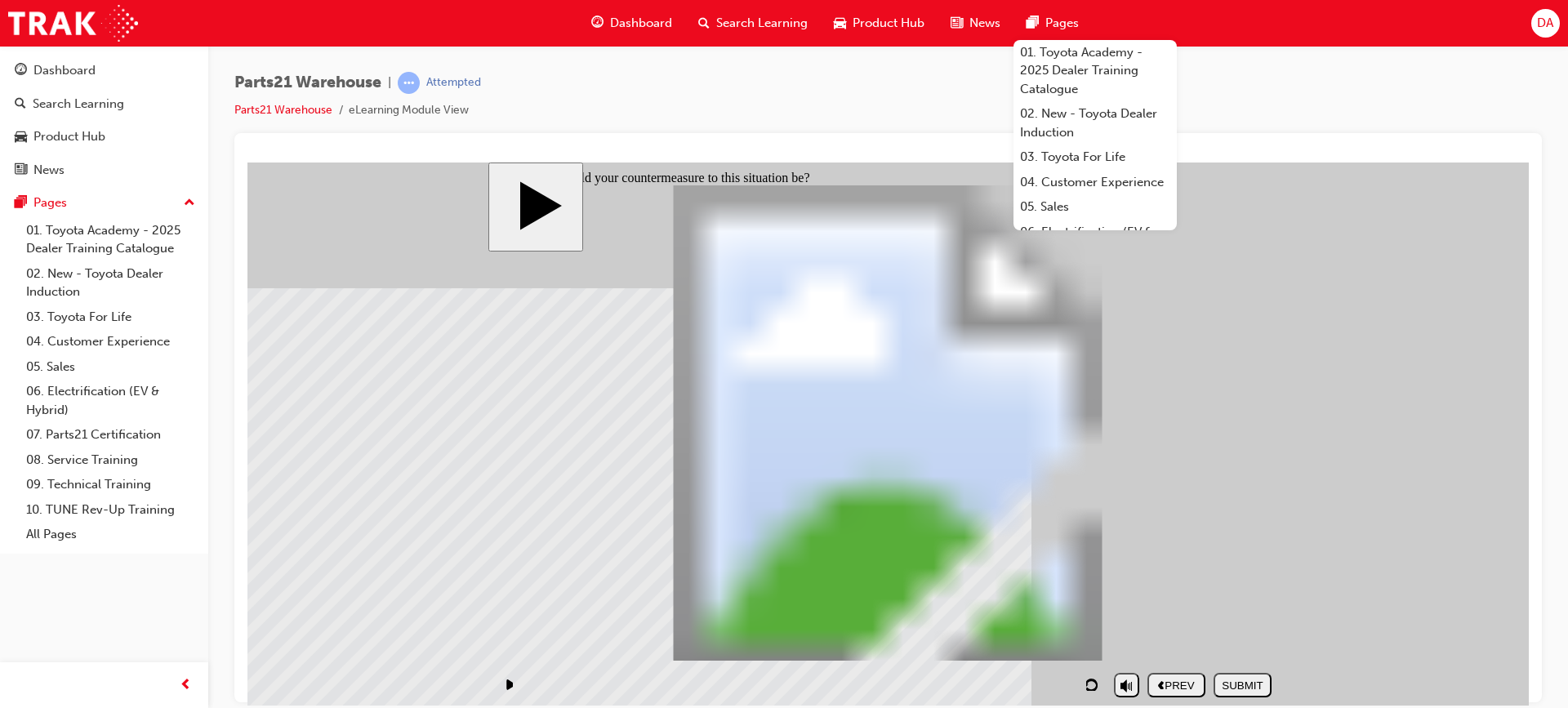
checkbox input "true"
drag, startPoint x: 898, startPoint y: 553, endPoint x: 896, endPoint y: 568, distance: 15.1
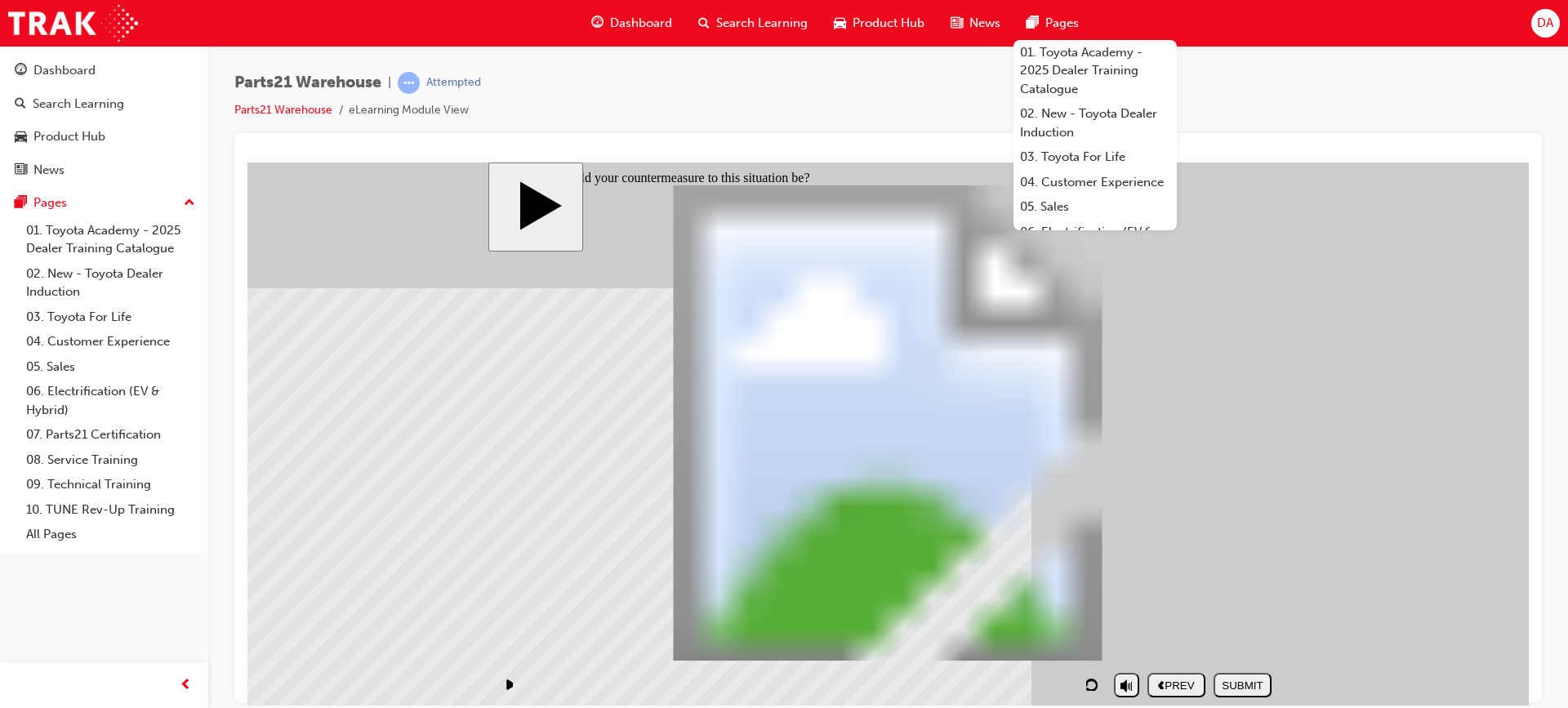
checkbox input "true"
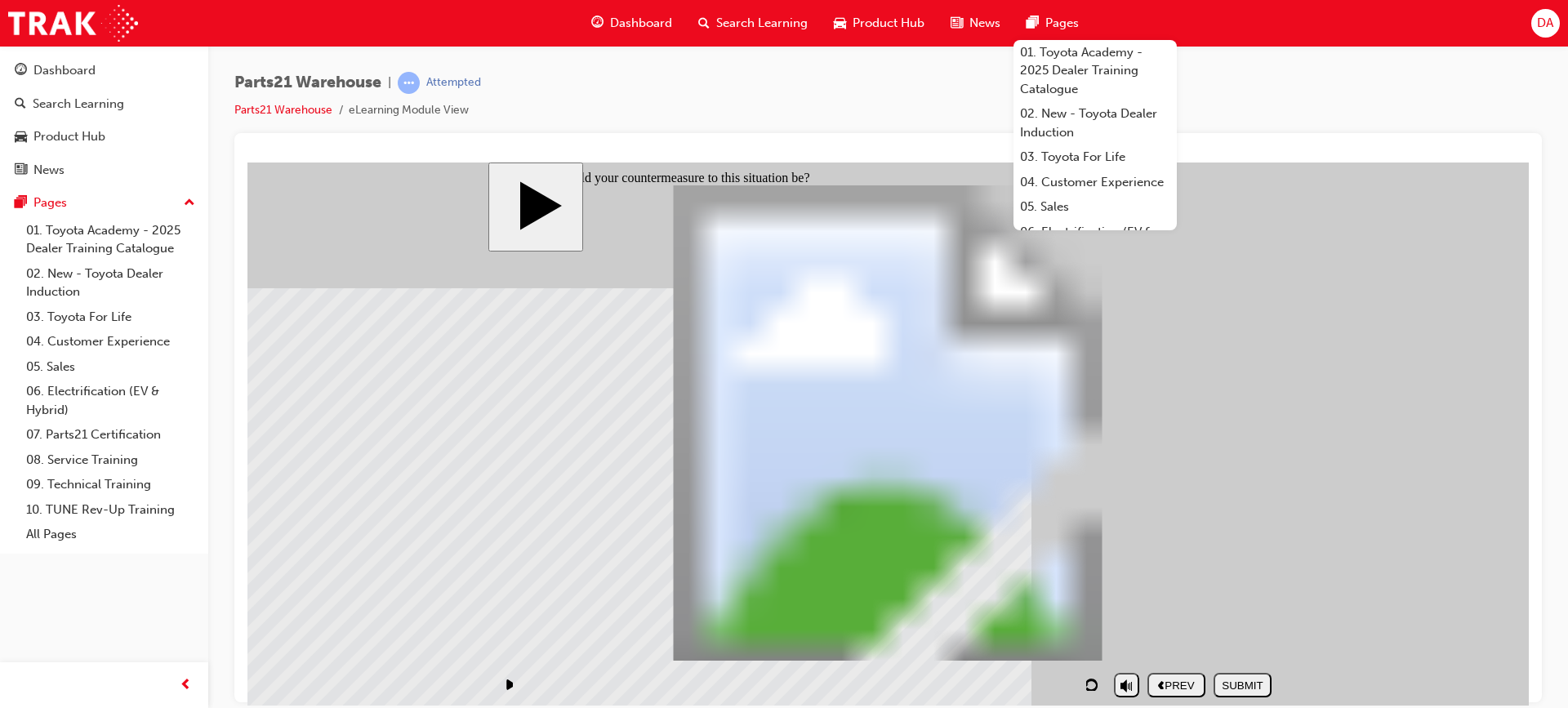
click at [1237, 685] on div "SUBMIT" at bounding box center [1243, 685] width 45 height 12
click at [1169, 674] on button "PREV" at bounding box center [1176, 685] width 58 height 24
checkbox input "true"
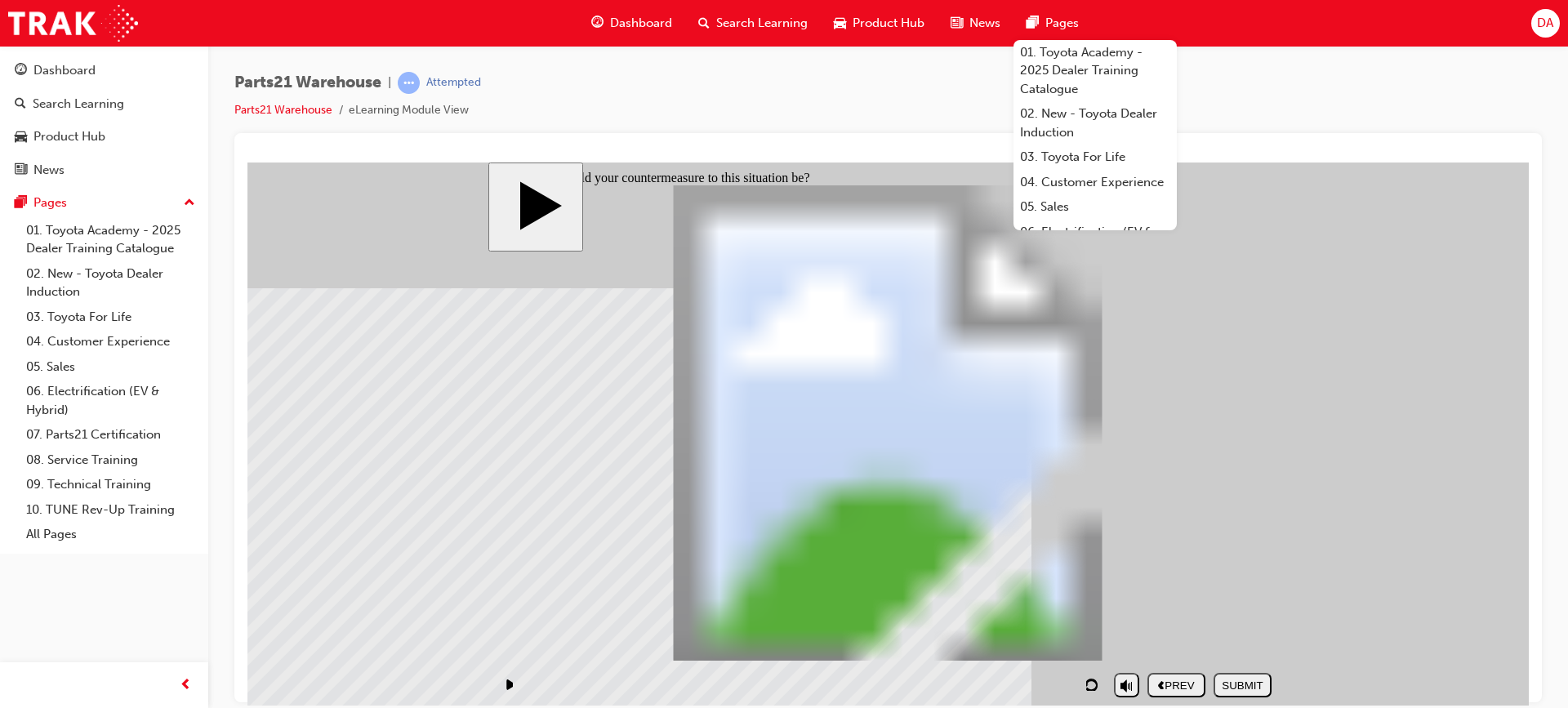
checkbox input "true"
click at [1244, 681] on div "SUBMIT" at bounding box center [1243, 685] width 45 height 12
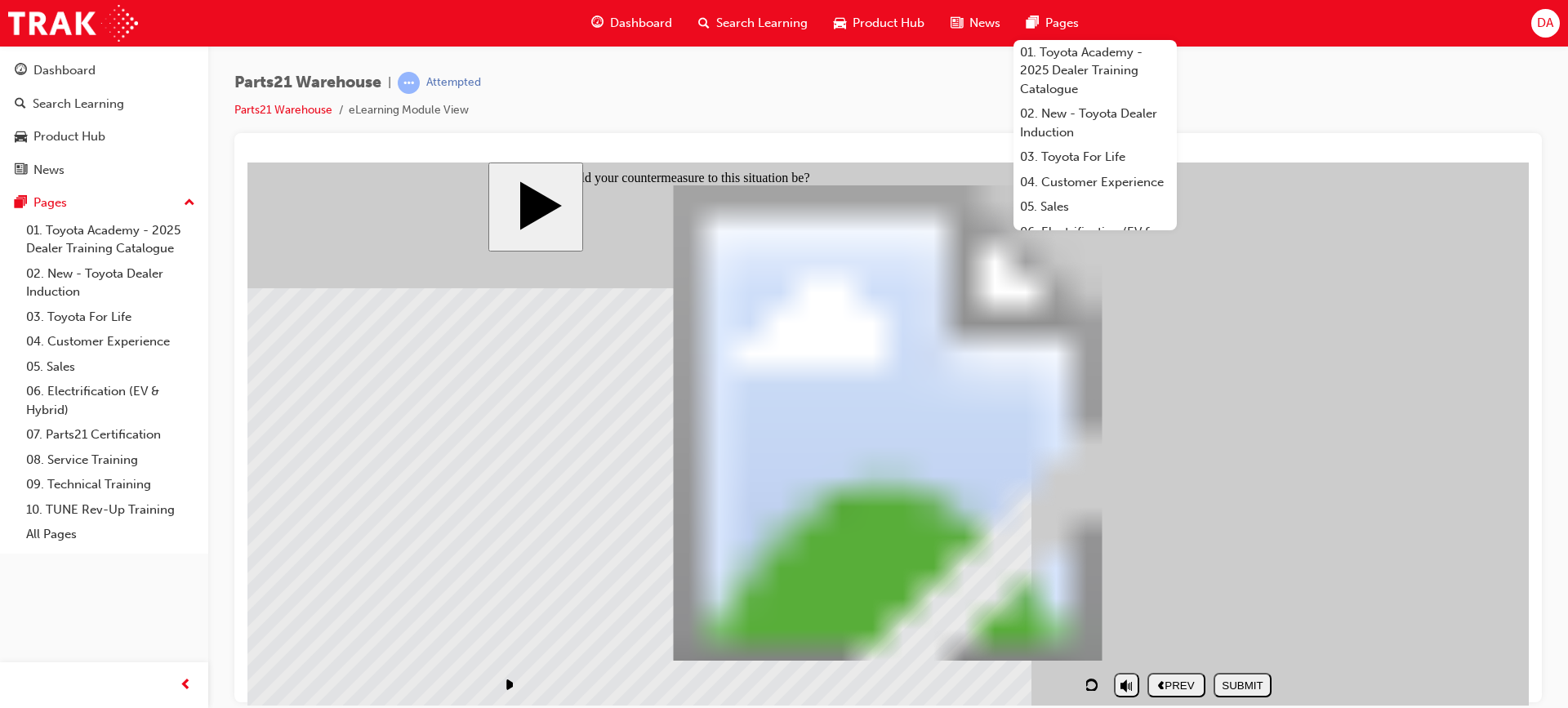
checkbox input "false"
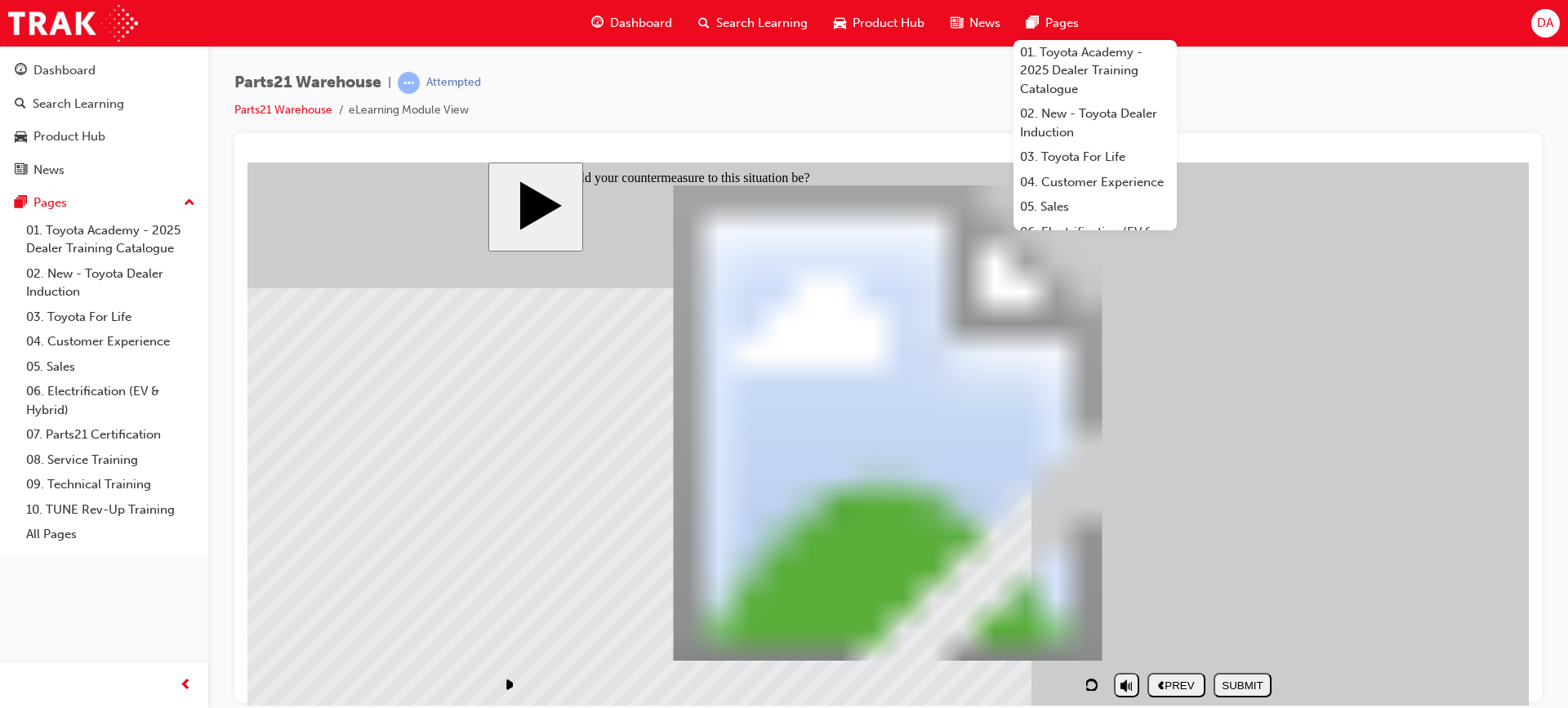
checkbox input "true"
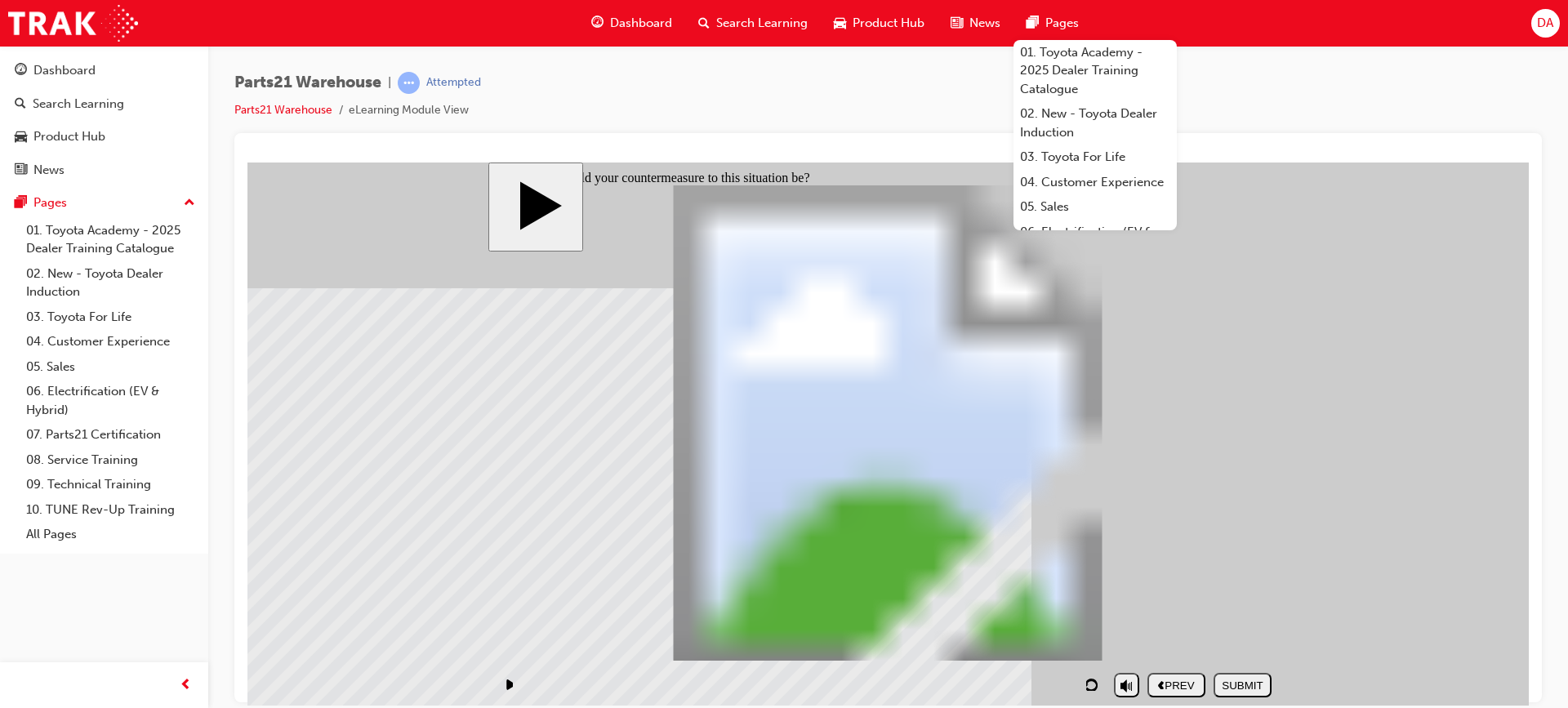
checkbox input "true"
checkbox input "false"
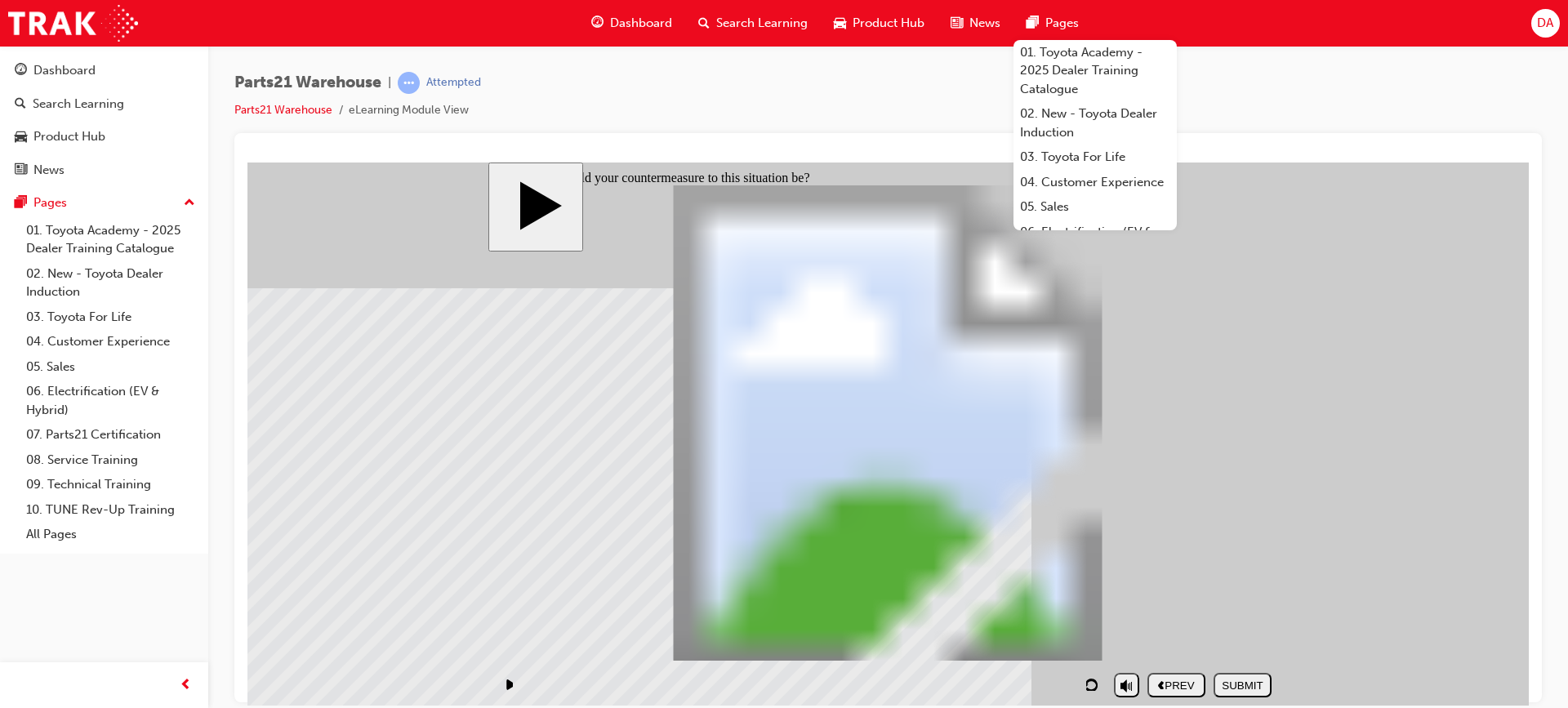
checkbox input "true"
click at [1240, 678] on div "SUBMIT" at bounding box center [1243, 685] width 45 height 12
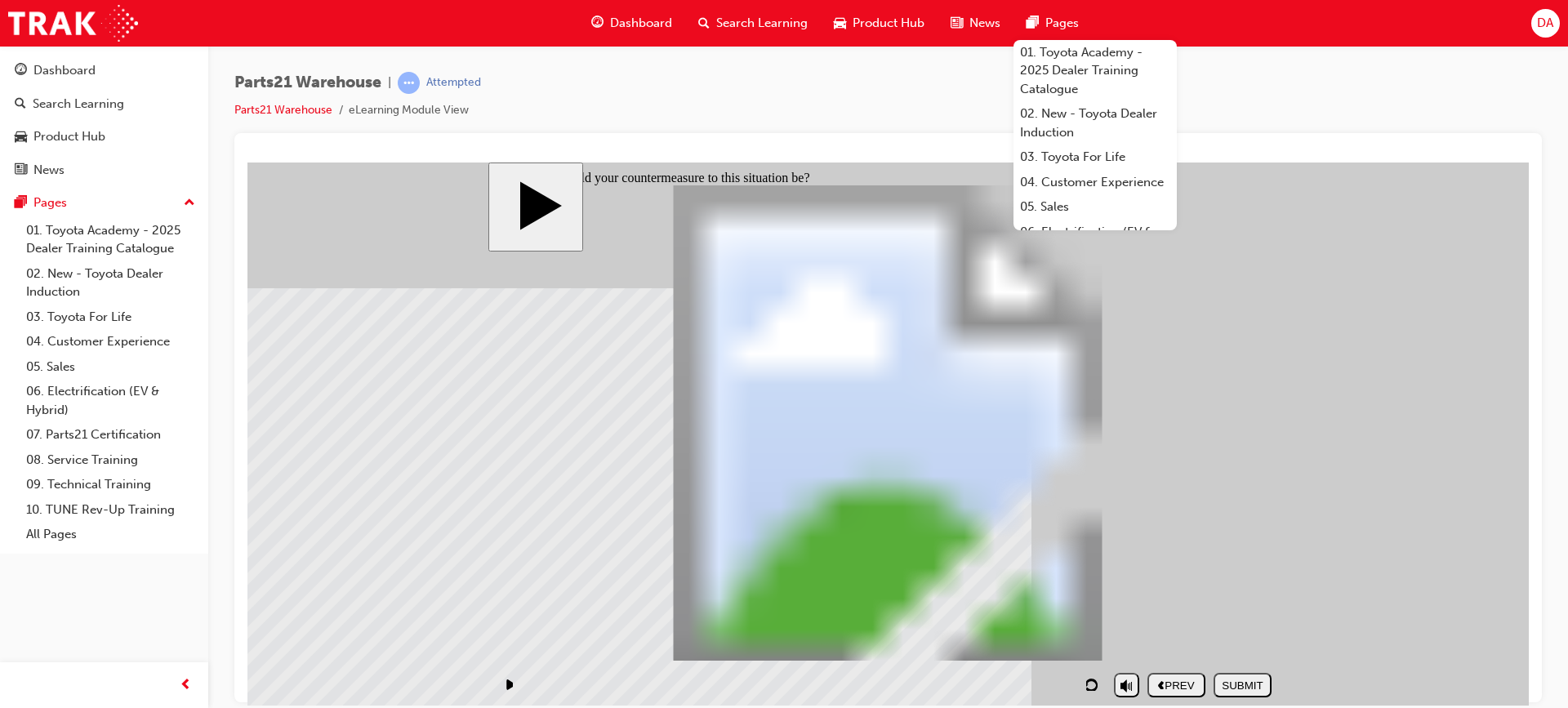
click at [1343, 493] on body "slide: Good parts storage PARTS21 Warehouse (Storage techniques) Rectangle 1 PA…" at bounding box center [887, 433] width 1281 height 543
click at [1392, 560] on body "slide: Good parts storage PARTS21 Warehouse (Storage techniques) Rectangle 1 PA…" at bounding box center [887, 433] width 1281 height 543
click at [1254, 678] on div "NEXT" at bounding box center [1243, 685] width 45 height 12
click at [1250, 685] on div "NEXT" at bounding box center [1243, 685] width 45 height 12
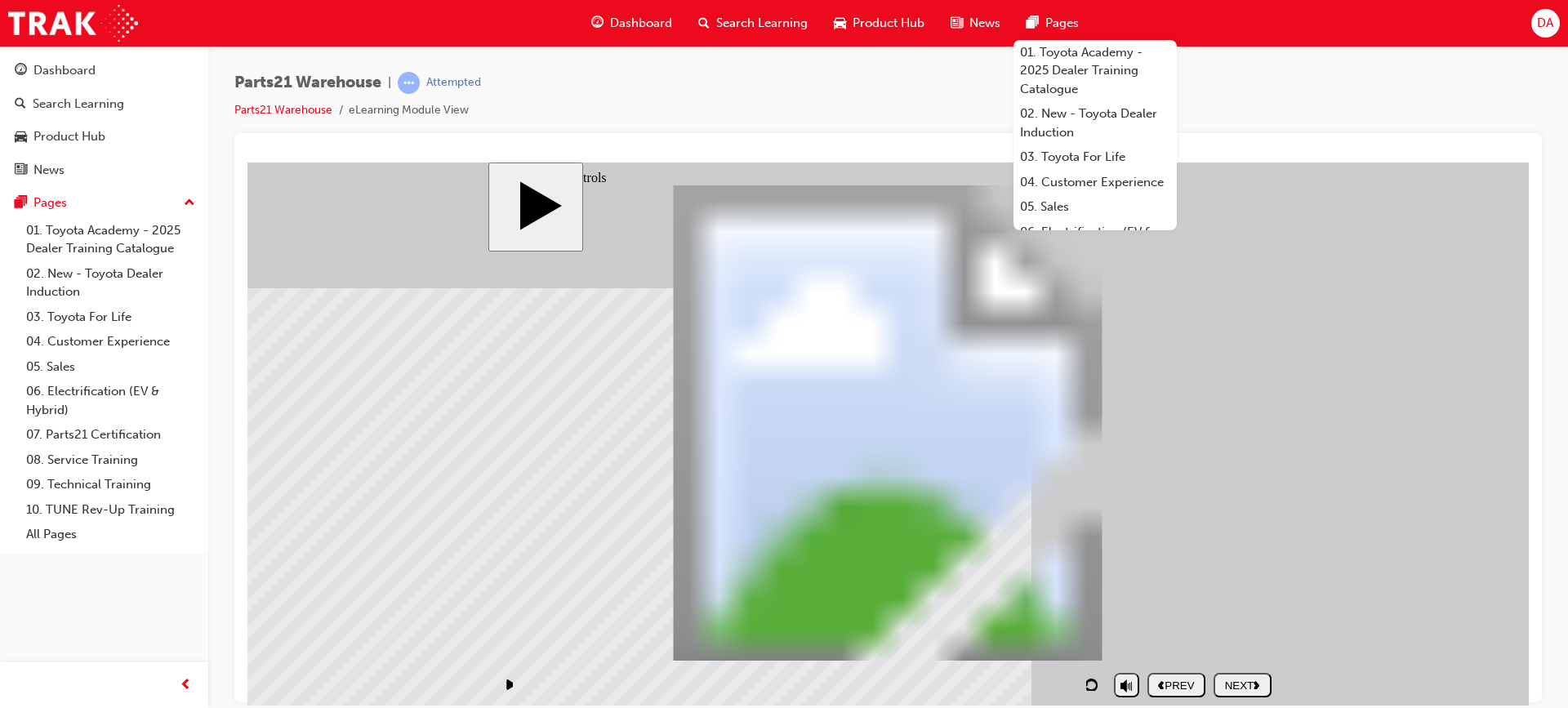
click at [1234, 679] on div "NEXT" at bounding box center [1243, 685] width 45 height 12
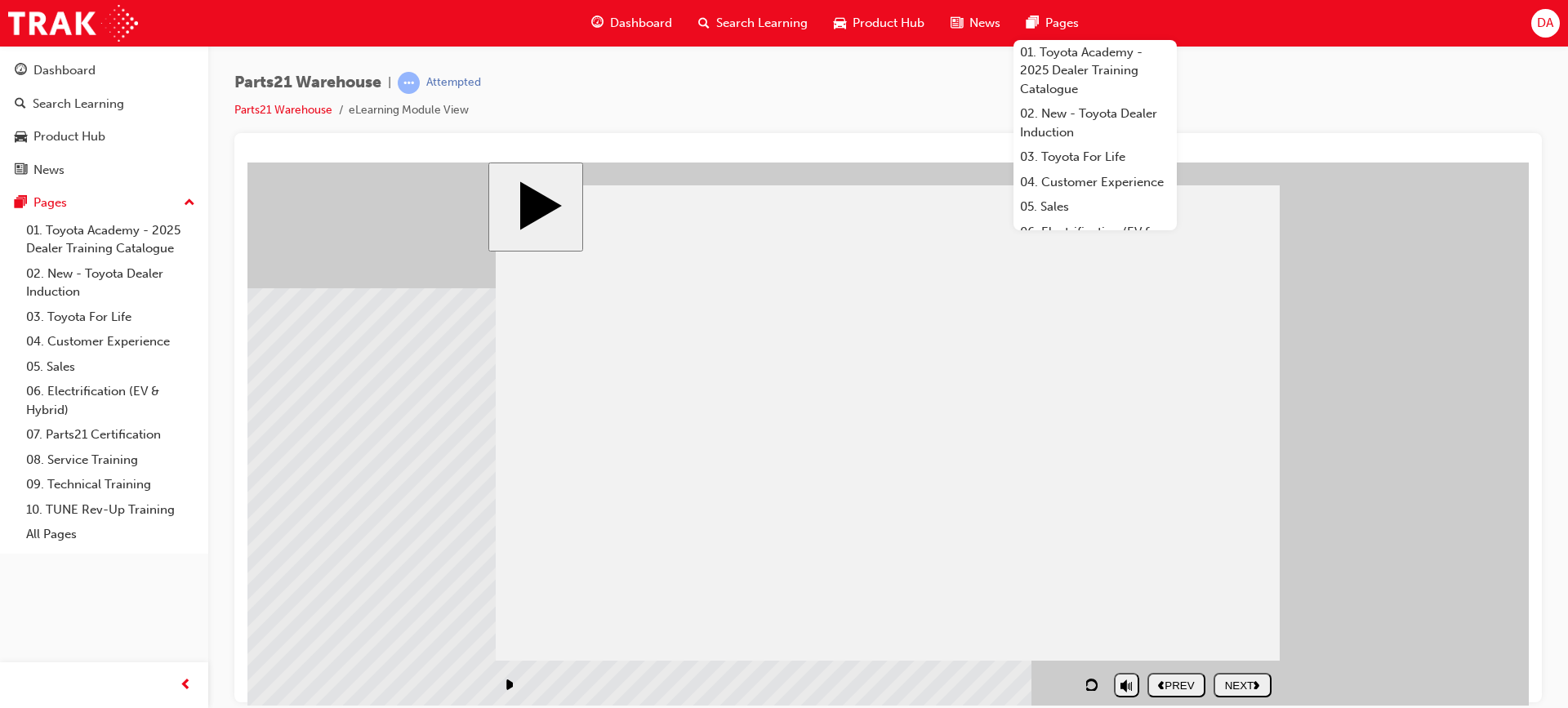
click at [1239, 678] on div "NEXT" at bounding box center [1243, 685] width 45 height 12
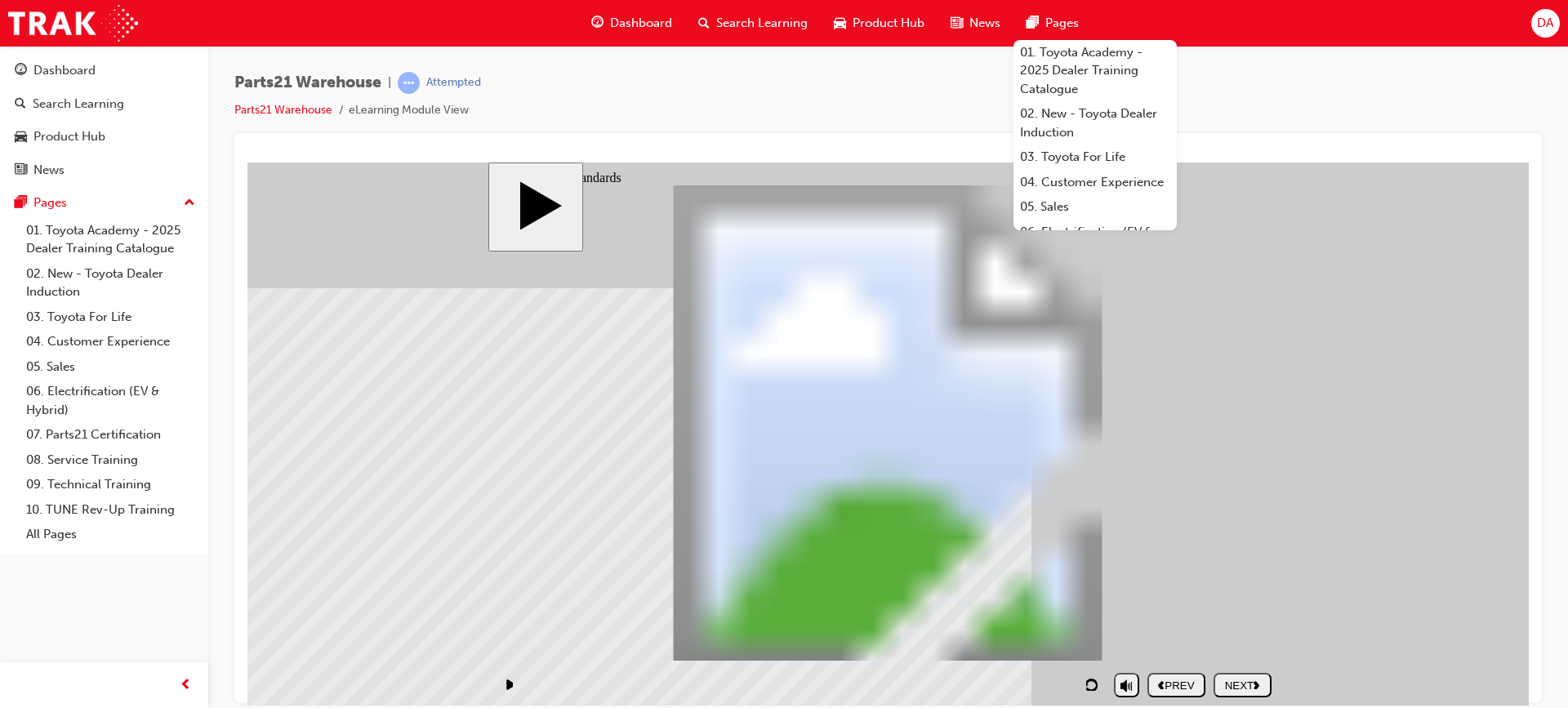
click at [1245, 677] on button "NEXT" at bounding box center [1242, 685] width 58 height 24
click at [1232, 680] on div "NEXT" at bounding box center [1243, 685] width 45 height 12
drag, startPoint x: 1170, startPoint y: 368, endPoint x: 996, endPoint y: 362, distance: 174.1
drag, startPoint x: 1215, startPoint y: 496, endPoint x: 1007, endPoint y: 486, distance: 208.2
drag, startPoint x: 954, startPoint y: 412, endPoint x: 1120, endPoint y: 410, distance: 166.0
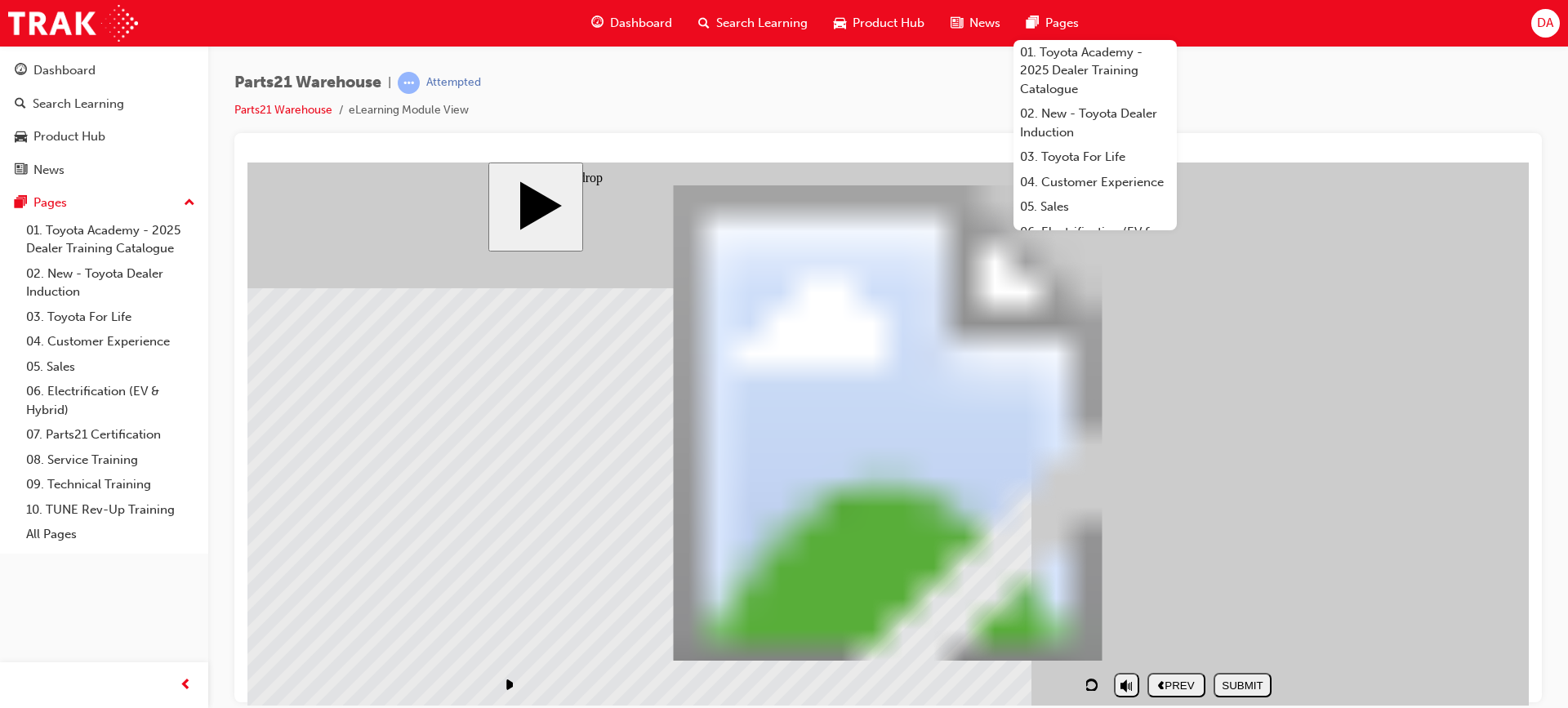
drag, startPoint x: 974, startPoint y: 370, endPoint x: 989, endPoint y: 521, distance: 151.7
drag, startPoint x: 982, startPoint y: 510, endPoint x: 957, endPoint y: 387, distance: 125.5
drag, startPoint x: 992, startPoint y: 371, endPoint x: 1012, endPoint y: 517, distance: 147.4
drag, startPoint x: 1166, startPoint y: 496, endPoint x: 972, endPoint y: 351, distance: 242.2
click at [1235, 675] on button "SUBMIT" at bounding box center [1242, 685] width 58 height 24
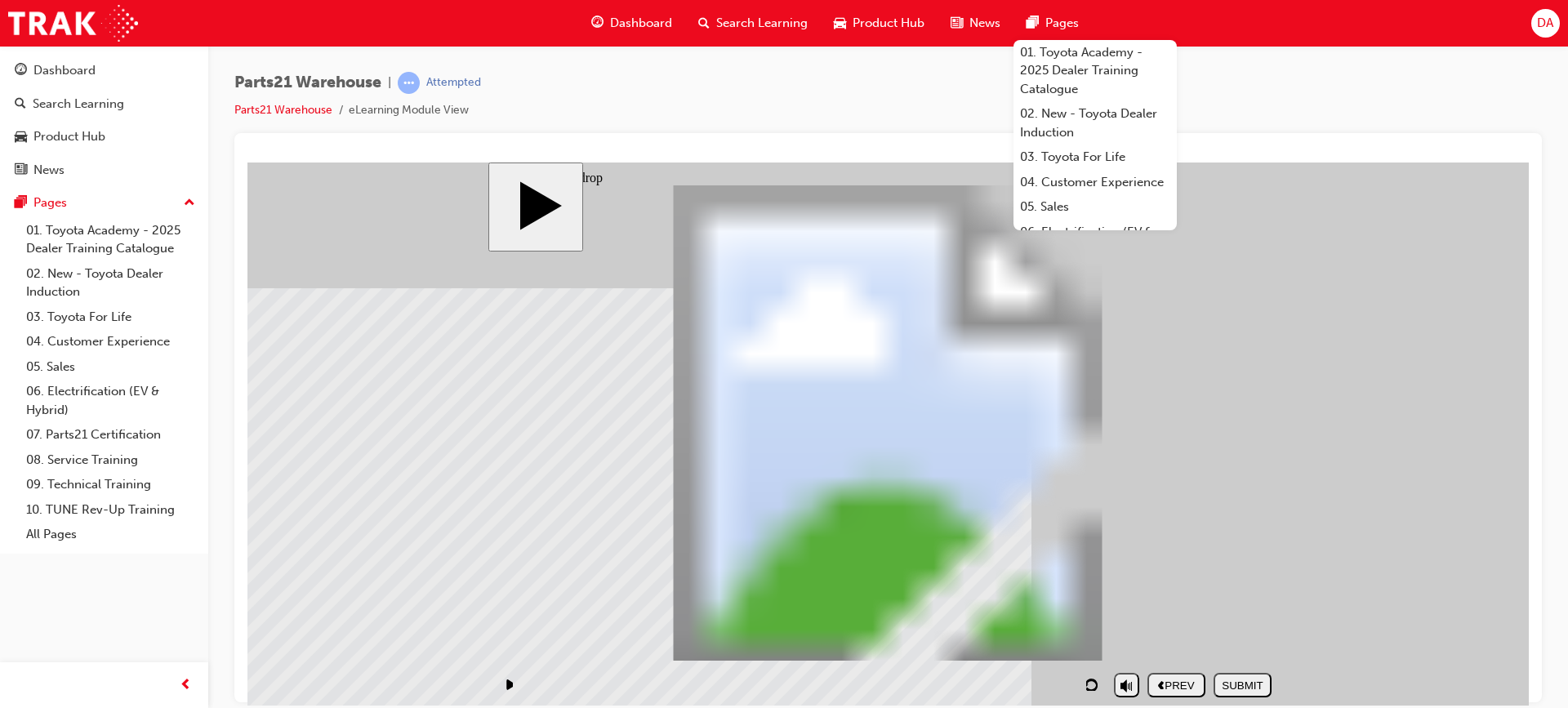
click at [1408, 512] on body "slide: Drag and drop PARTS21 Warehouse (Quality) PARTS21 Warehouse Rectangle 1 …" at bounding box center [887, 433] width 1281 height 543
drag, startPoint x: 1180, startPoint y: 349, endPoint x: 974, endPoint y: 509, distance: 260.8
drag, startPoint x: 1232, startPoint y: 554, endPoint x: 1023, endPoint y: 382, distance: 270.7
click at [1247, 678] on div "SUBMIT" at bounding box center [1243, 685] width 45 height 12
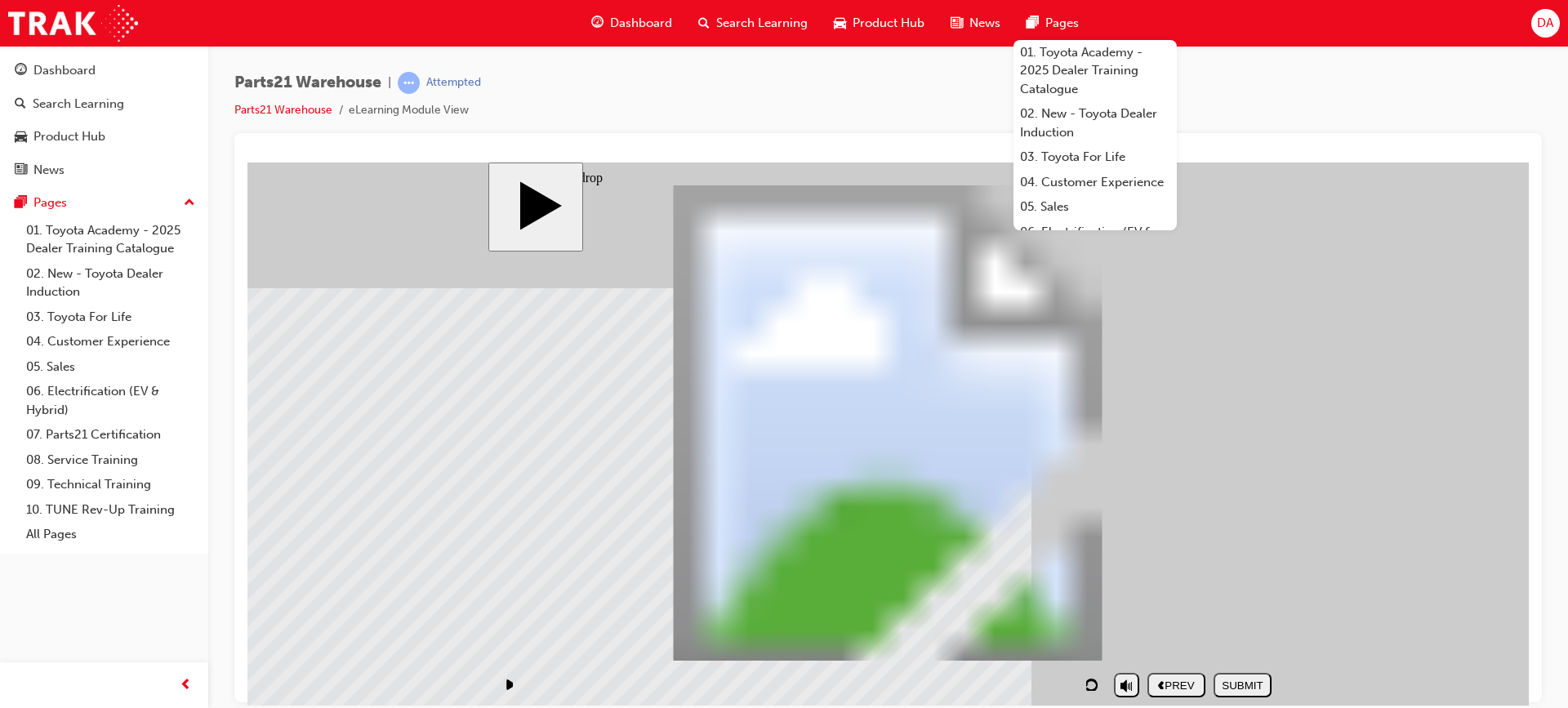
drag, startPoint x: 1206, startPoint y: 353, endPoint x: 996, endPoint y: 528, distance: 273.4
drag, startPoint x: 1176, startPoint y: 534, endPoint x: 976, endPoint y: 336, distance: 281.4
click at [1252, 682] on div "SUBMIT" at bounding box center [1243, 685] width 45 height 12
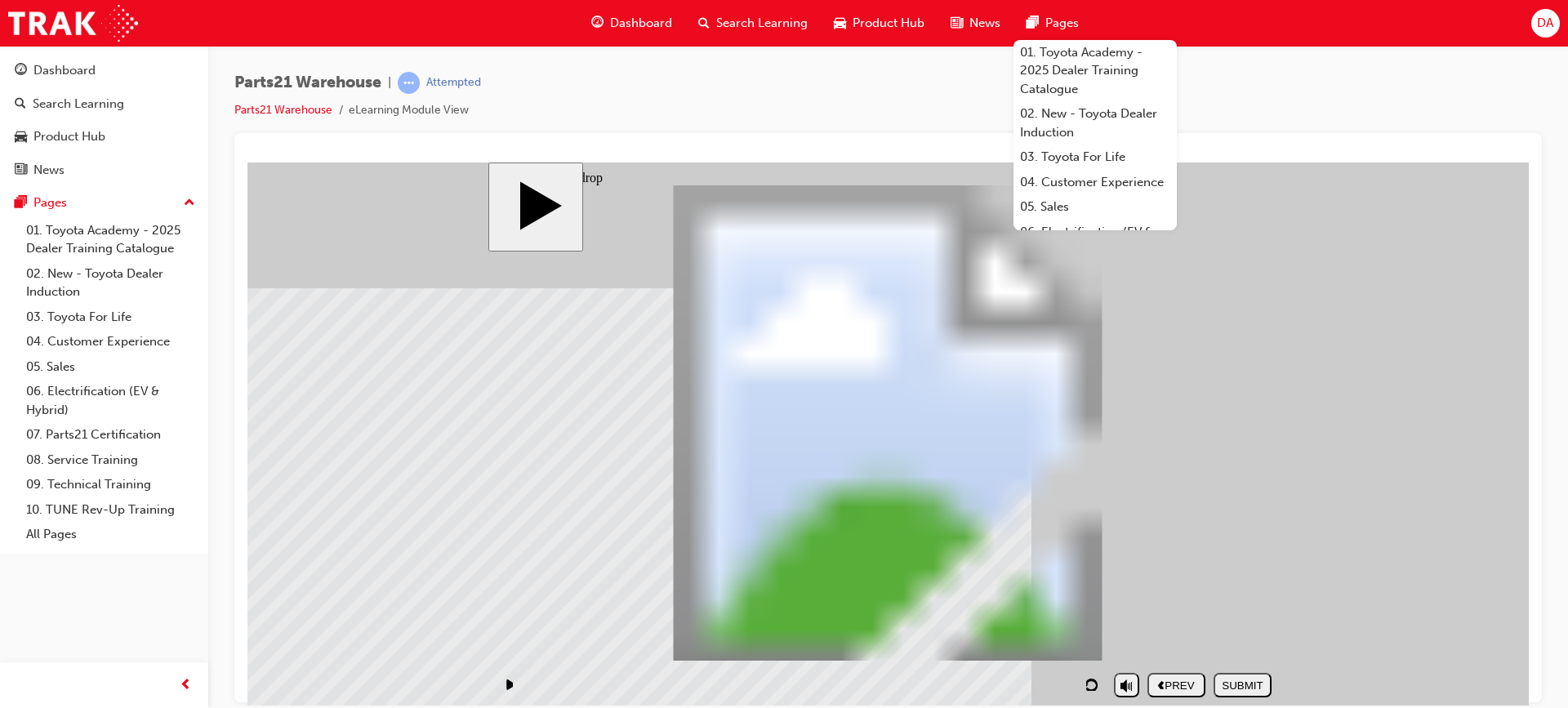
drag, startPoint x: 1171, startPoint y: 384, endPoint x: 981, endPoint y: 540, distance: 245.8
drag, startPoint x: 1177, startPoint y: 520, endPoint x: 955, endPoint y: 338, distance: 287.1
click at [1239, 678] on div "SUBMIT" at bounding box center [1243, 685] width 45 height 12
click at [1340, 453] on body "slide: Picking By Part Type PARTS21 Warehouse (Quality) PARTS21 Warehouse Recta…" at bounding box center [887, 433] width 1281 height 543
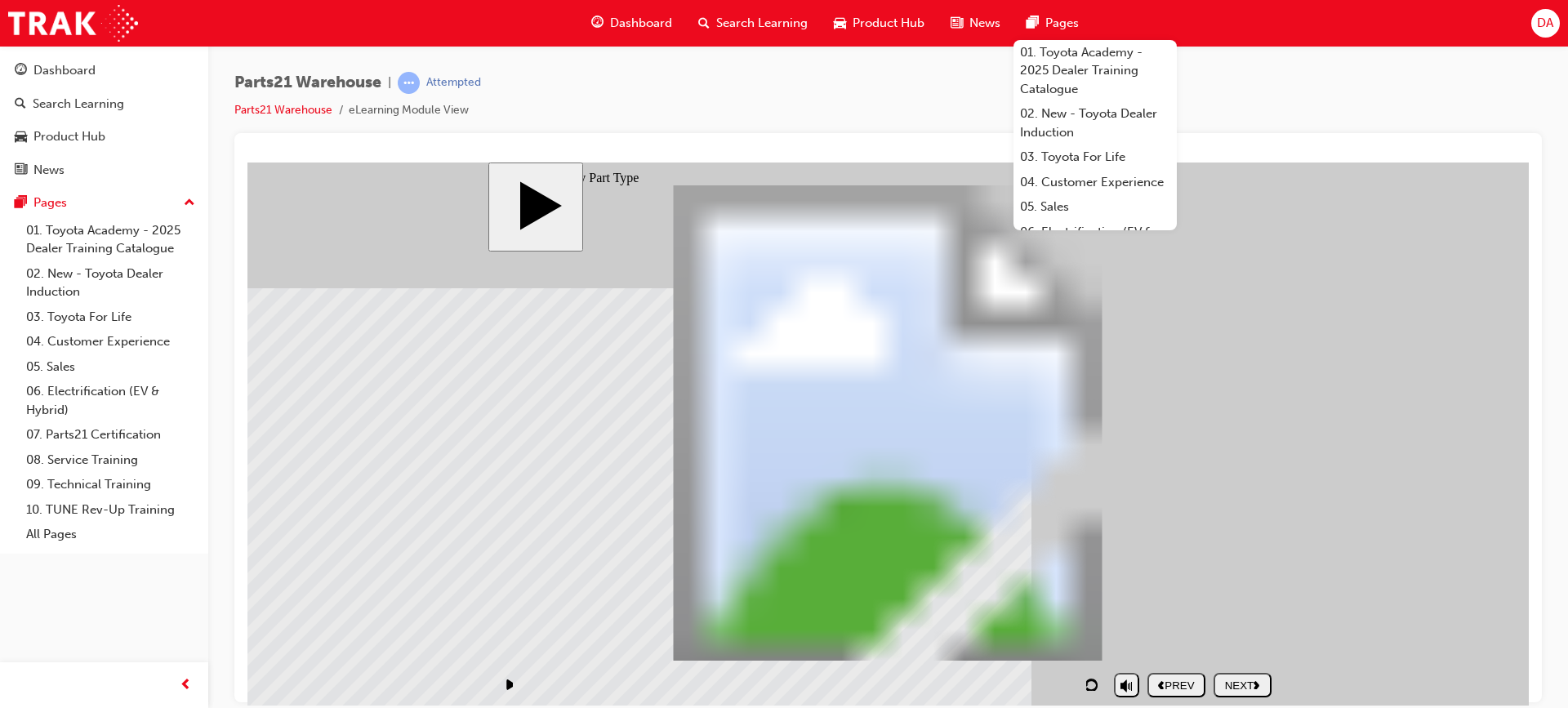
click at [1244, 678] on div "NEXT" at bounding box center [1243, 685] width 45 height 12
click at [1346, 560] on body "slide: Drag matching solution to picture PARTS21 Warehouse (Quality) PARTS21 Wa…" at bounding box center [887, 433] width 1281 height 543
drag, startPoint x: 1177, startPoint y: 595, endPoint x: 1173, endPoint y: 508, distance: 87.1
drag, startPoint x: 997, startPoint y: 585, endPoint x: 622, endPoint y: 487, distance: 387.6
drag, startPoint x: 622, startPoint y: 567, endPoint x: 992, endPoint y: 481, distance: 379.9
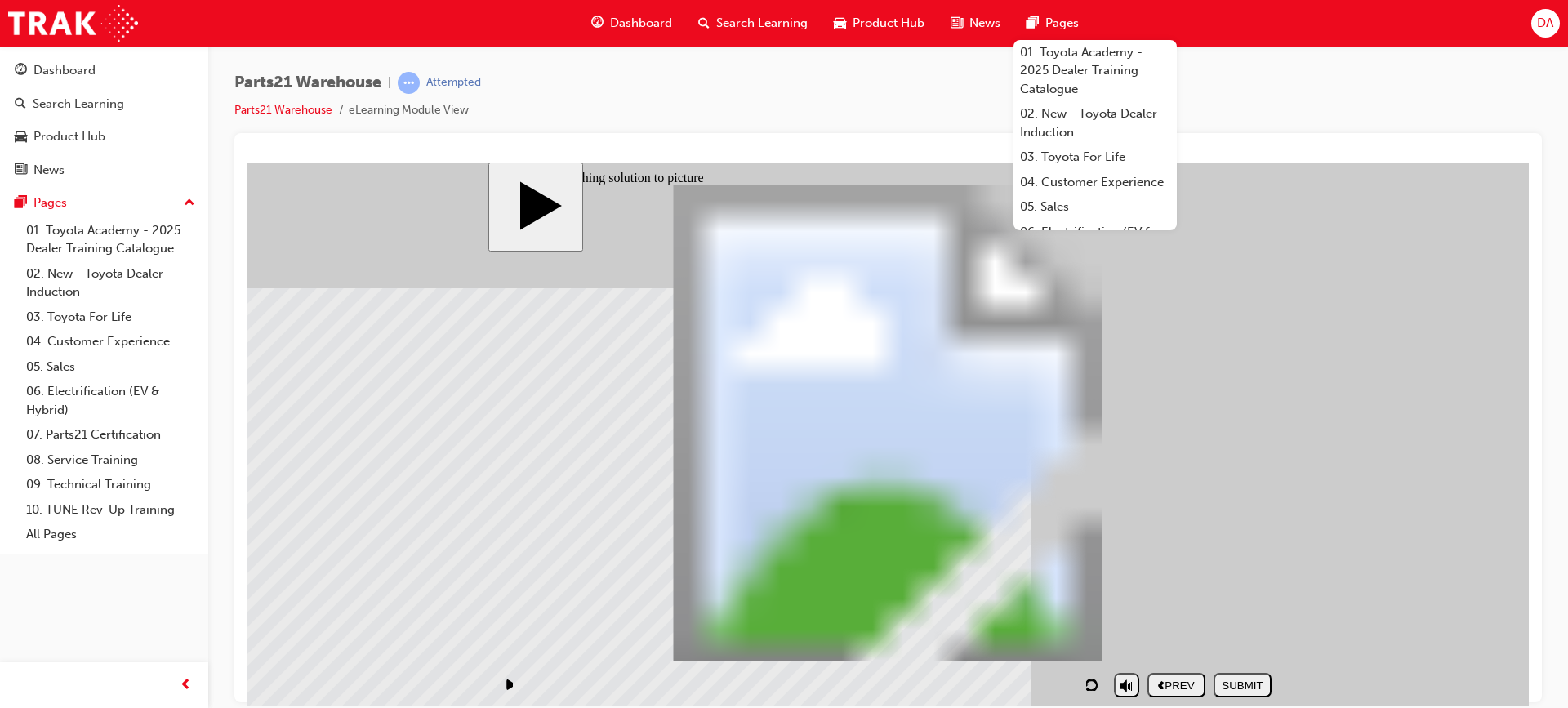
drag, startPoint x: 812, startPoint y: 577, endPoint x: 812, endPoint y: 495, distance: 82.0
click at [1243, 683] on div "SUBMIT" at bounding box center [1243, 685] width 45 height 12
click at [1324, 580] on body "slide: Heavy Parts PARTS21 Warehouse (Quality) PARTS21 Warehouse Rectangle 1 ho…" at bounding box center [887, 433] width 1281 height 543
click at [1252, 681] on div "NEXT" at bounding box center [1243, 685] width 45 height 12
